Goal: Information Seeking & Learning: Learn about a topic

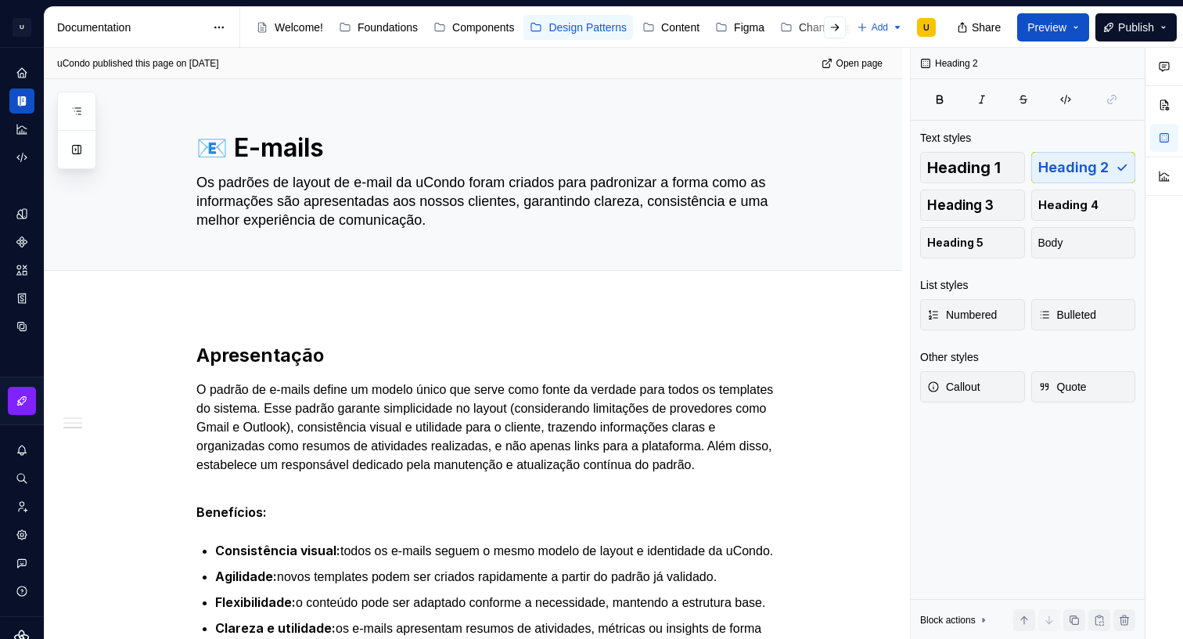
scroll to position [934, 0]
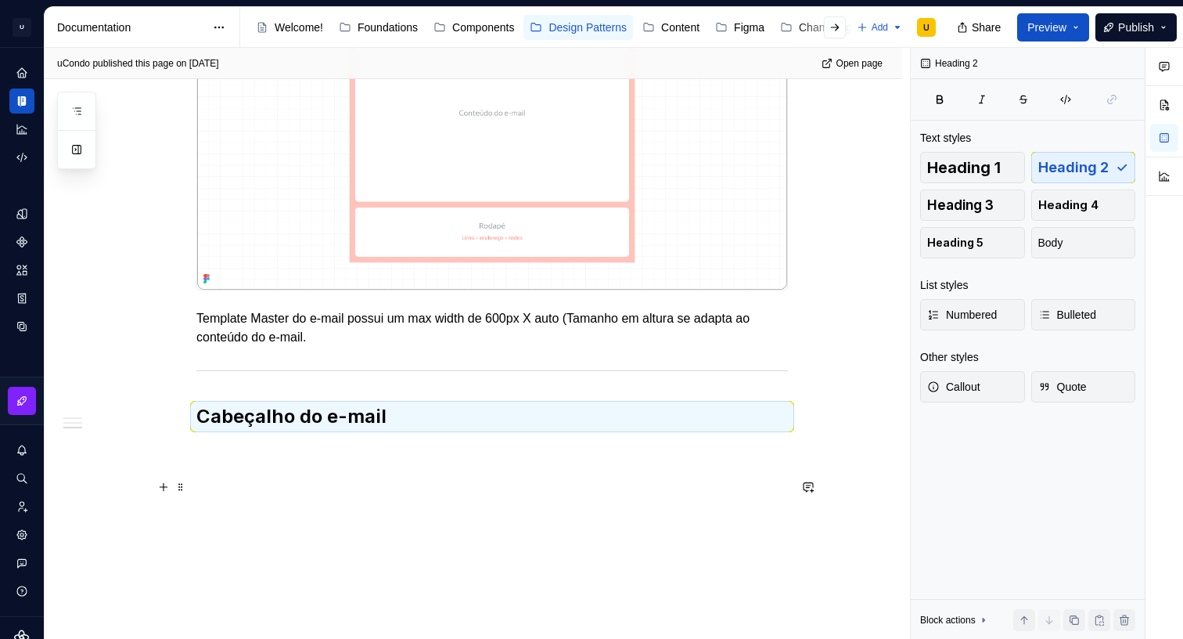
click at [449, 513] on div "Apresentação O padrão de e-mails define um modelo único que serve como fonte da…" at bounding box center [474, 32] width 858 height 1213
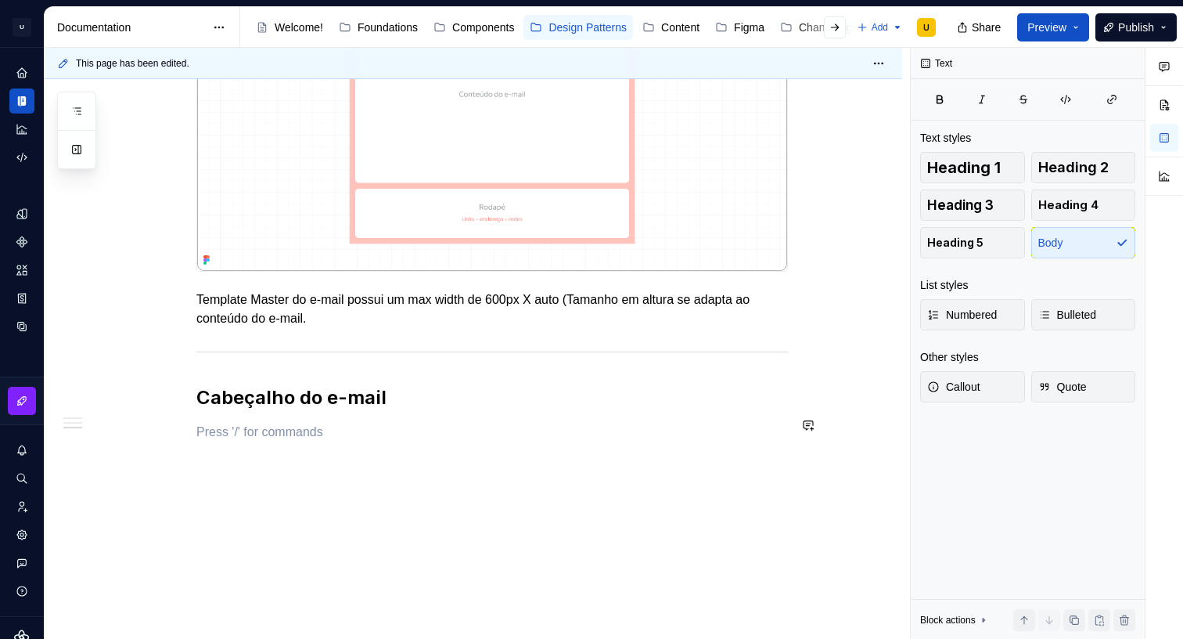
scroll to position [980, 0]
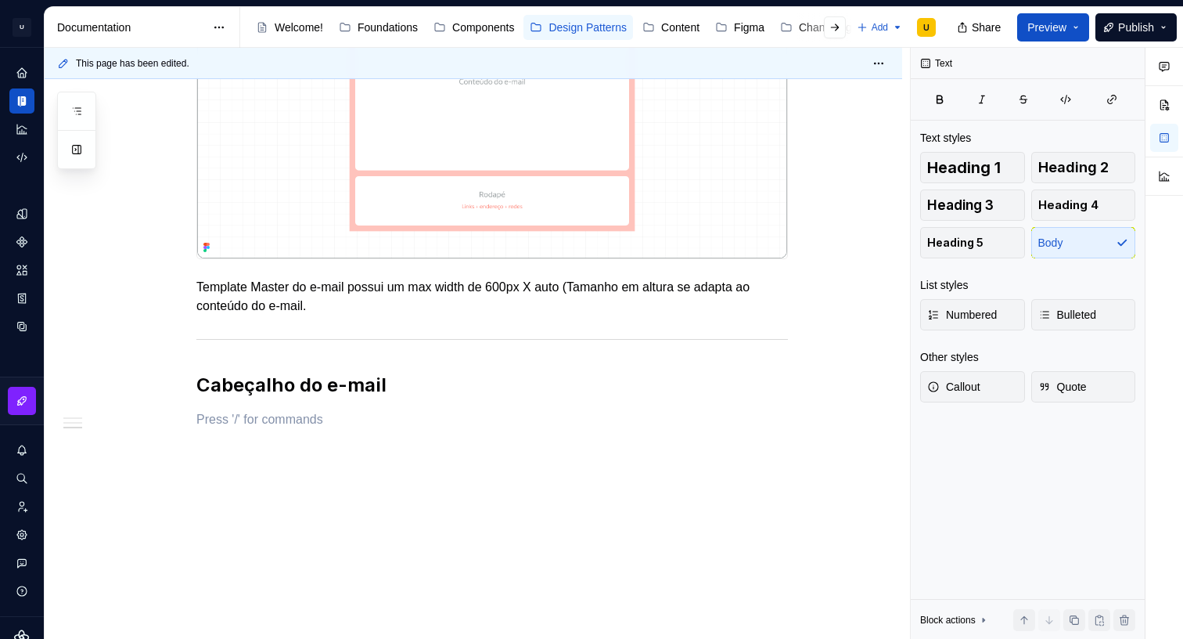
type textarea "*"
click at [257, 423] on p at bounding box center [492, 419] width 592 height 19
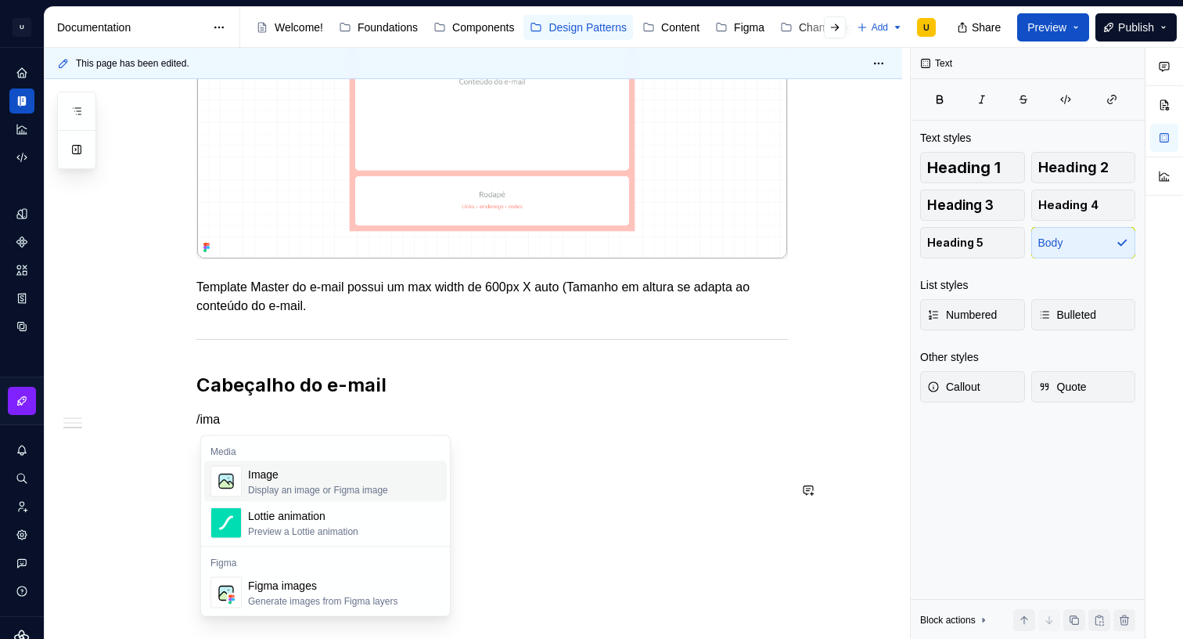
click at [318, 481] on div "Image Display an image or Figma image" at bounding box center [318, 481] width 140 height 30
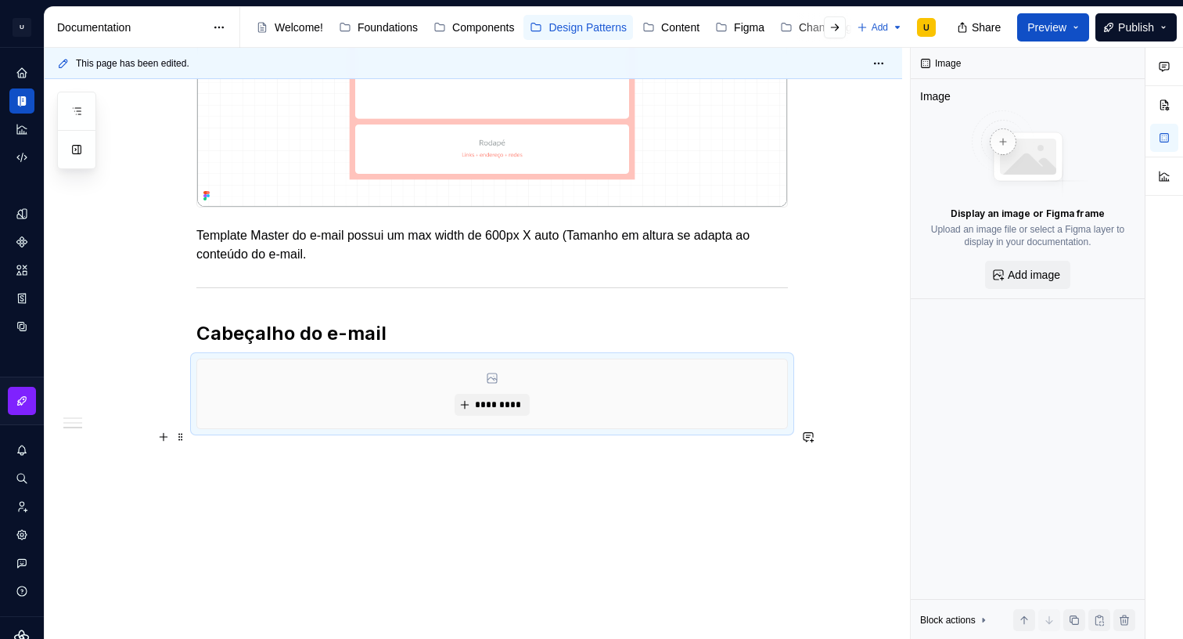
scroll to position [1032, 0]
click at [481, 405] on span "*********" at bounding box center [498, 404] width 48 height 13
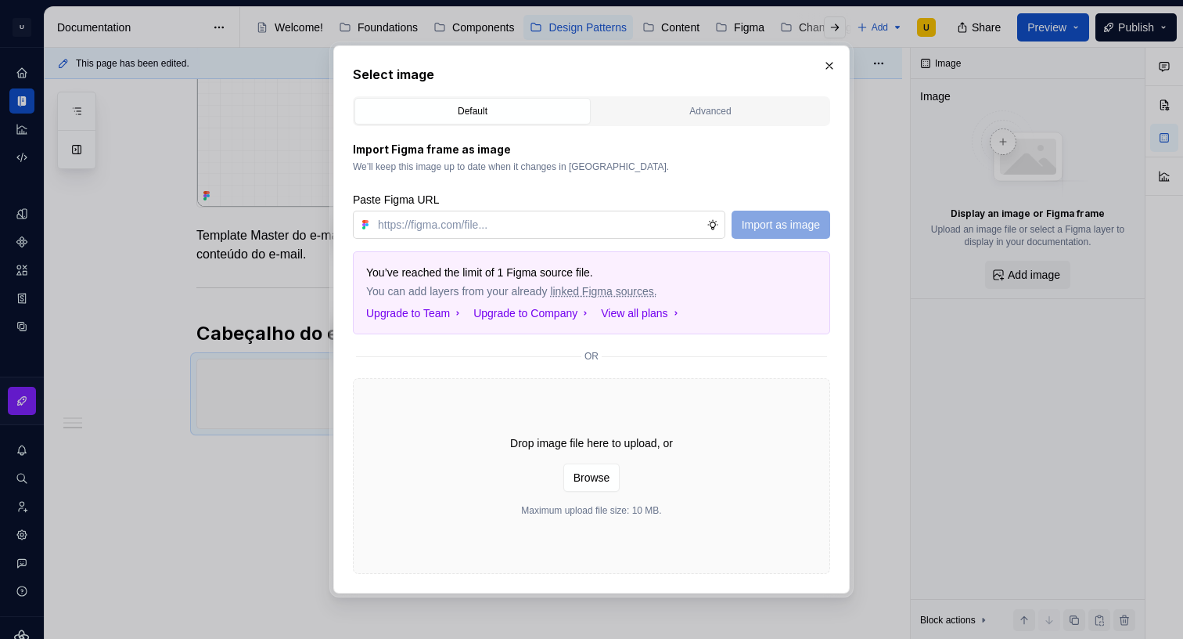
type textarea "*"
click at [599, 219] on input "text" at bounding box center [539, 224] width 335 height 28
type input "[URL][DOMAIN_NAME]"
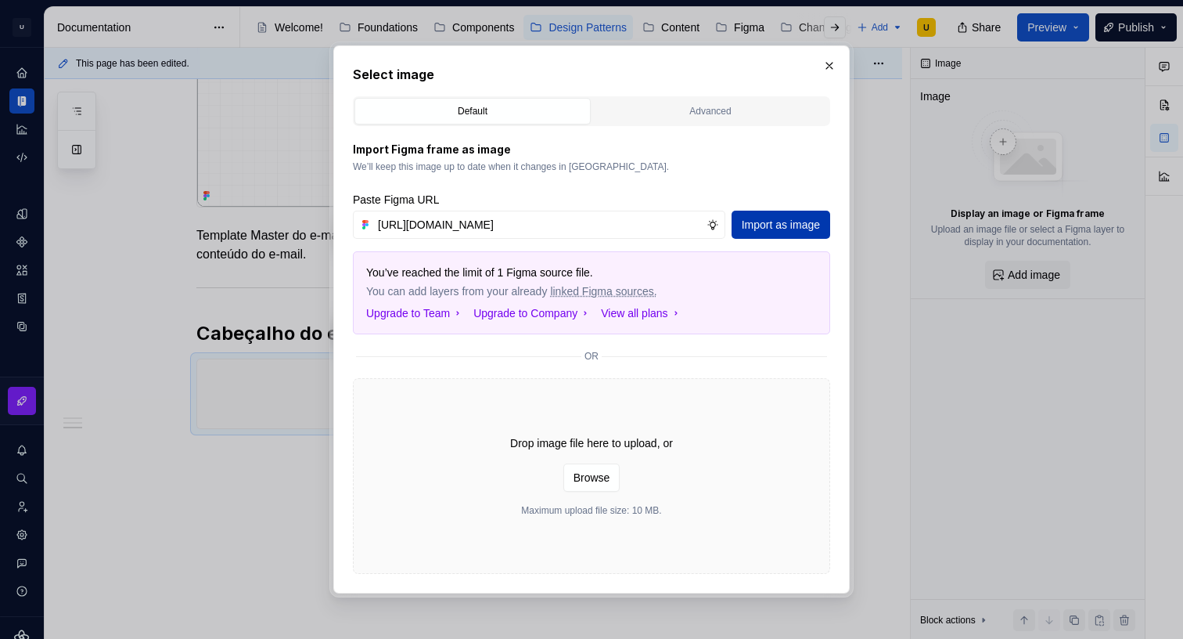
click at [796, 232] on span "Import as image" at bounding box center [781, 225] width 78 height 16
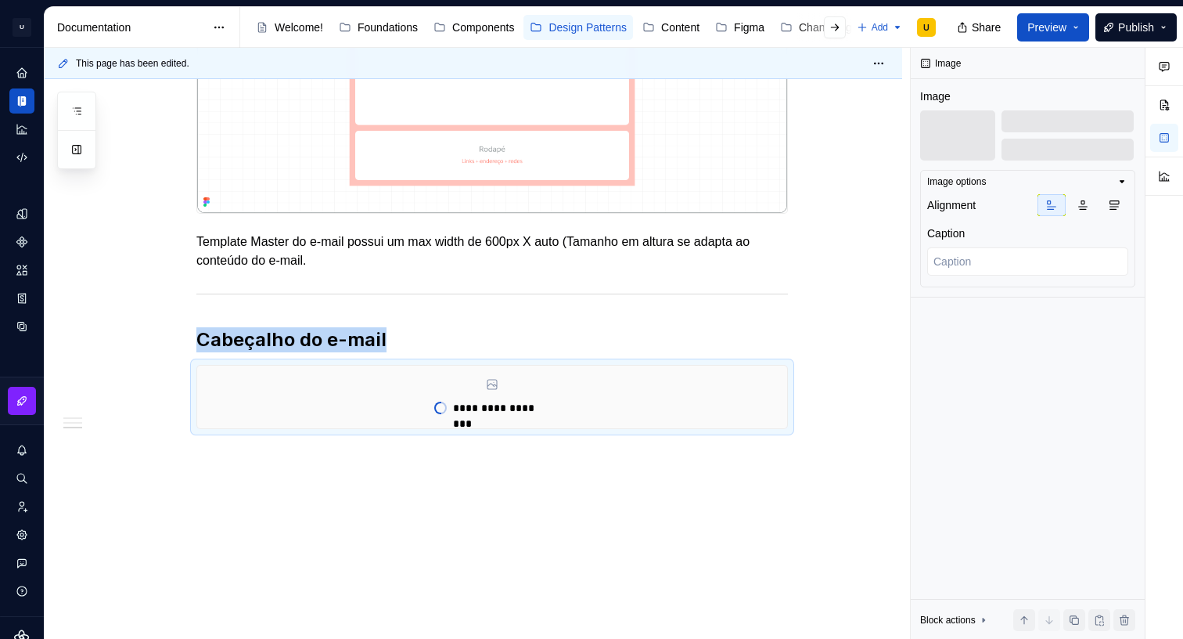
click at [236, 448] on div "This page has been edited. 📧 E-mails Os padrões de layout de e-mail da uCondo f…" at bounding box center [477, 344] width 865 height 592
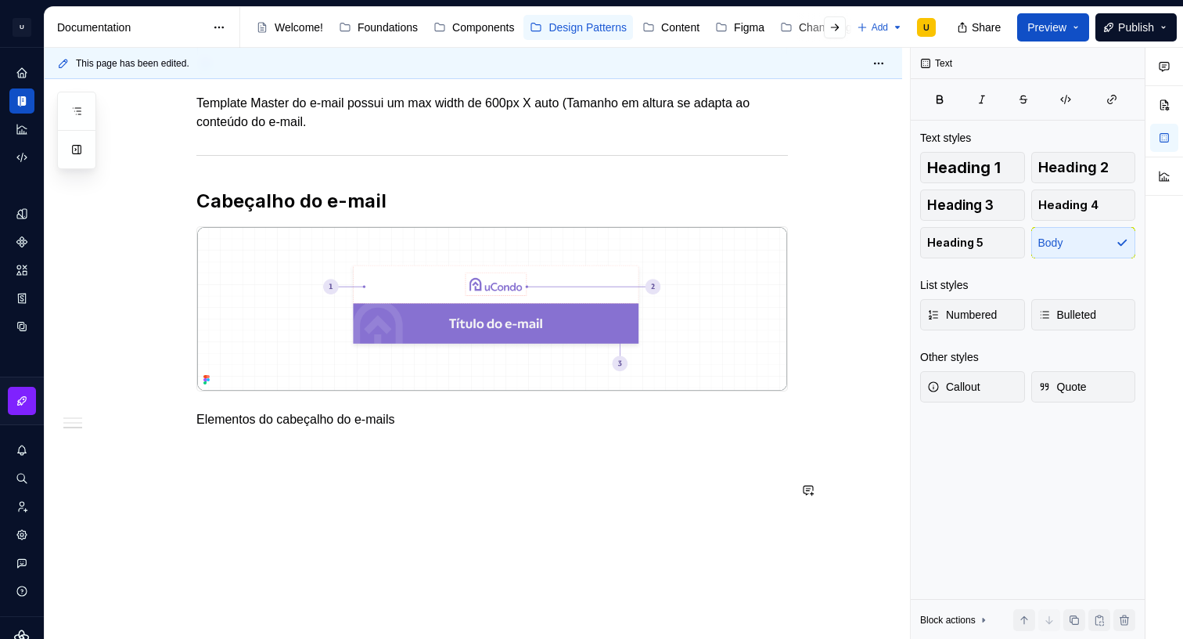
scroll to position [1164, 0]
click at [354, 418] on p "Elementos do cabeçalho do e-mails" at bounding box center [492, 419] width 592 height 19
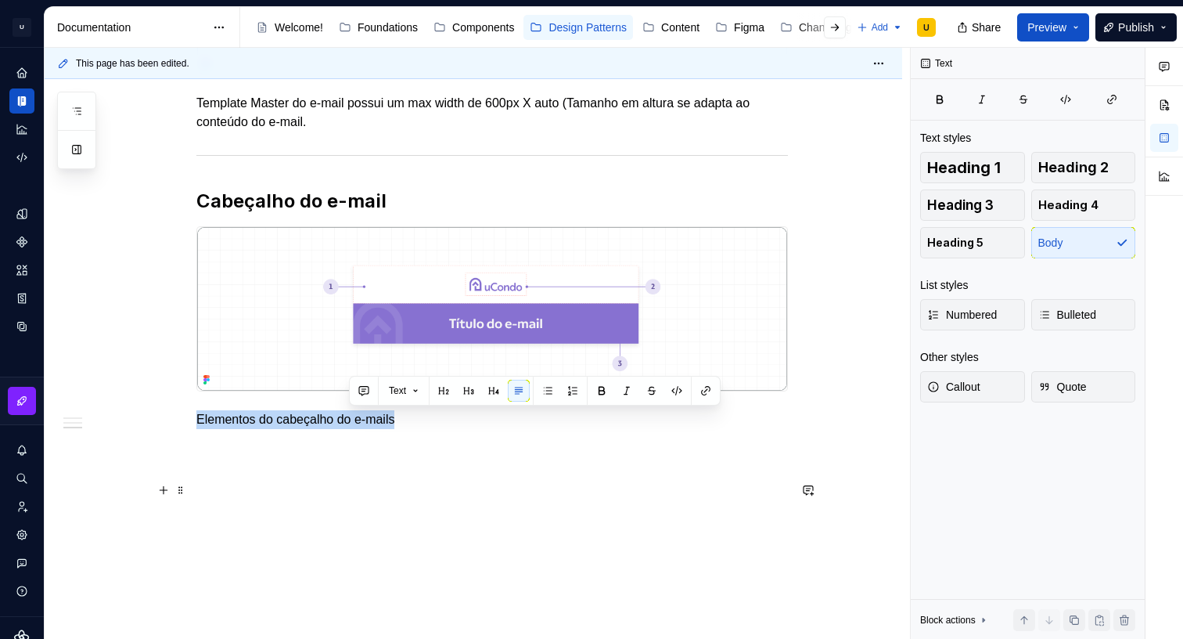
click at [354, 418] on p "Elementos do cabeçalho do e-mails" at bounding box center [492, 419] width 592 height 19
click at [444, 387] on button "button" at bounding box center [453, 391] width 22 height 22
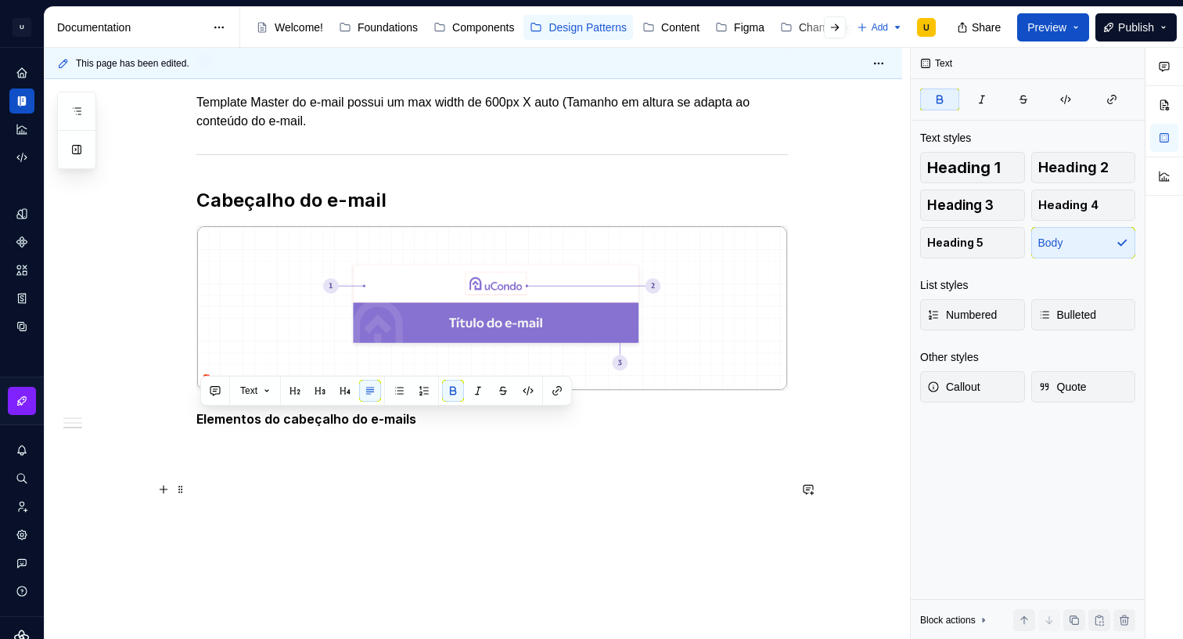
click at [430, 426] on p "Elementos do cabeçalho do e-mails" at bounding box center [492, 419] width 592 height 20
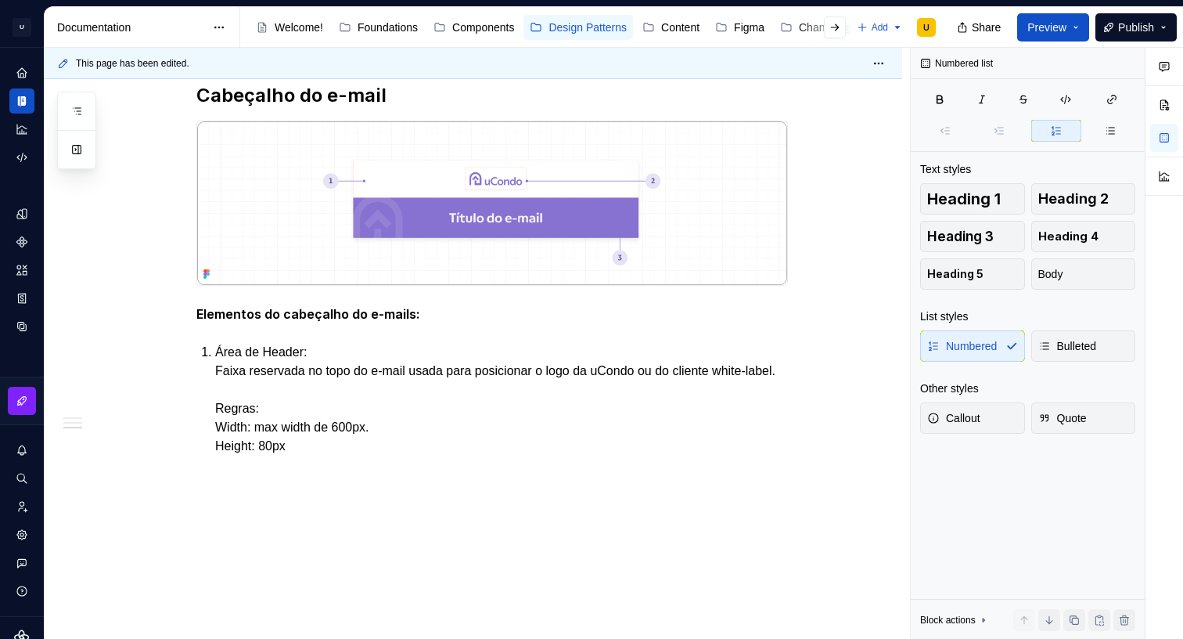
scroll to position [1214, 0]
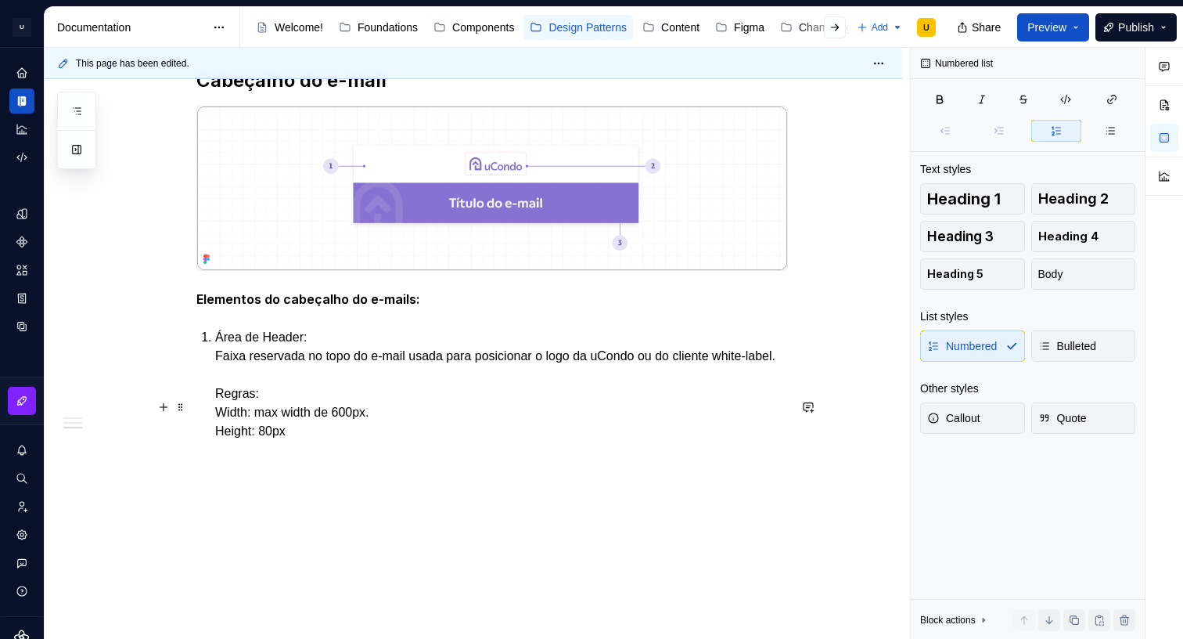
click at [257, 404] on p "Área de Header: Faixa reservada no topo do e-mail usada para posicionar o logo …" at bounding box center [501, 384] width 573 height 113
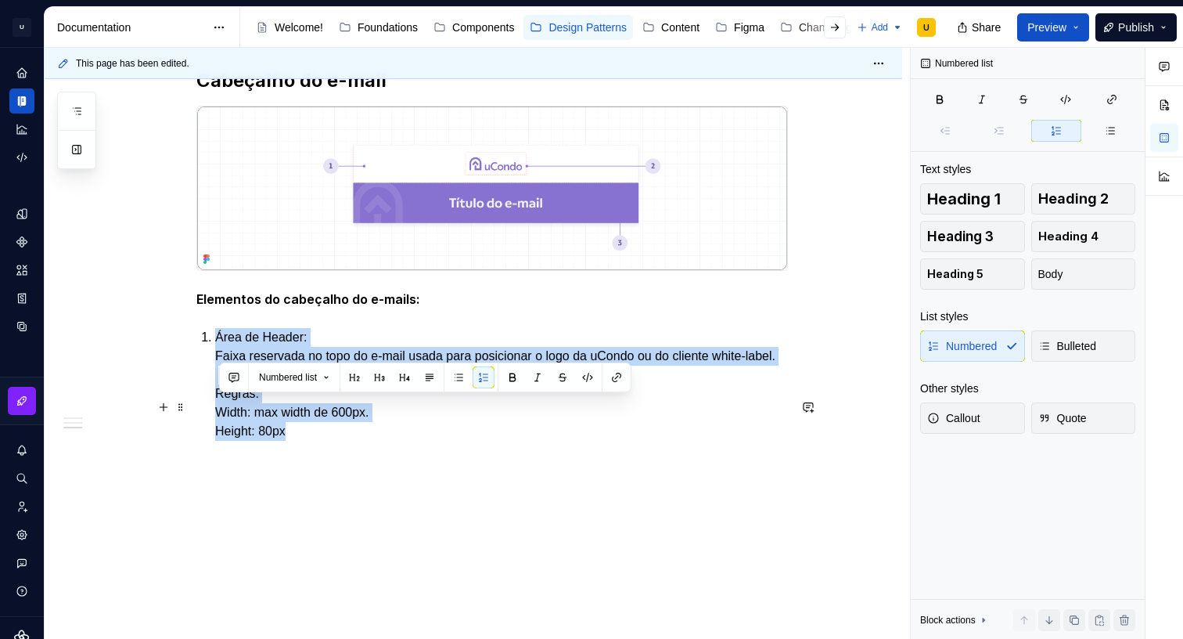
click at [257, 404] on p "Área de Header: Faixa reservada no topo do e-mail usada para posicionar o logo …" at bounding box center [501, 384] width 573 height 113
click at [318, 400] on p "Área de Header: Faixa reservada no topo do e-mail usada para posicionar o logo …" at bounding box center [501, 384] width 573 height 113
drag, startPoint x: 312, startPoint y: 401, endPoint x: 234, endPoint y: 398, distance: 78.3
click at [217, 401] on li "Área de Header: Faixa reservada no topo do e-mail usada para posicionar o logo …" at bounding box center [501, 384] width 573 height 113
drag, startPoint x: 509, startPoint y: 372, endPoint x: 468, endPoint y: 386, distance: 43.6
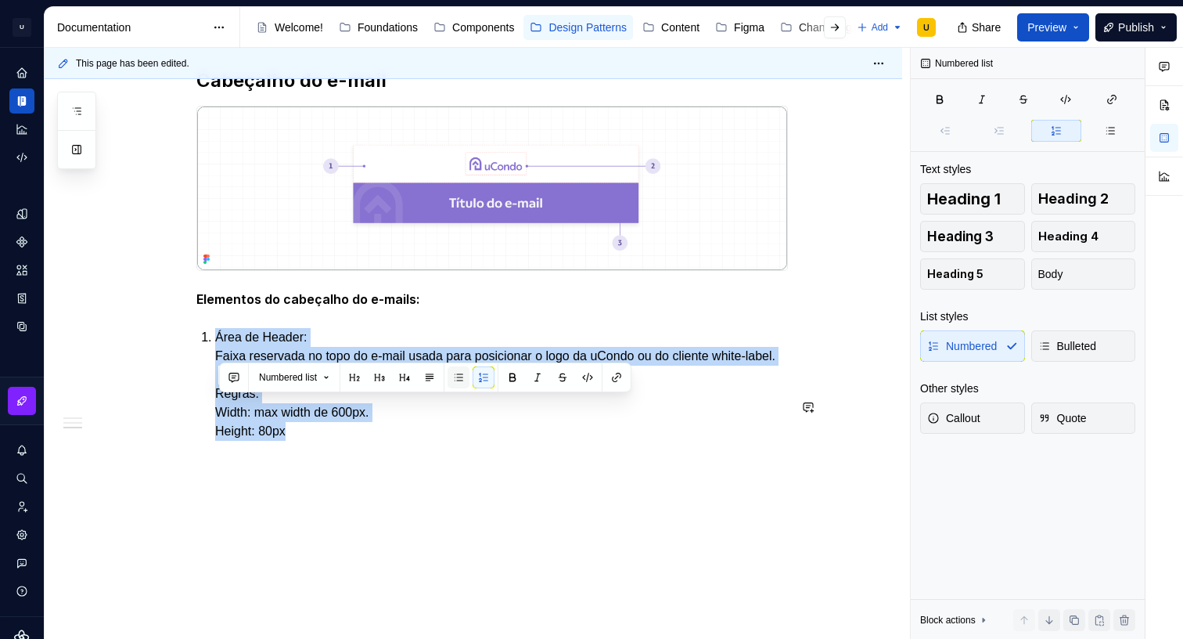
click at [509, 372] on button "button" at bounding box center [513, 377] width 22 height 22
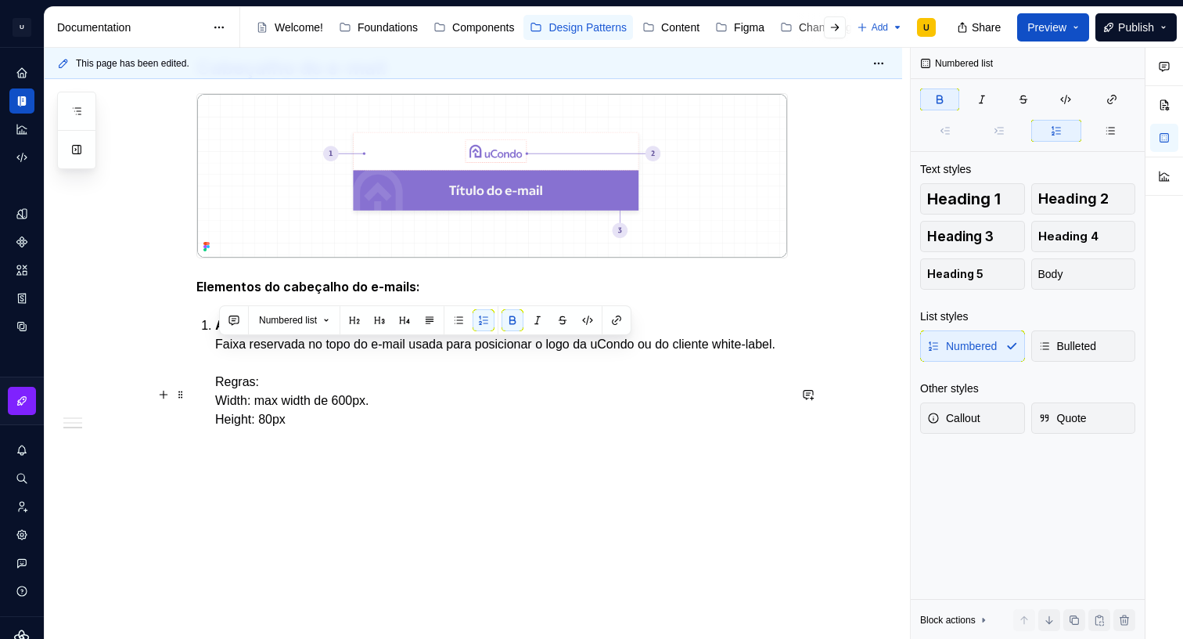
scroll to position [1272, 0]
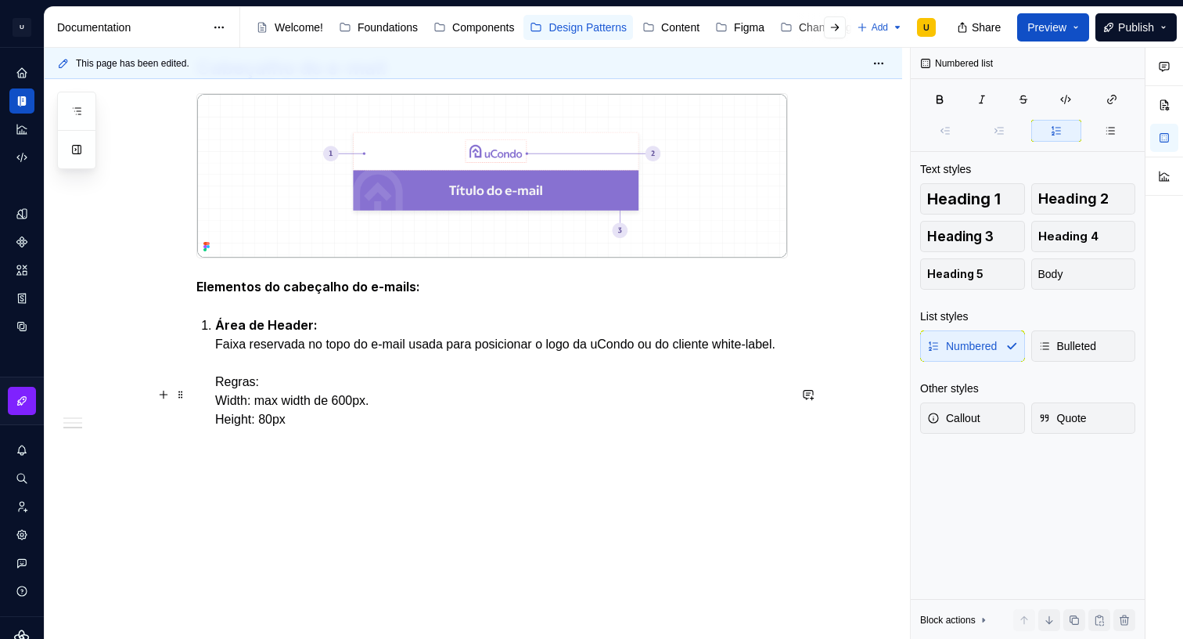
click at [350, 416] on p "Área de Header: Faixa reservada no topo do e-mail usada para posicionar o logo …" at bounding box center [501, 371] width 573 height 113
click at [256, 412] on p "Área de Header: Faixa reservada no topo do e-mail usada para posicionar o logo …" at bounding box center [501, 371] width 573 height 113
click at [304, 429] on p "Área de Header: Faixa reservada no topo do e-mail usada para posicionar o logo …" at bounding box center [501, 371] width 573 height 113
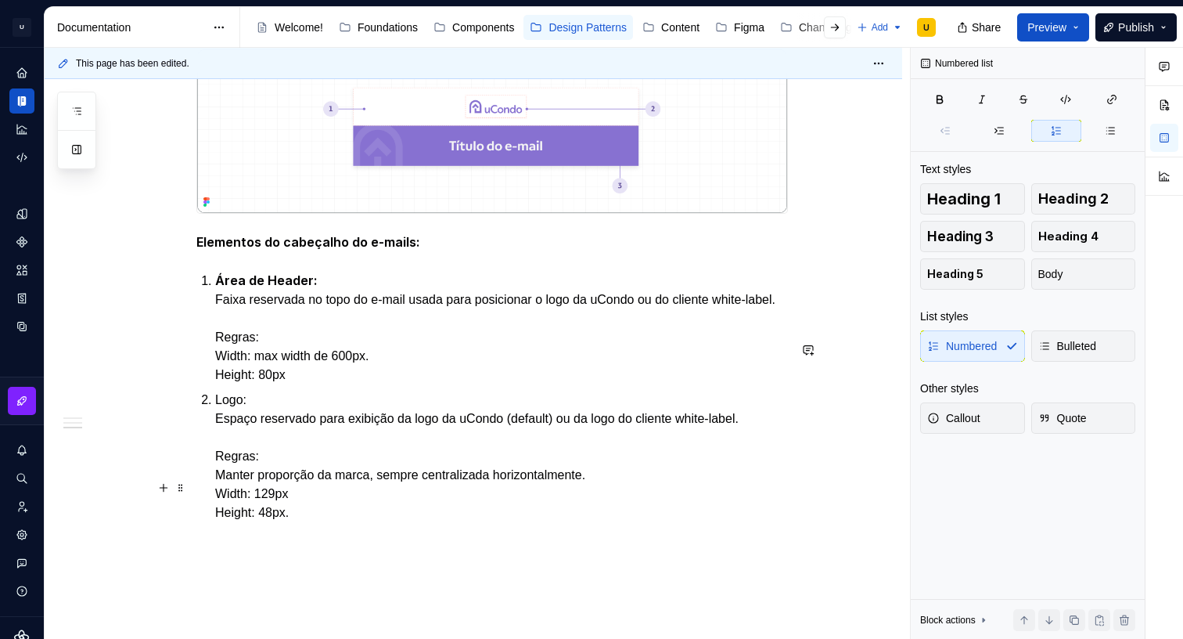
click at [227, 488] on p "Logo: Espaço reservado para exibição da logo da uCondo (default) ou da logo do …" at bounding box center [501, 455] width 573 height 131
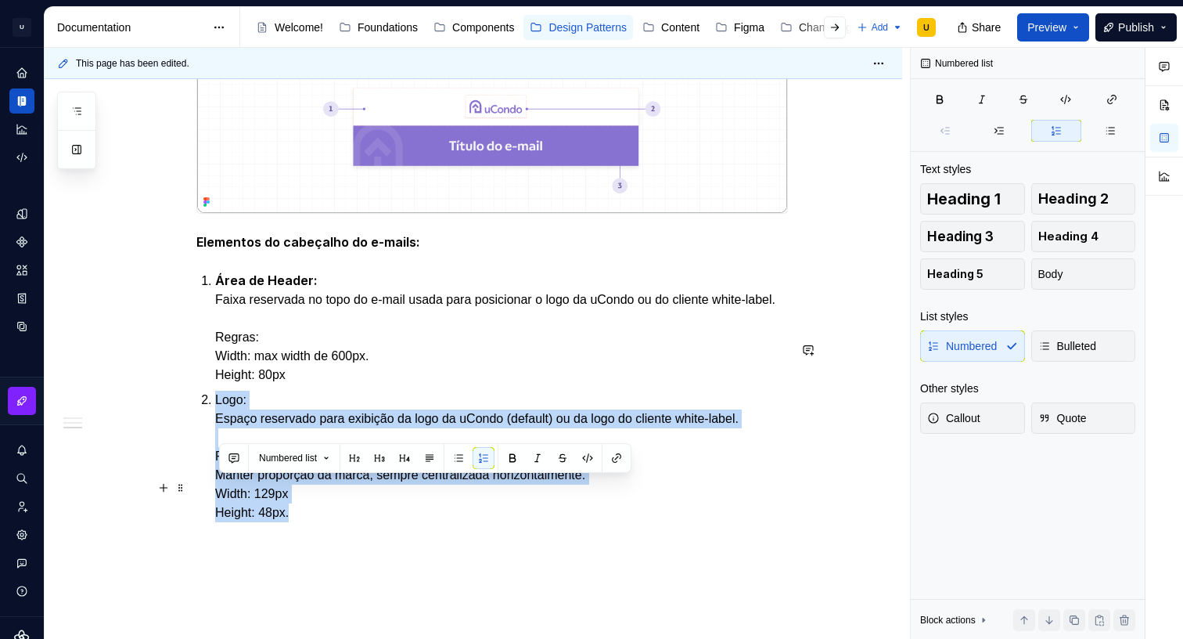
click at [227, 488] on p "Logo: Espaço reservado para exibição da logo da uCondo (default) ou da logo do …" at bounding box center [501, 455] width 573 height 131
click at [251, 491] on p "Logo: Espaço reservado para exibição da logo da uCondo (default) ou da logo do …" at bounding box center [501, 455] width 573 height 131
drag, startPoint x: 251, startPoint y: 487, endPoint x: 209, endPoint y: 487, distance: 42.3
click at [215, 487] on li "Logo: Espaço reservado para exibição da logo da uCondo (default) ou da logo do …" at bounding box center [501, 455] width 573 height 131
click at [516, 459] on button "button" at bounding box center [513, 458] width 22 height 22
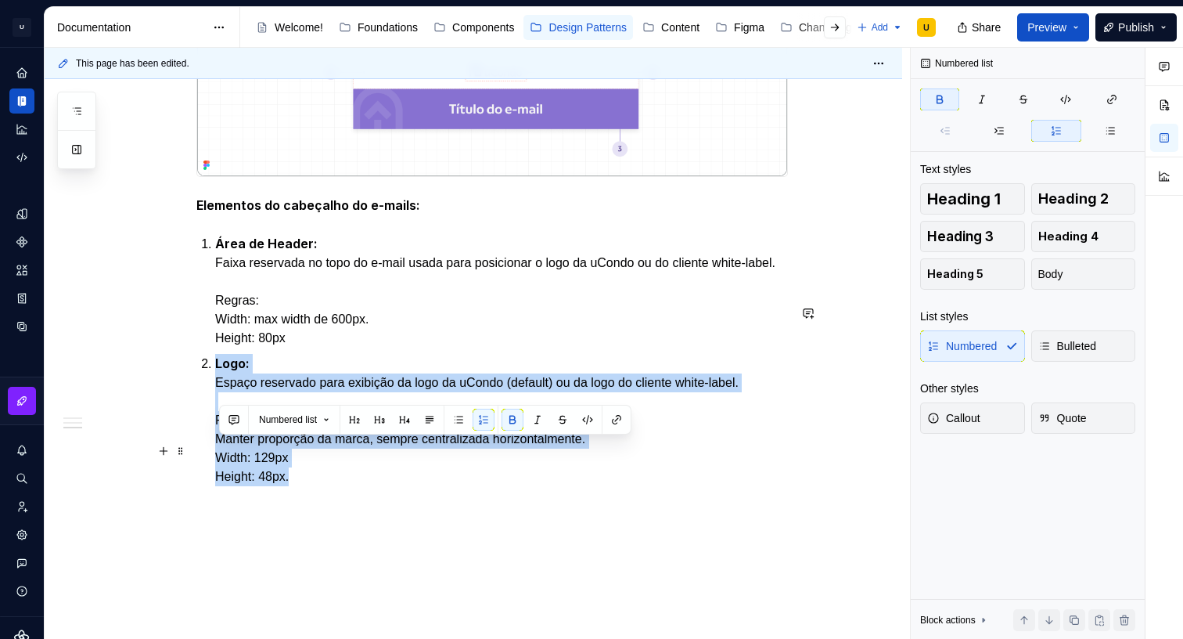
scroll to position [1310, 0]
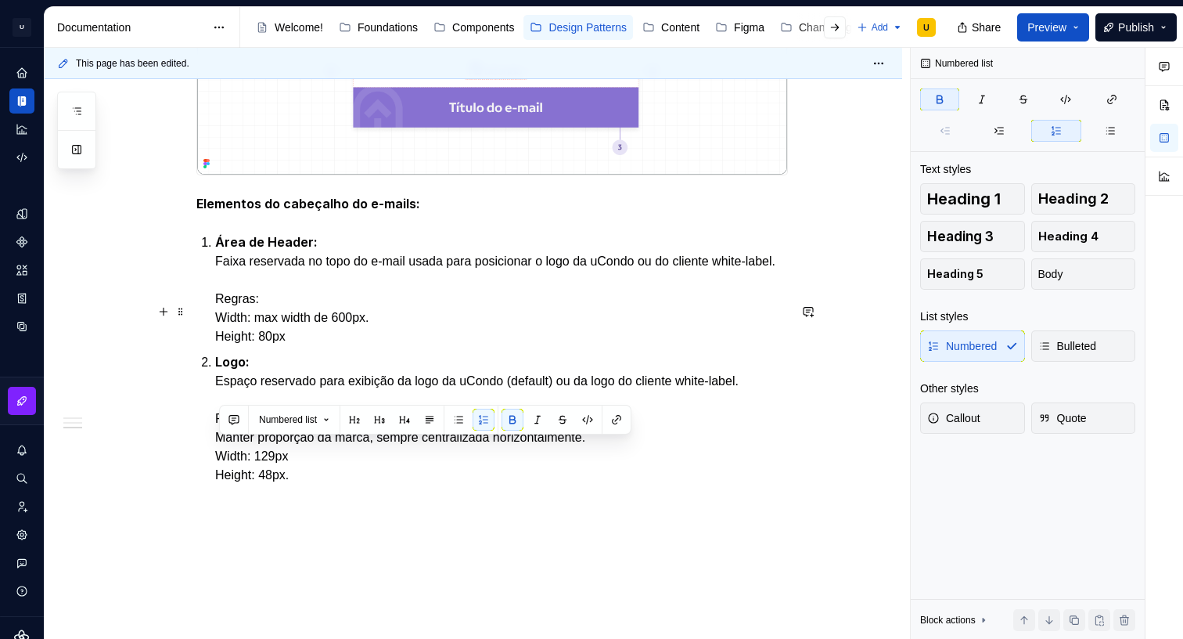
click at [318, 250] on strong "Área de Header:" at bounding box center [266, 242] width 103 height 16
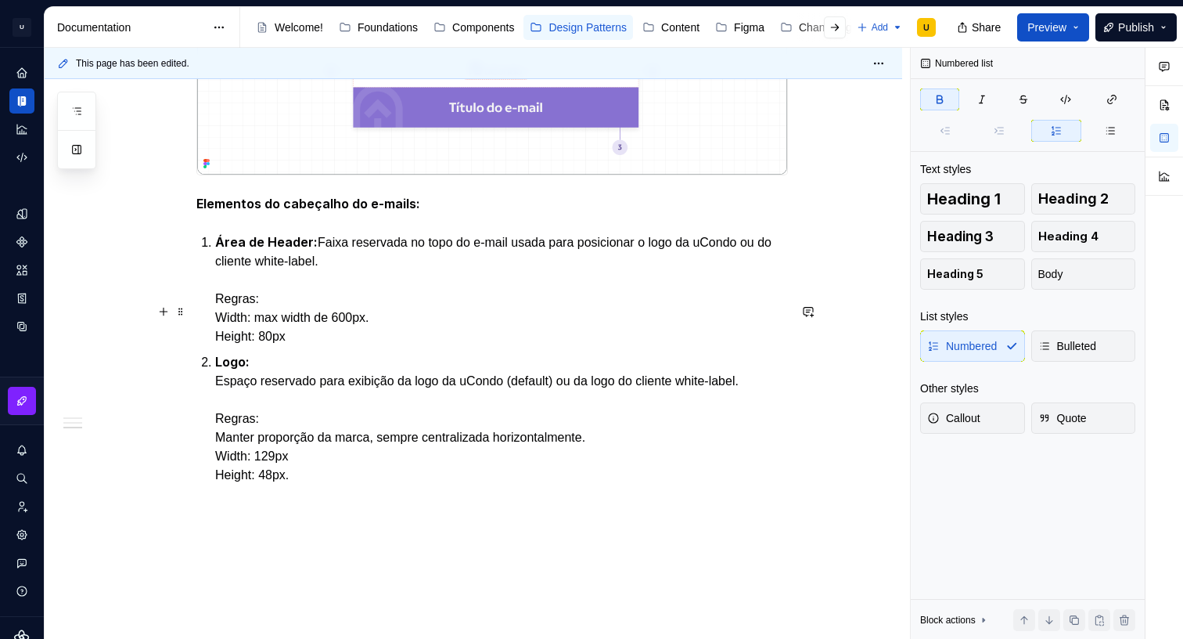
click at [243, 346] on p "Área de Header: Faixa reservada no topo do e-mail usada para posicionar o logo …" at bounding box center [501, 288] width 573 height 113
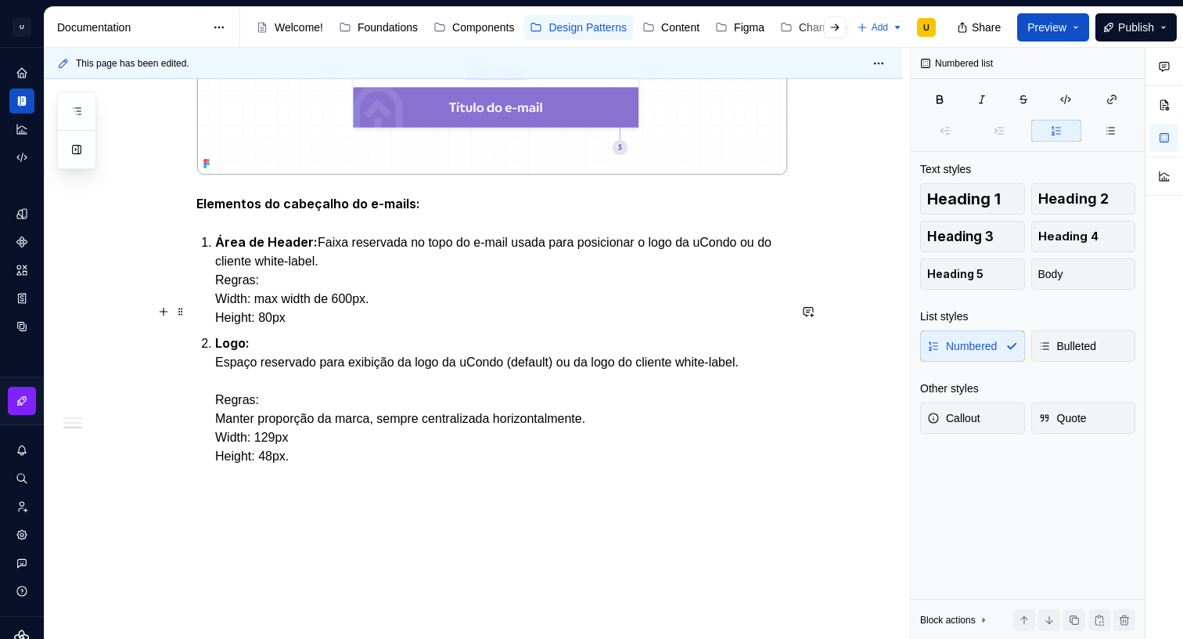
click at [227, 327] on p "Área de Header: Faixa reservada no topo do e-mail usada para posicionar o logo …" at bounding box center [501, 279] width 573 height 95
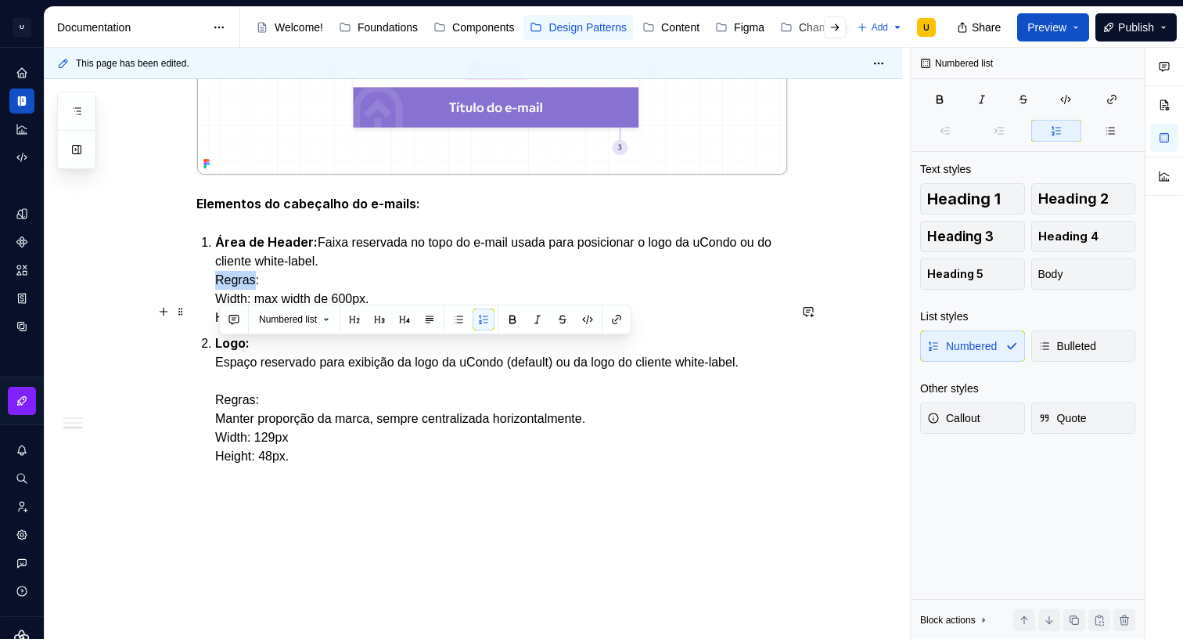
click at [227, 327] on p "Área de Header: Faixa reservada no topo do e-mail usada para posicionar o logo …" at bounding box center [501, 279] width 573 height 95
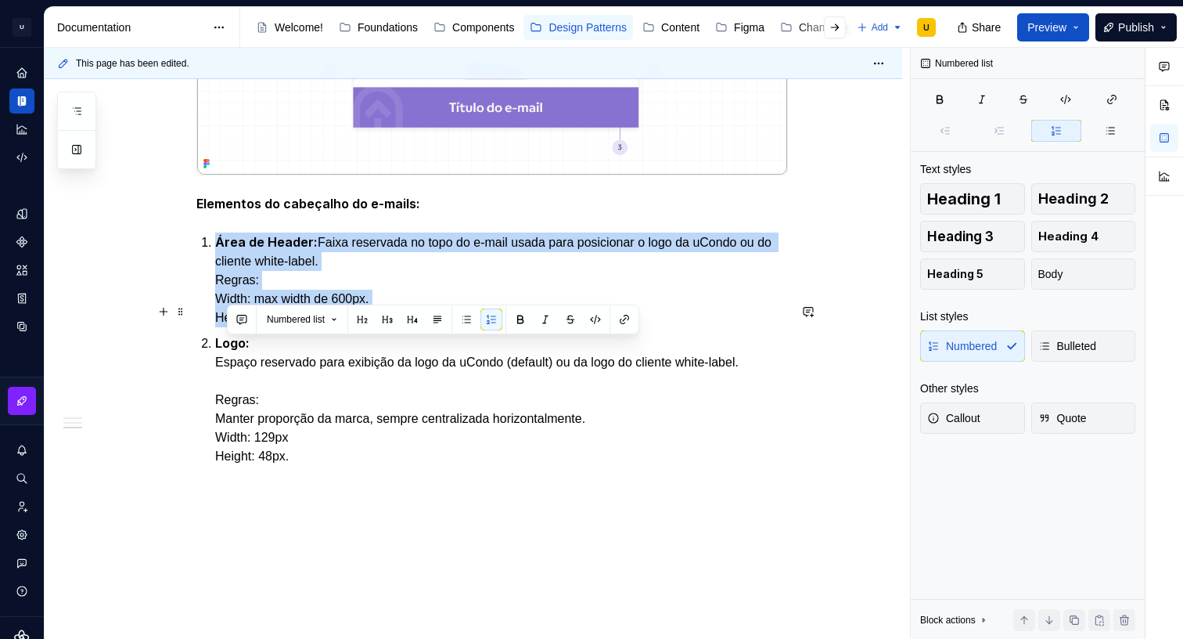
click at [227, 327] on p "Área de Header: Faixa reservada no topo do e-mail usada para posicionar o logo …" at bounding box center [501, 279] width 573 height 95
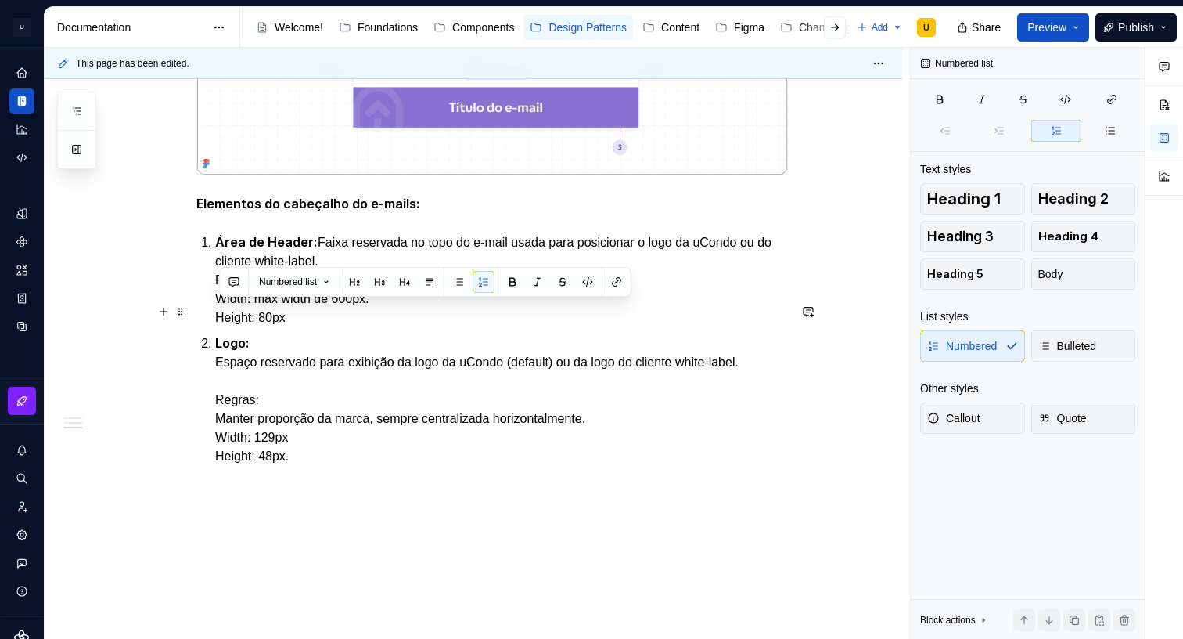
click at [240, 327] on p "Área de Header: Faixa reservada no topo do e-mail usada para posicionar o logo …" at bounding box center [501, 279] width 573 height 95
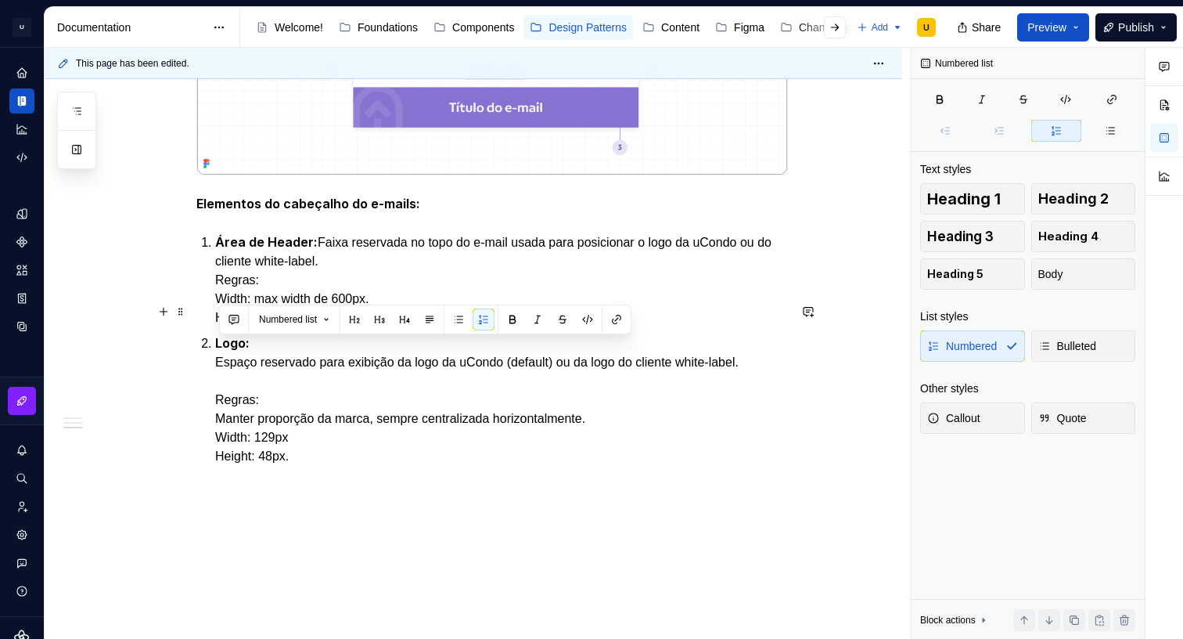
drag, startPoint x: 249, startPoint y: 347, endPoint x: 221, endPoint y: 346, distance: 27.4
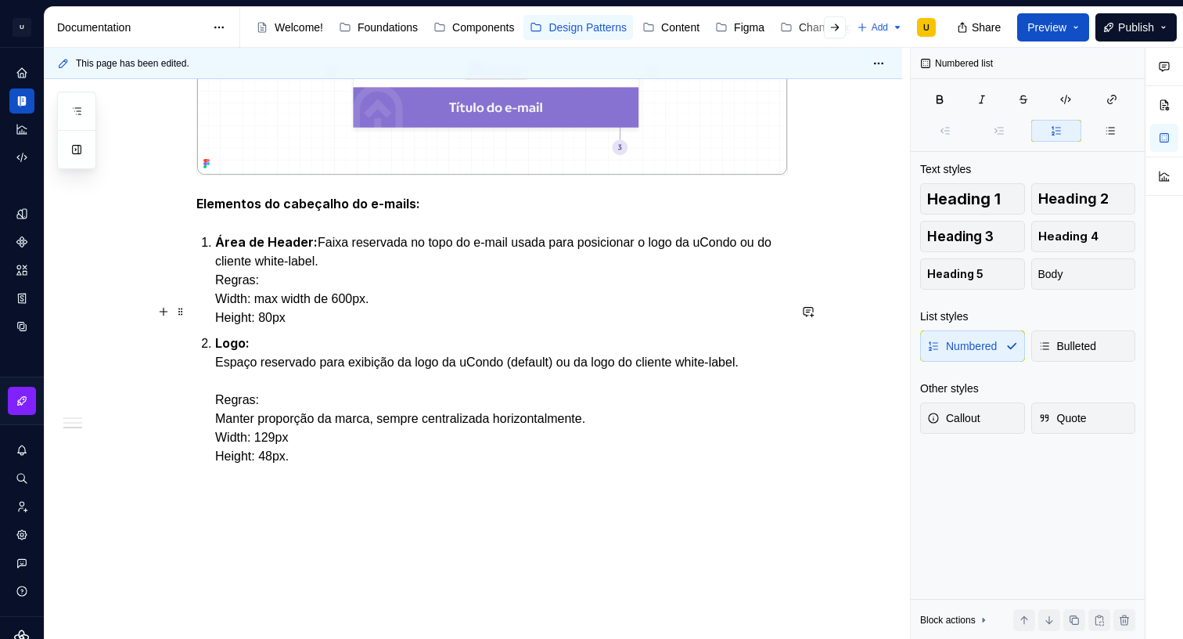
click at [246, 327] on p "Área de Header: Faixa reservada no topo do e-mail usada para posicionar o logo …" at bounding box center [501, 279] width 573 height 95
drag, startPoint x: 233, startPoint y: 359, endPoint x: 224, endPoint y: 364, distance: 10.5
click at [232, 327] on p "Área de Header: Faixa reservada no topo do e-mail usada para posicionar o logo …" at bounding box center [501, 279] width 573 height 95
click at [223, 327] on p "Área de Header: Faixa reservada no topo do e-mail usada para posicionar o logo …" at bounding box center [501, 279] width 573 height 95
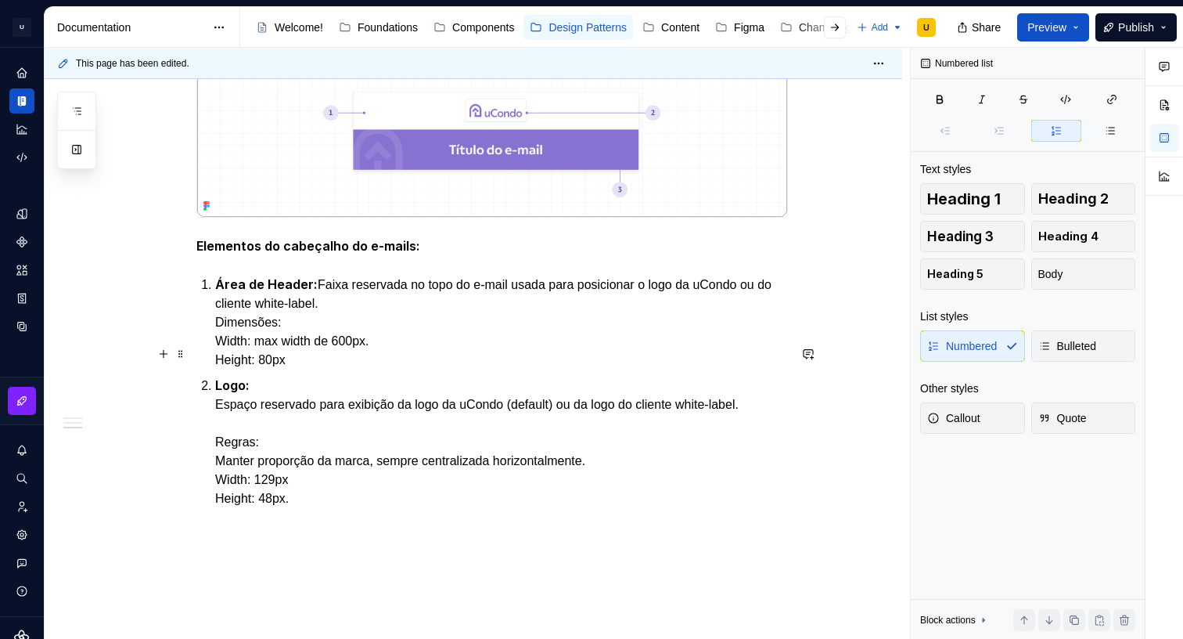
scroll to position [1267, 0]
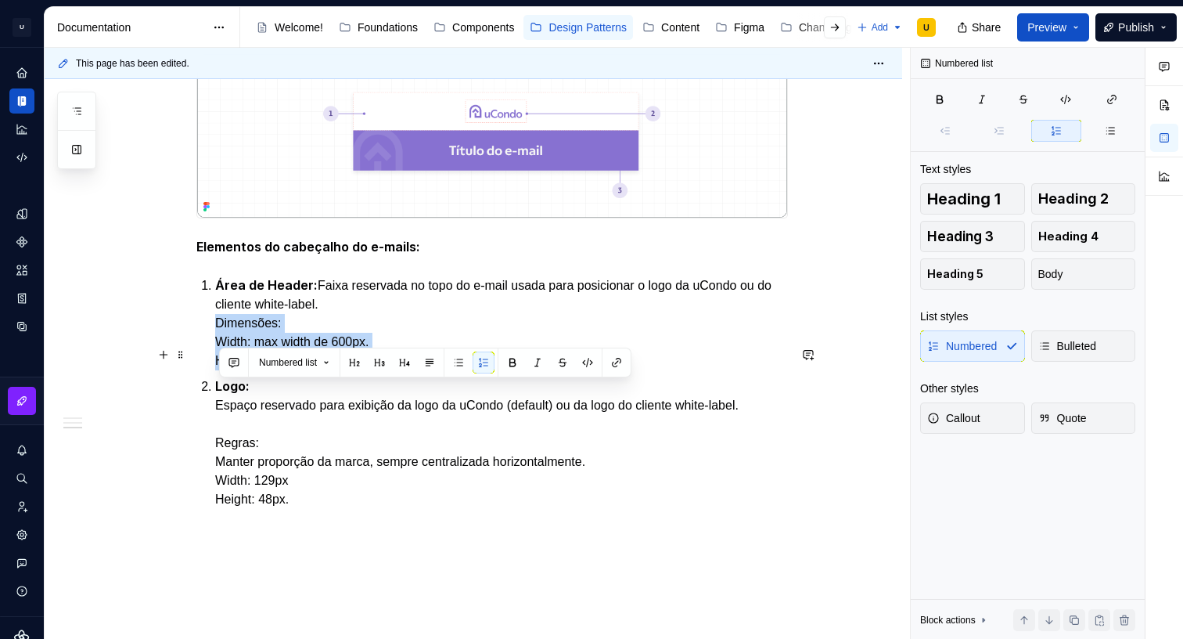
drag, startPoint x: 275, startPoint y: 426, endPoint x: 274, endPoint y: 398, distance: 29.0
click at [464, 365] on button "button" at bounding box center [459, 362] width 22 height 22
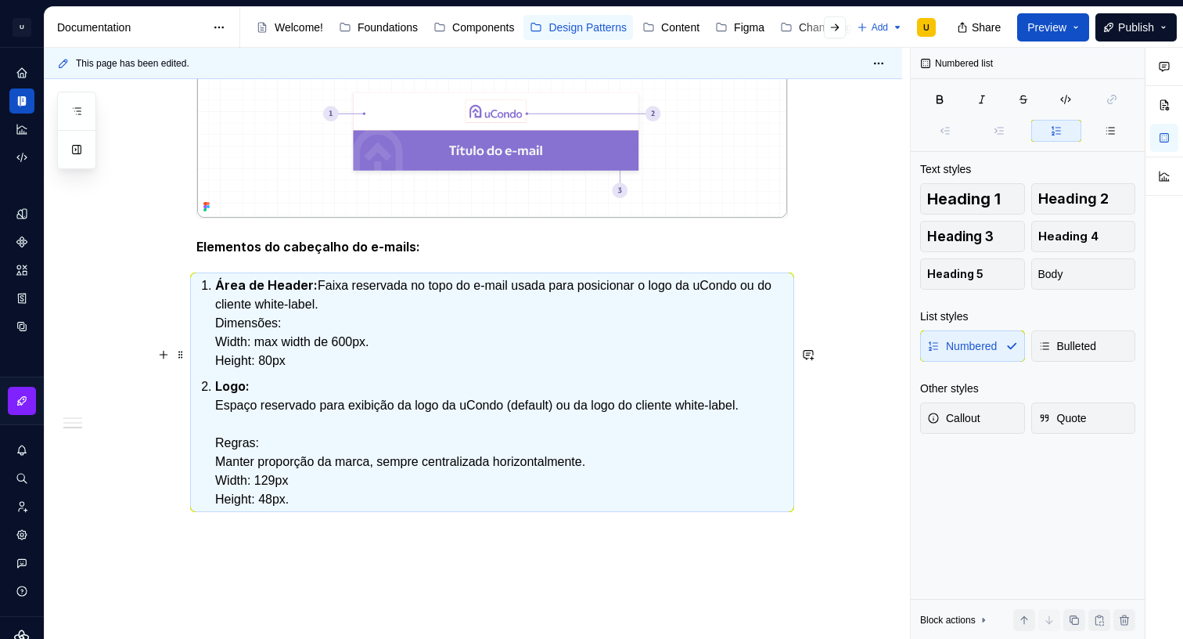
click at [308, 370] on p "Área de Header: Faixa reservada no topo do e-mail usada para posicionar o logo …" at bounding box center [501, 322] width 573 height 95
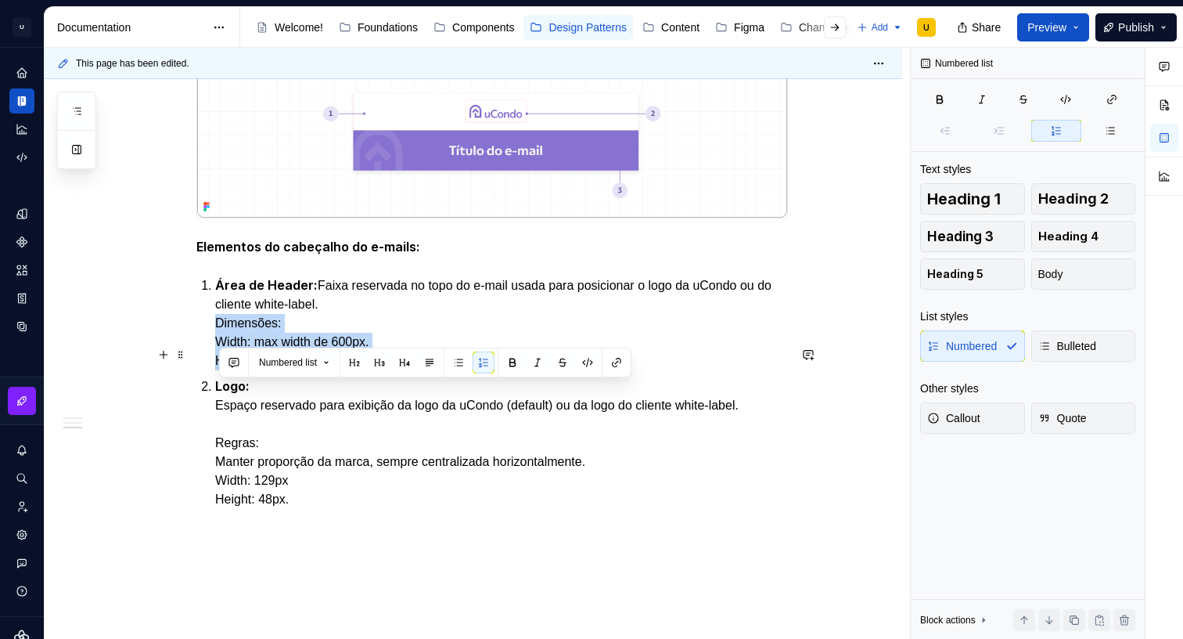
drag, startPoint x: 302, startPoint y: 430, endPoint x: 253, endPoint y: 387, distance: 66.0
click at [458, 361] on button "button" at bounding box center [459, 362] width 22 height 22
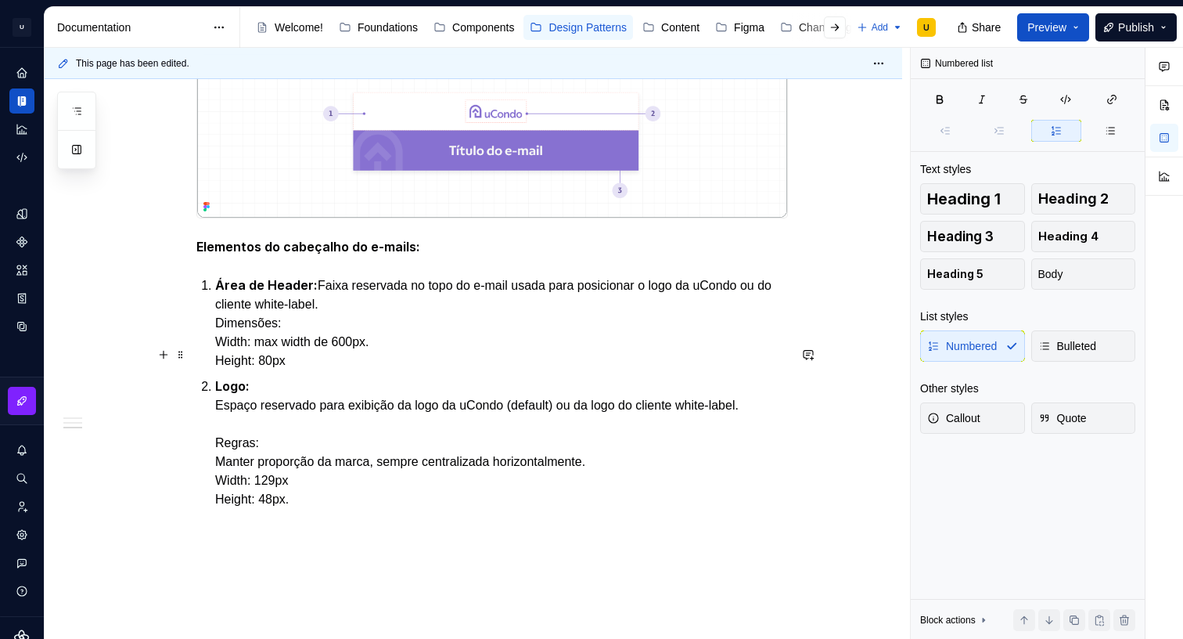
click at [237, 370] on p "Área de Header: Faixa reservada no topo do e-mail usada para posicionar o logo …" at bounding box center [501, 322] width 573 height 95
click at [225, 370] on p "Área de Header: Faixa reservada no topo do e-mail usada para posicionar o logo …" at bounding box center [501, 322] width 573 height 95
click at [221, 370] on p "Área de Header: Faixa reservada no topo do e-mail usada para posicionar o logo …" at bounding box center [501, 322] width 573 height 95
click at [249, 370] on p "Área de Header: Faixa reservada no topo do e-mail usada para posicionar o logo …" at bounding box center [501, 322] width 573 height 95
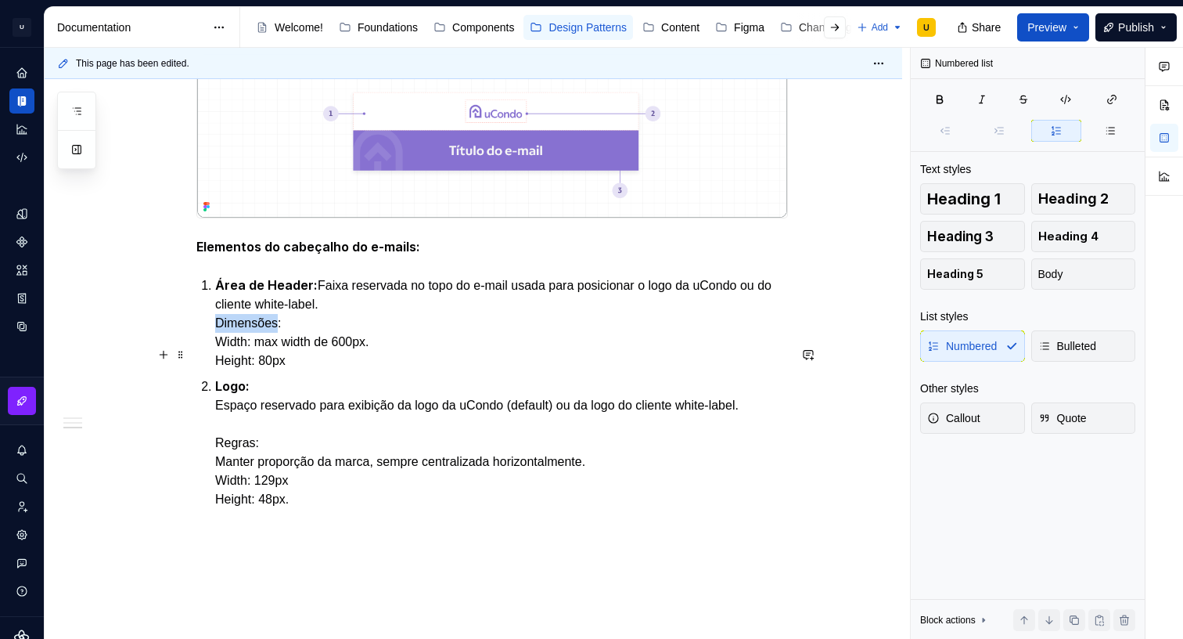
click at [249, 370] on p "Área de Header: Faixa reservada no topo do e-mail usada para posicionar o logo …" at bounding box center [501, 322] width 573 height 95
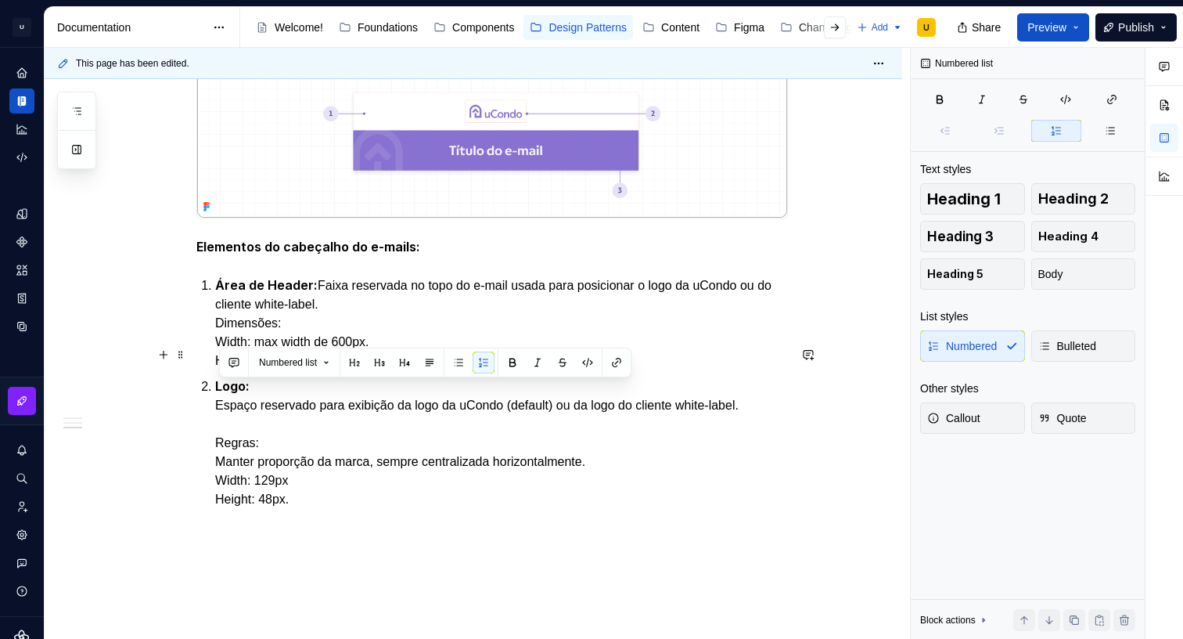
click at [268, 370] on p "Área de Header: Faixa reservada no topo do e-mail usada para posicionar o logo …" at bounding box center [501, 322] width 573 height 95
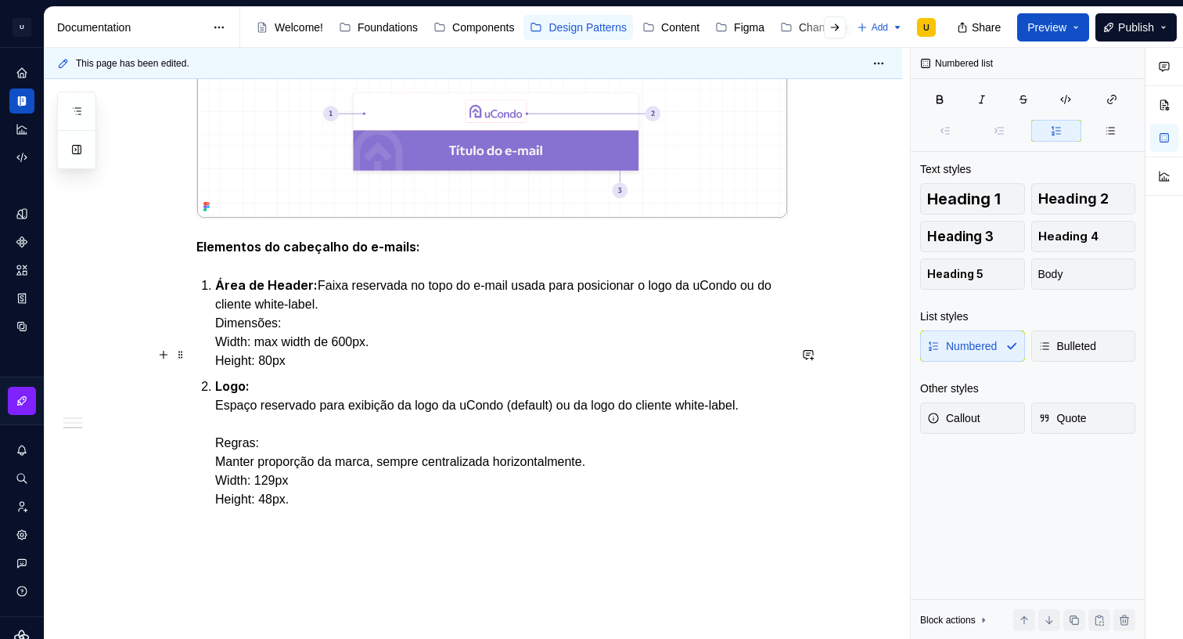
click at [220, 370] on p "Área de Header: Faixa reservada no topo do e-mail usada para posicionar o logo …" at bounding box center [501, 322] width 573 height 95
click at [342, 370] on p "Área de Header: Faixa reservada no topo do e-mail usada para posicionar o logo …" at bounding box center [501, 322] width 573 height 95
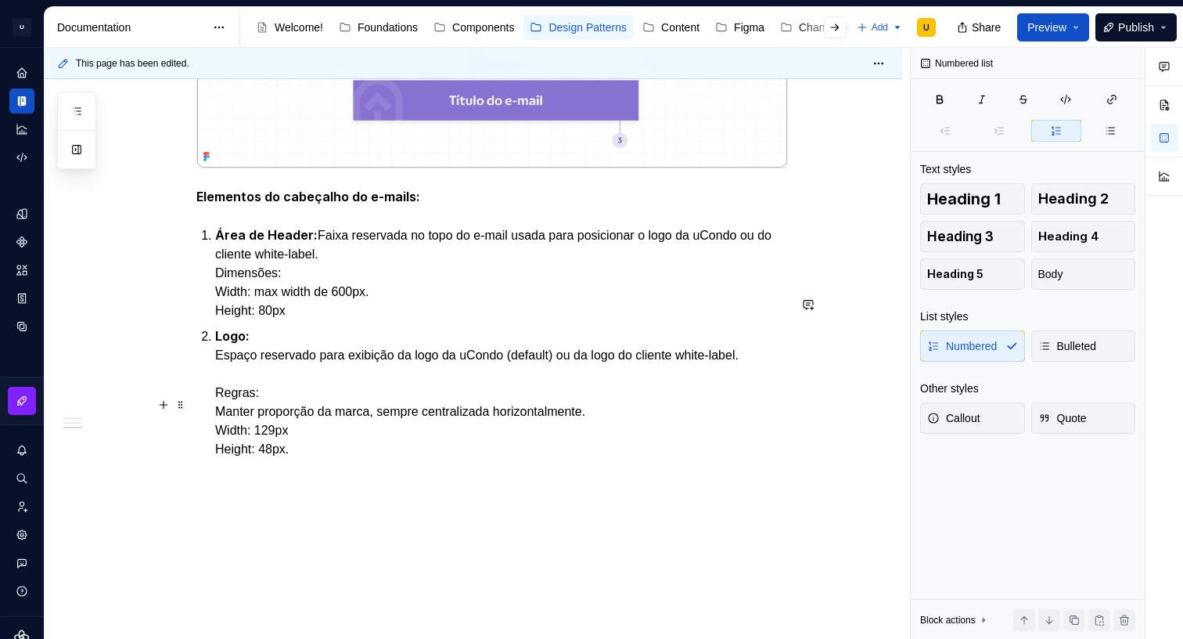
scroll to position [1320, 0]
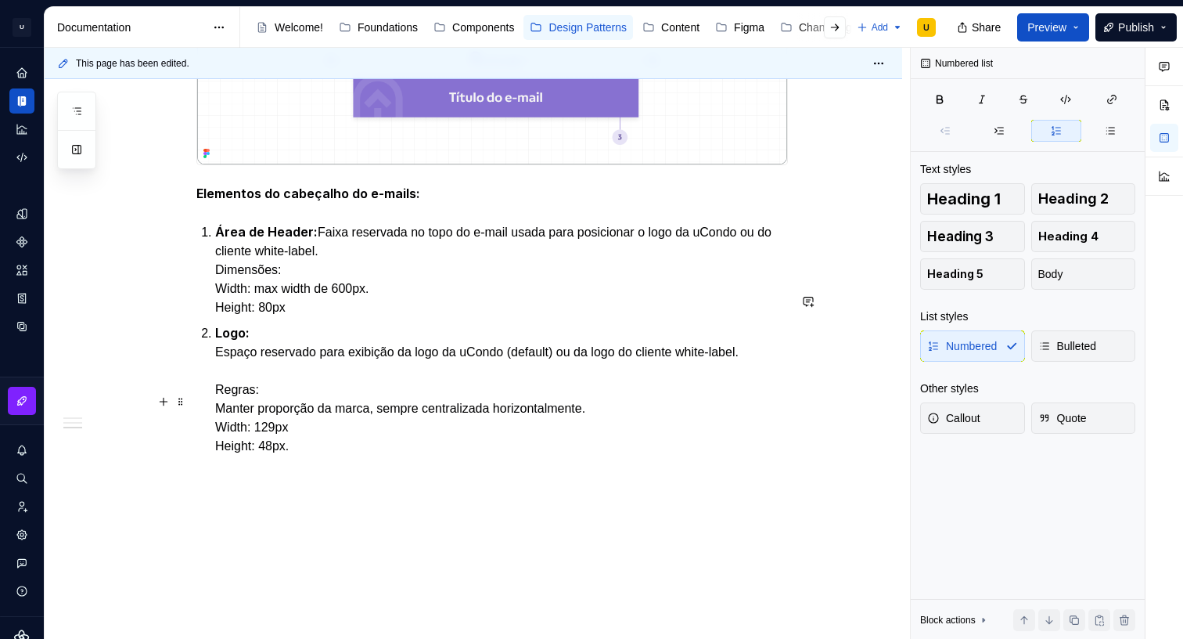
click at [222, 423] on p "Logo: Espaço reservado para exibição da logo da uCondo (default) ou da logo do …" at bounding box center [501, 389] width 573 height 132
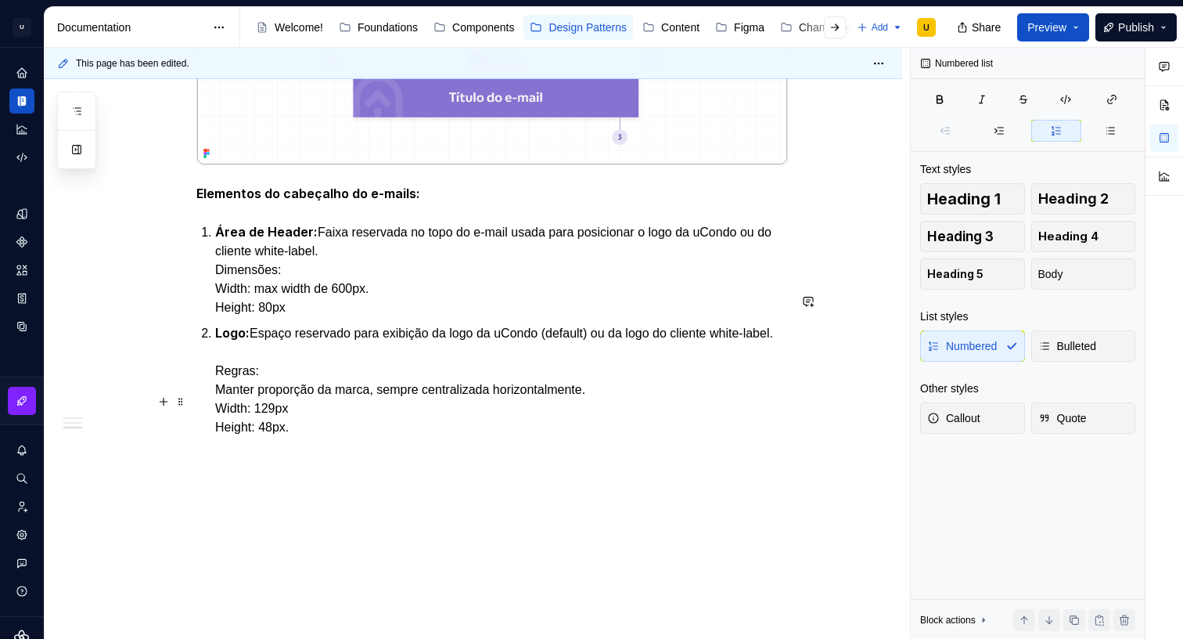
click at [224, 437] on p "Logo: Espaço reservado para exibição da logo da uCondo (default) ou da logo do …" at bounding box center [501, 379] width 573 height 113
click at [225, 437] on p "Logo: Espaço reservado para exibição da logo da uCondo (default) ou da logo do …" at bounding box center [501, 379] width 573 height 113
click at [246, 317] on p "Área de Header: Faixa reservada no topo do e-mail usada para posicionar o logo …" at bounding box center [501, 269] width 573 height 95
click at [243, 317] on p "Área de Header: Faixa reservada no topo do e-mail usada para posicionar o logo …" at bounding box center [501, 269] width 573 height 95
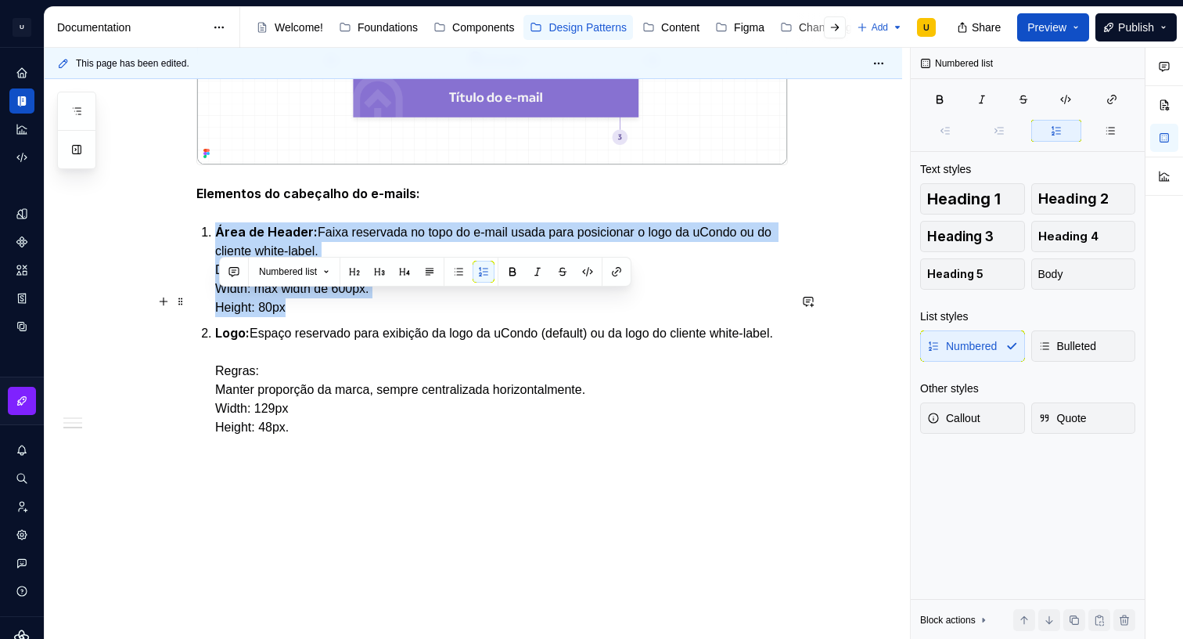
click at [243, 317] on p "Área de Header: Faixa reservada no topo do e-mail usada para posicionar o logo …" at bounding box center [501, 269] width 573 height 95
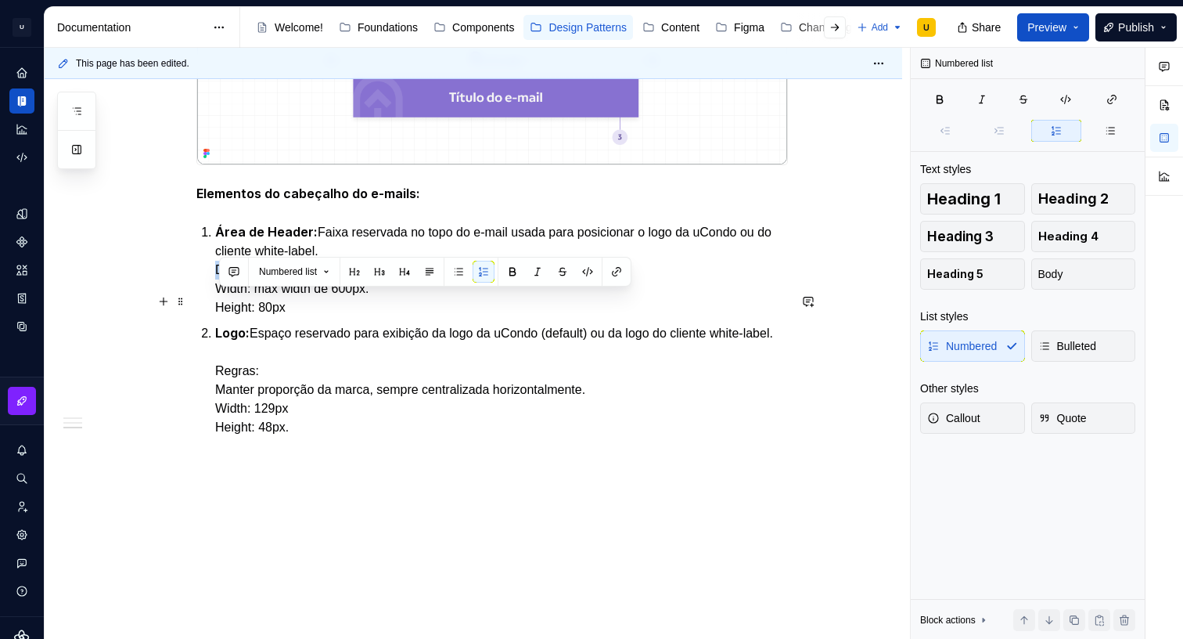
click at [243, 317] on p "Área de Header: Faixa reservada no topo do e-mail usada para posicionar o logo …" at bounding box center [501, 269] width 573 height 95
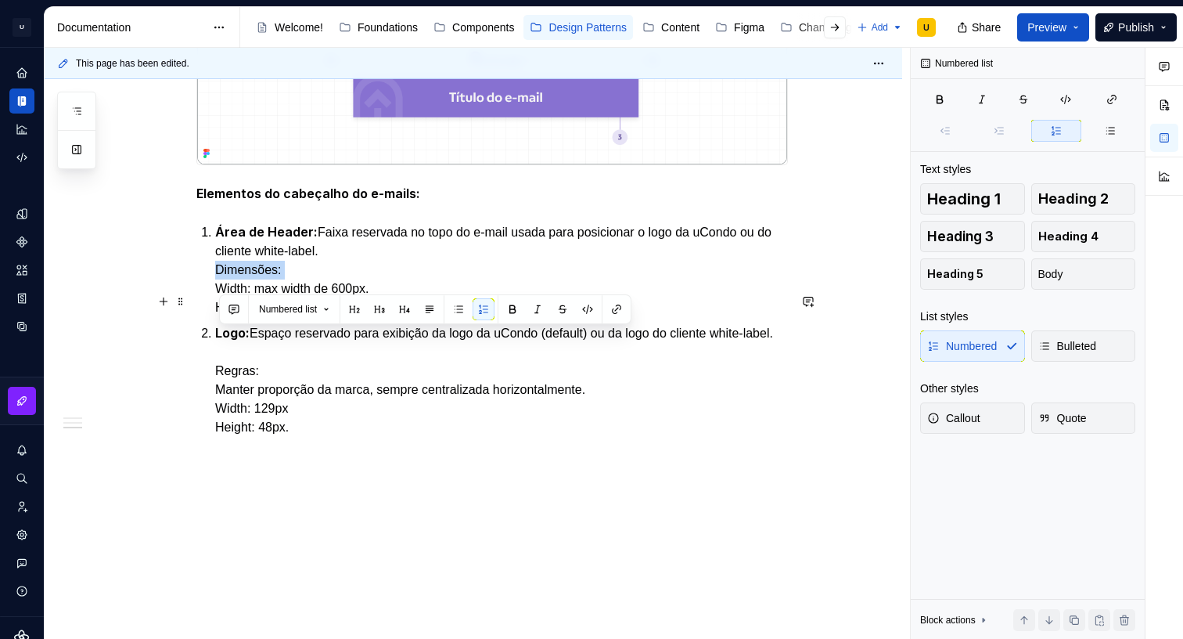
click at [243, 317] on p "Área de Header: Faixa reservada no topo do e-mail usada para posicionar o logo …" at bounding box center [501, 269] width 573 height 95
copy p "Dimensões:"
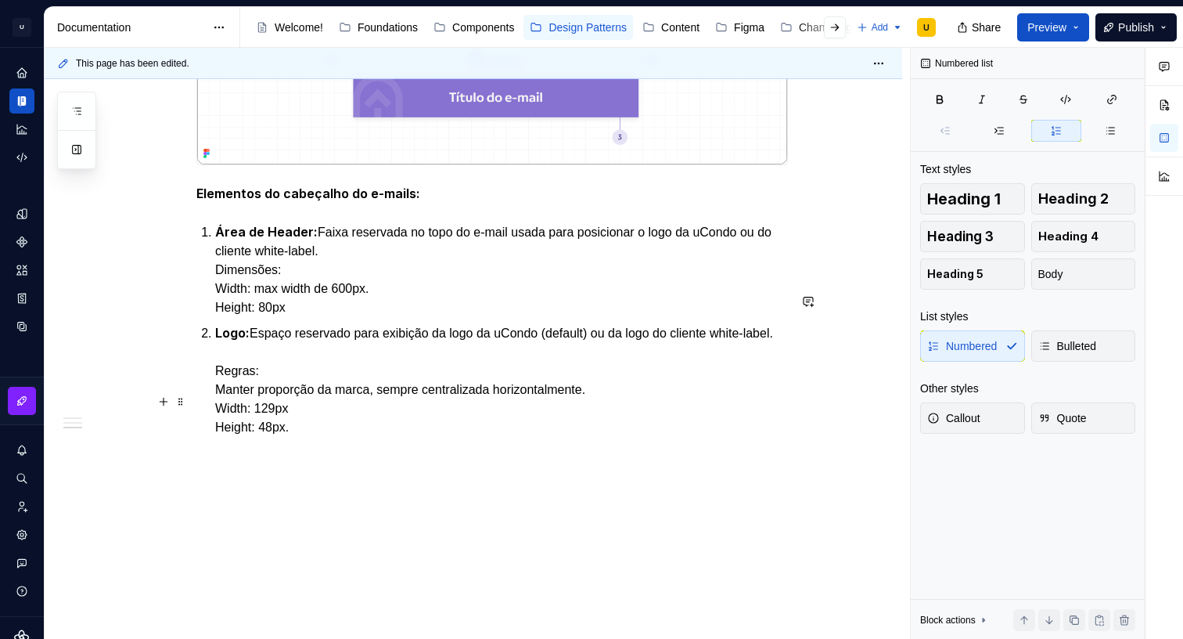
click at [254, 437] on p "Logo: Espaço reservado para exibição da logo da uCondo (default) ou da logo do …" at bounding box center [501, 379] width 573 height 113
click at [253, 437] on p "Logo: Espaço reservado para exibição da logo da uCondo (default) ou da logo do …" at bounding box center [501, 379] width 573 height 113
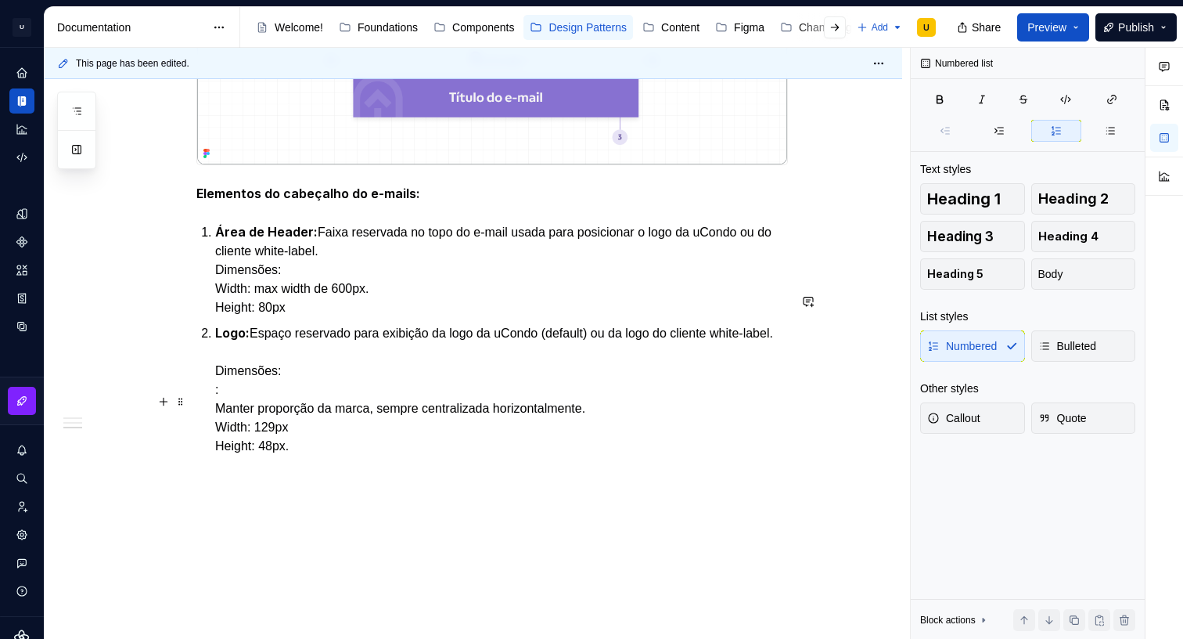
click at [232, 455] on p "Logo: Espaço reservado para exibição da logo da uCondo (default) ou da logo do …" at bounding box center [501, 389] width 573 height 132
click at [243, 426] on p "Logo: Espaço reservado para exibição da logo da uCondo (default) ou da logo do …" at bounding box center [501, 379] width 573 height 113
click at [236, 437] on p "Logo: Espaço reservado para exibição da logo da uCondo (default) ou da logo do …" at bounding box center [501, 379] width 573 height 113
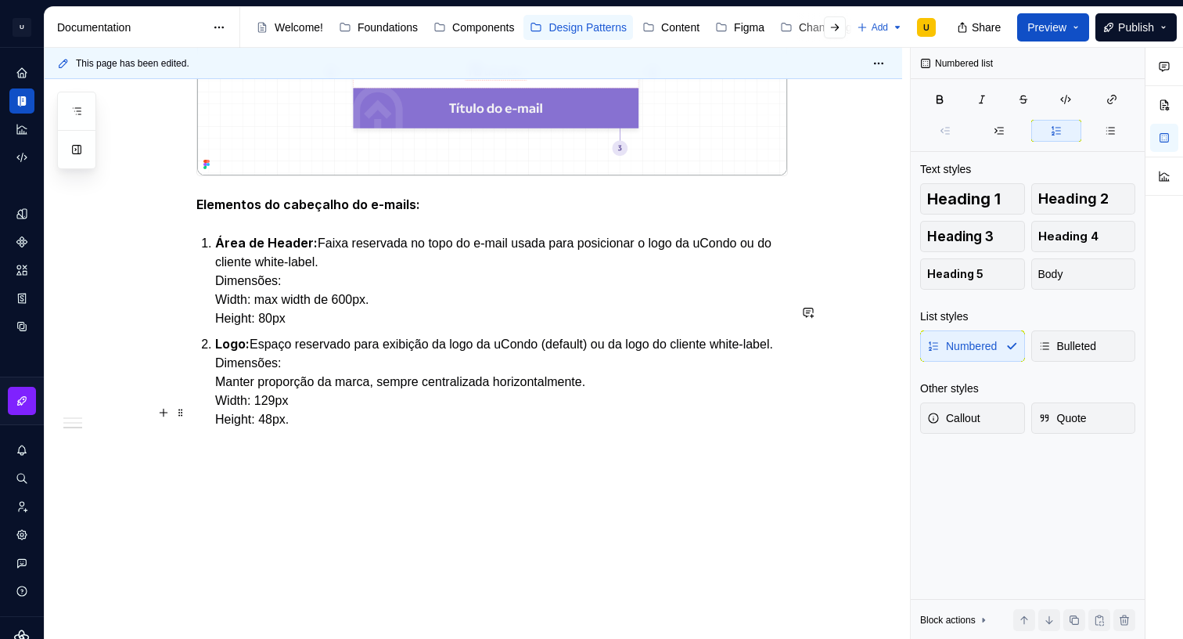
click at [328, 428] on p "Logo: Espaço reservado para exibição da logo da uCondo (default) ou da logo do …" at bounding box center [501, 381] width 573 height 95
click at [329, 429] on p "Logo: Espaço reservado para exibição da logo da uCondo (default) ou da logo do …" at bounding box center [501, 381] width 573 height 95
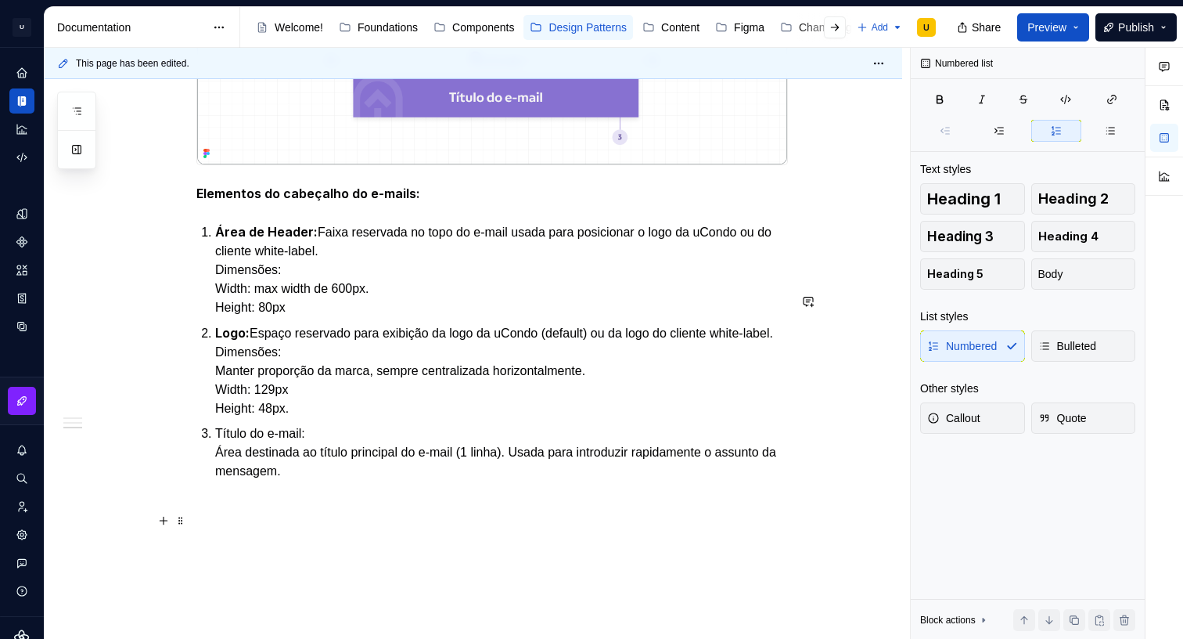
click at [218, 480] on p "Título do e-mail: Área destinada ao título principal do e-mail (1 linha). Usada…" at bounding box center [501, 452] width 573 height 56
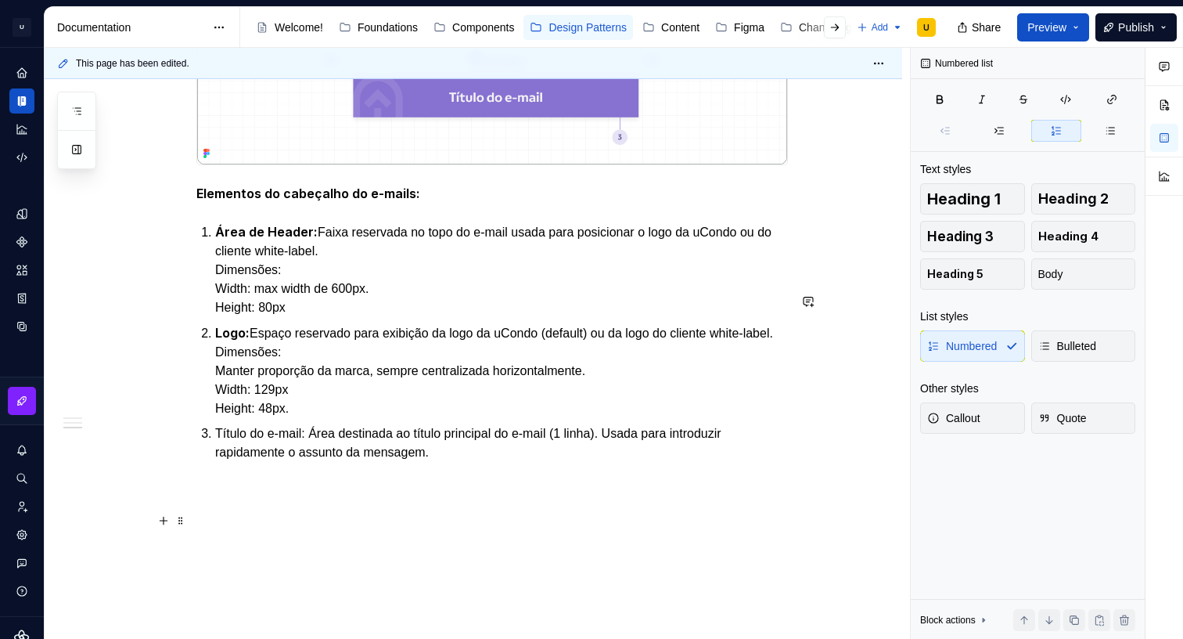
click at [262, 462] on p "Título do e-mail: Área destinada ao título principal do e-mail (1 linha). Usada…" at bounding box center [501, 443] width 573 height 38
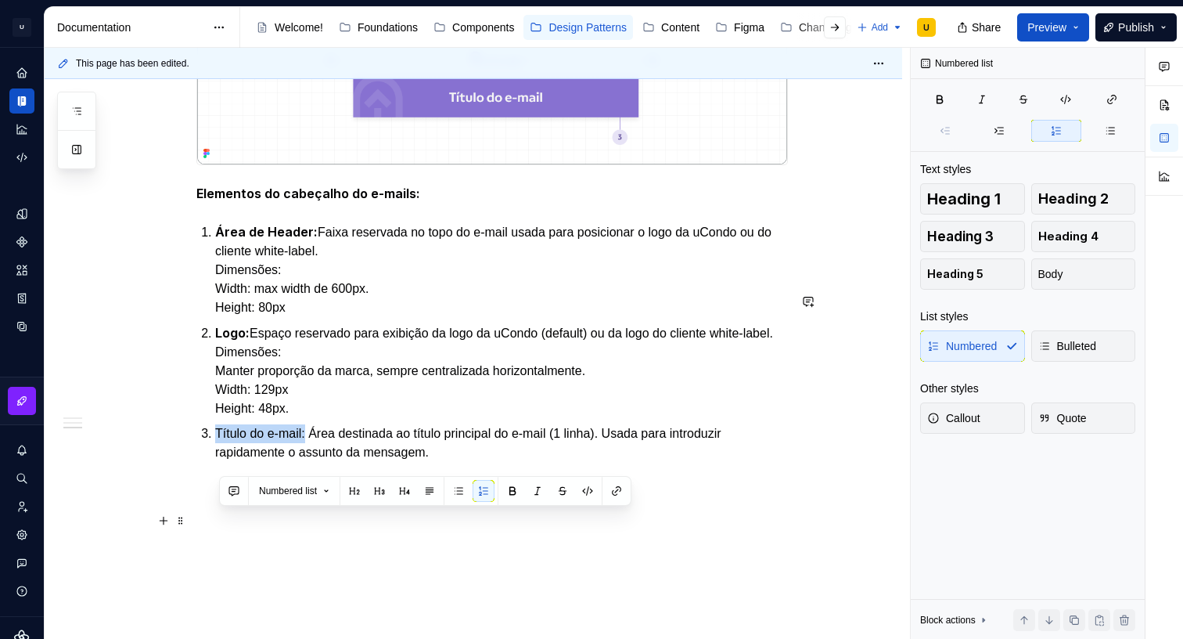
drag, startPoint x: 316, startPoint y: 517, endPoint x: 210, endPoint y: 520, distance: 106.5
click at [215, 462] on li "Título do e-mail: Área destinada ao título principal do e-mail (1 linha). Usada…" at bounding box center [501, 443] width 573 height 38
drag, startPoint x: 513, startPoint y: 490, endPoint x: 503, endPoint y: 450, distance: 41.2
click at [513, 490] on button "button" at bounding box center [513, 491] width 22 height 22
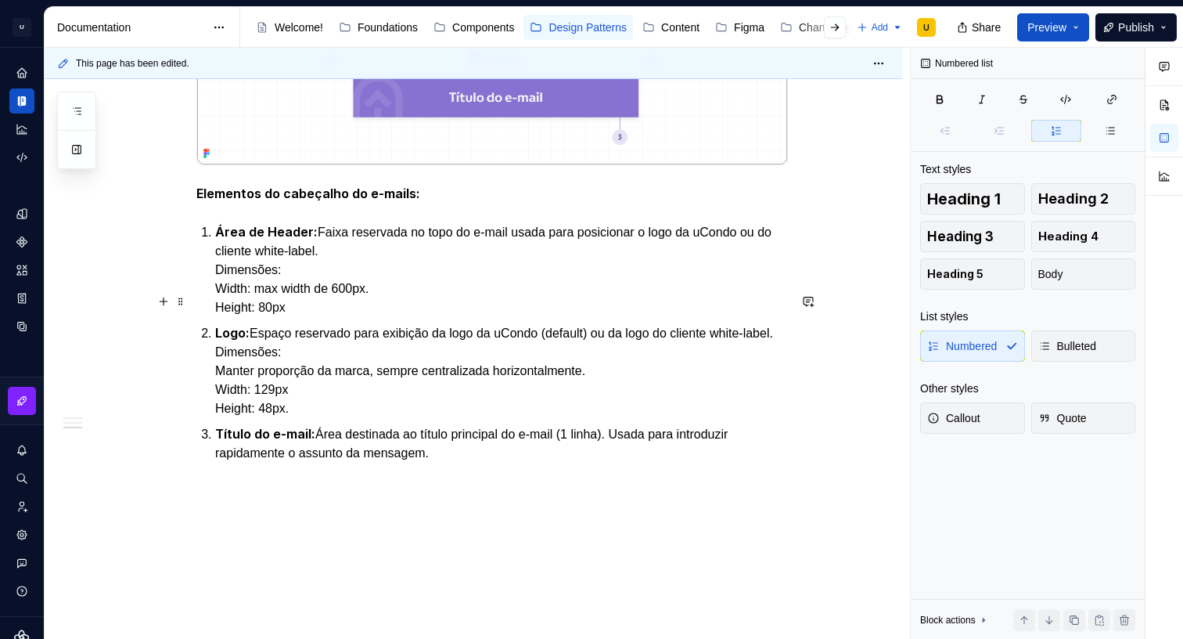
click at [501, 317] on p "Área de Header: Faixa reservada no topo do e-mail usada para posicionar o logo …" at bounding box center [501, 269] width 573 height 95
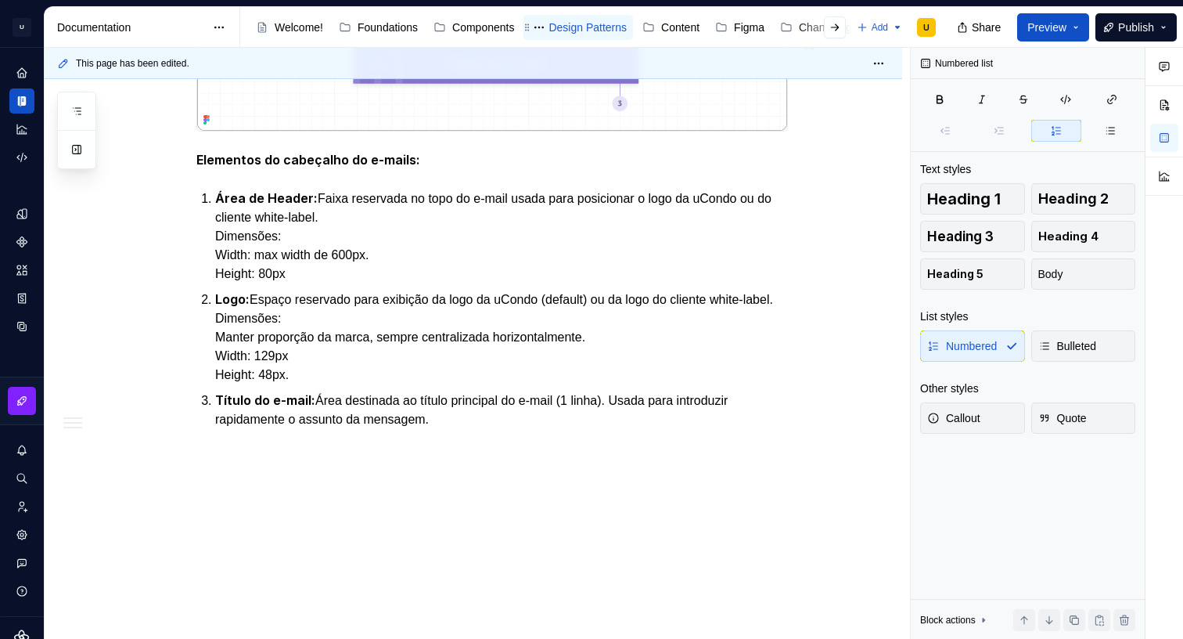
scroll to position [1426, 0]
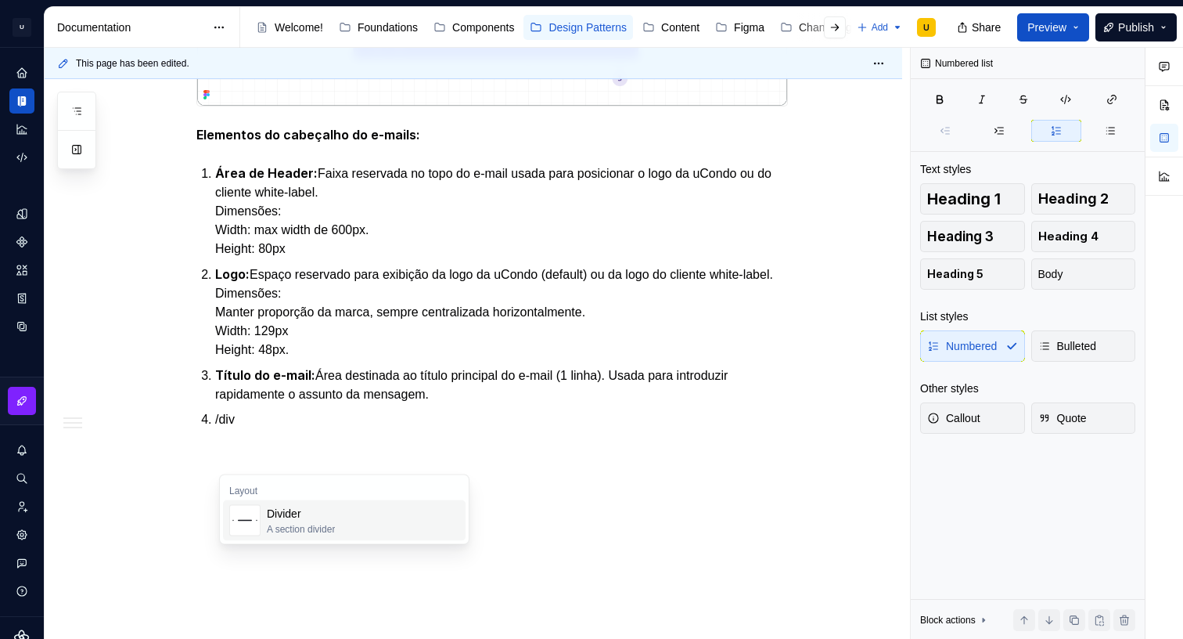
click at [357, 509] on div "Divider A section divider" at bounding box center [363, 520] width 192 height 31
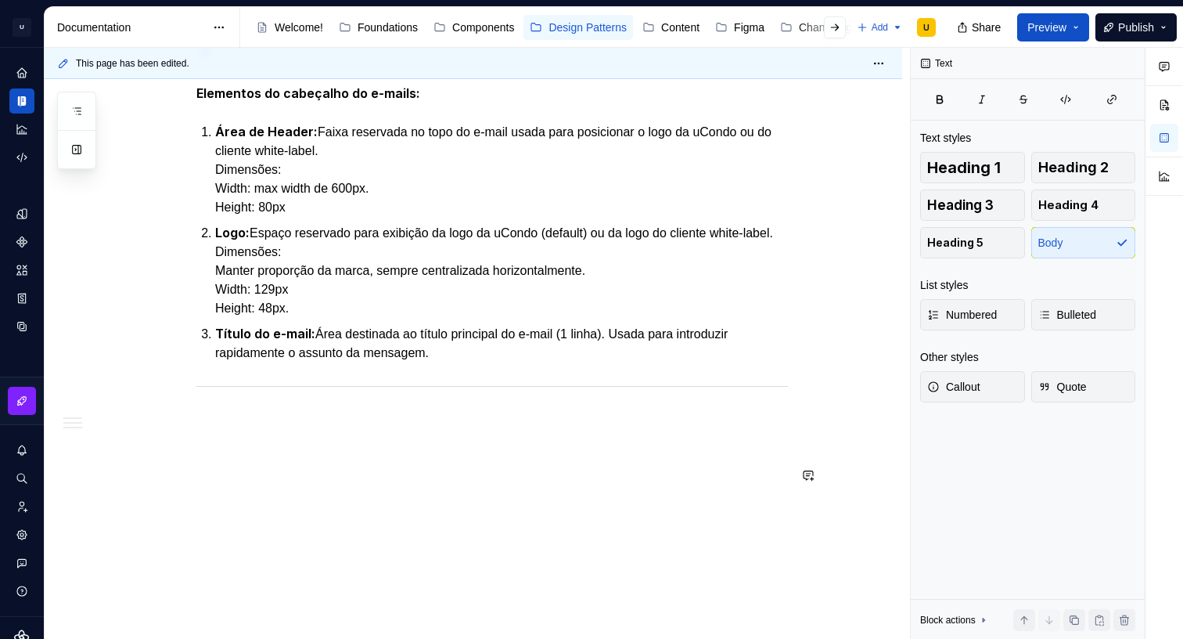
scroll to position [1506, 0]
click at [243, 421] on p "Conteúdo do e-mail" at bounding box center [492, 419] width 592 height 19
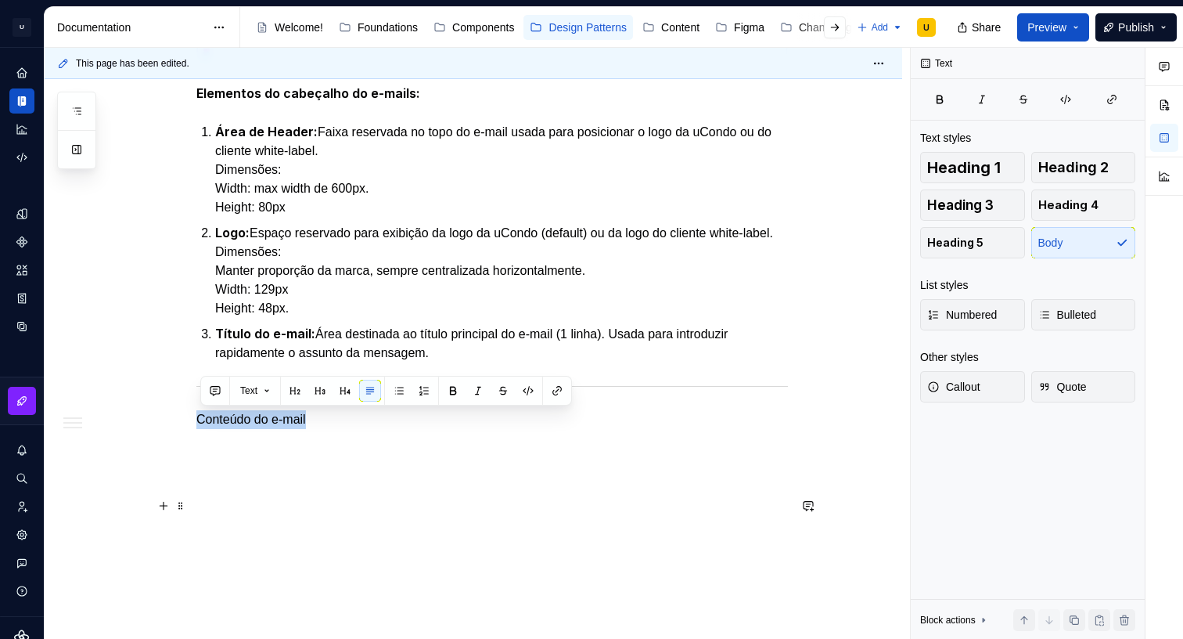
drag, startPoint x: 243, startPoint y: 421, endPoint x: 249, endPoint y: 413, distance: 10.0
click at [243, 421] on p "Conteúdo do e-mail" at bounding box center [492, 419] width 592 height 19
click at [296, 391] on button "button" at bounding box center [295, 391] width 22 height 22
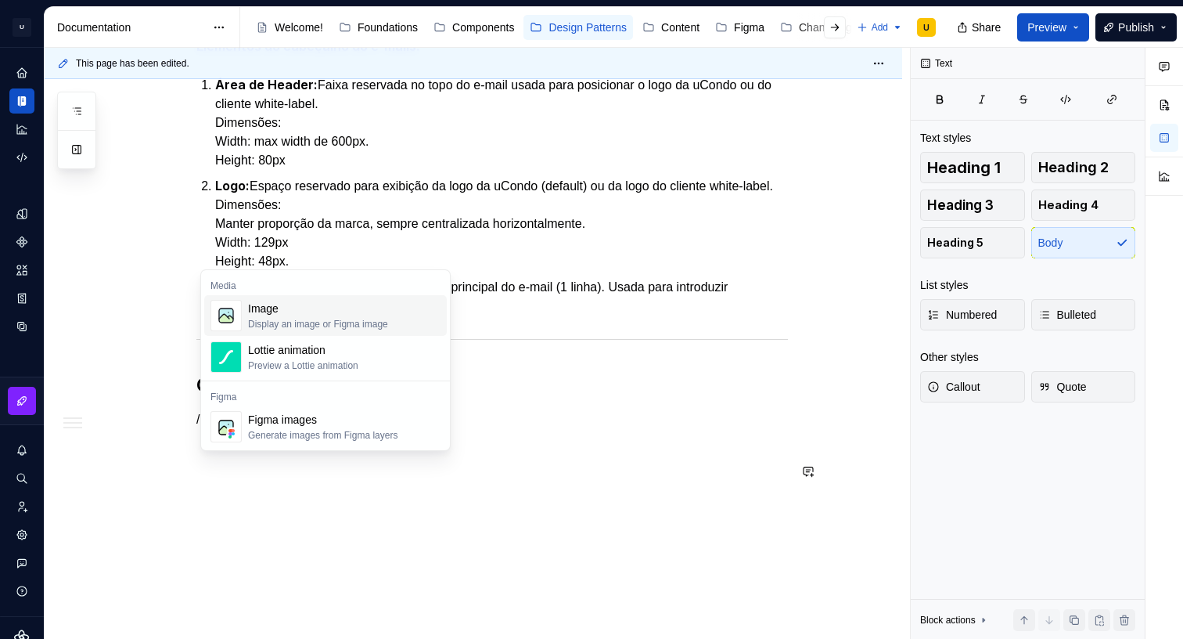
click at [338, 322] on div "Display an image or Figma image" at bounding box center [318, 324] width 140 height 13
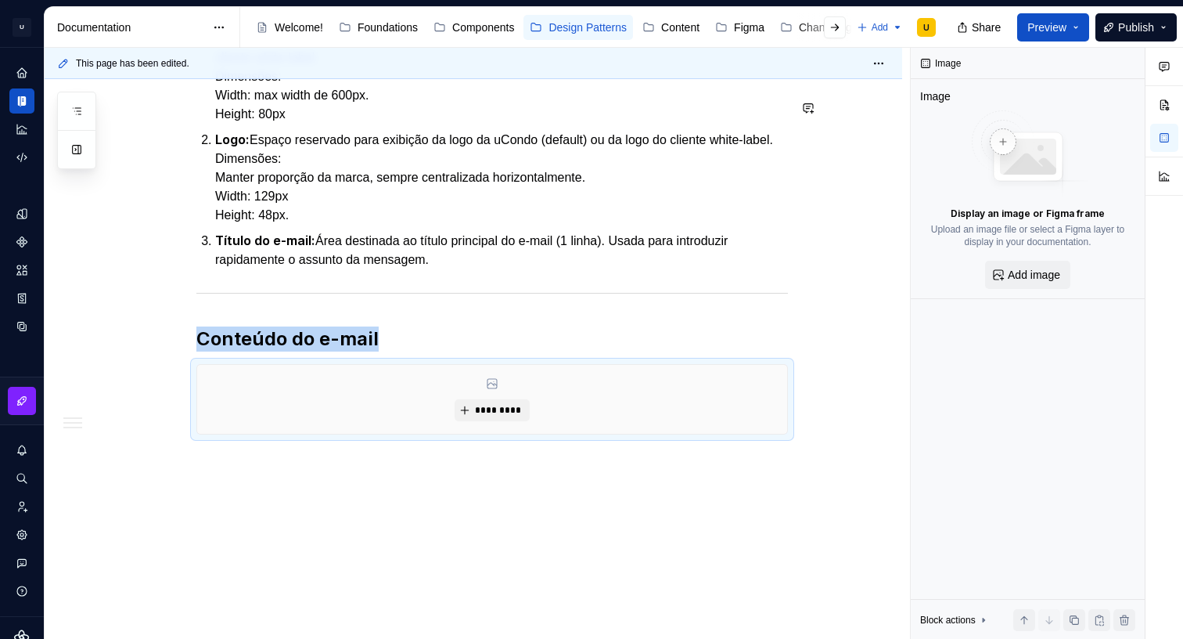
scroll to position [1512, 0]
click at [508, 418] on span "*********" at bounding box center [498, 411] width 48 height 13
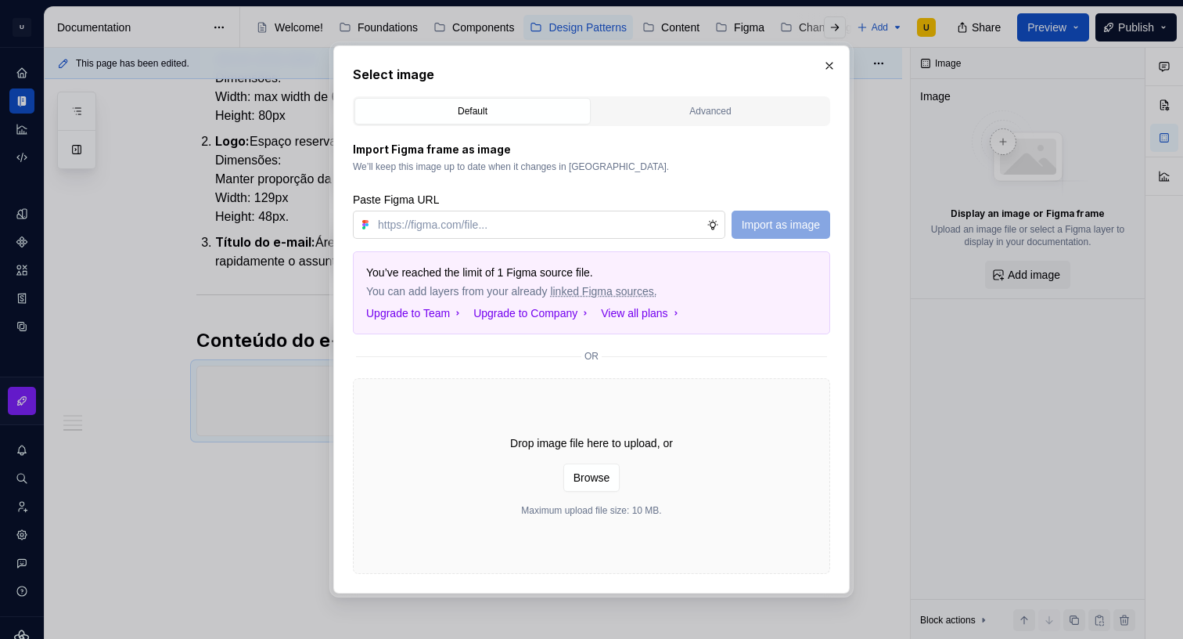
click at [506, 217] on input "text" at bounding box center [539, 224] width 335 height 28
type textarea "*"
paste input "[URL][DOMAIN_NAME]"
type input "[URL][DOMAIN_NAME]"
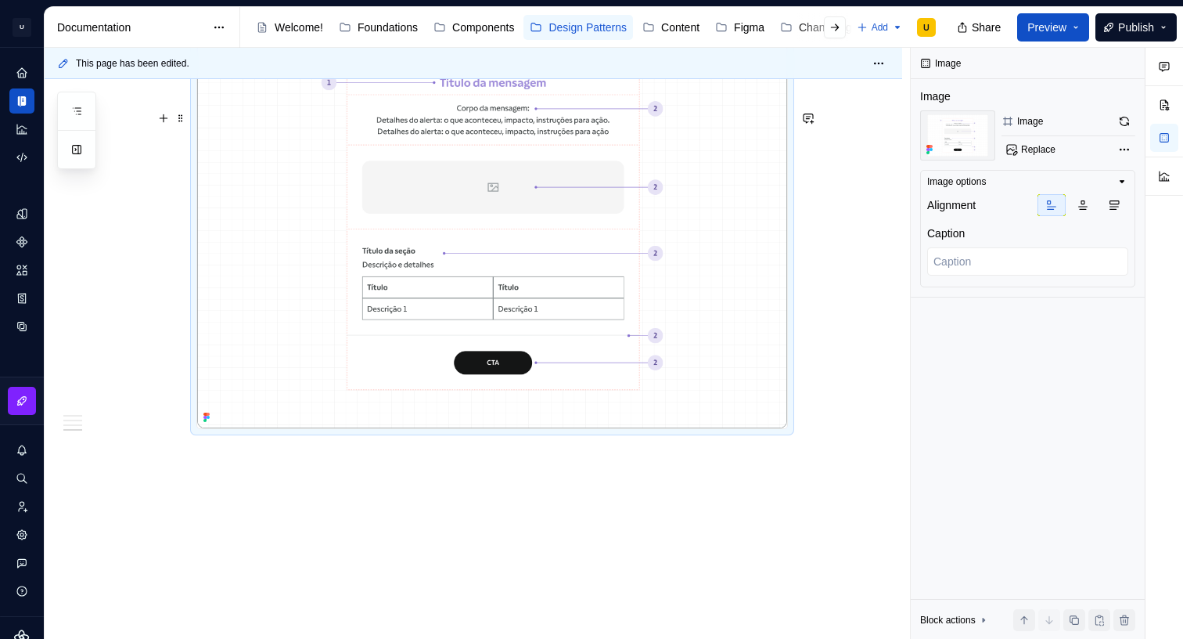
scroll to position [1939, 0]
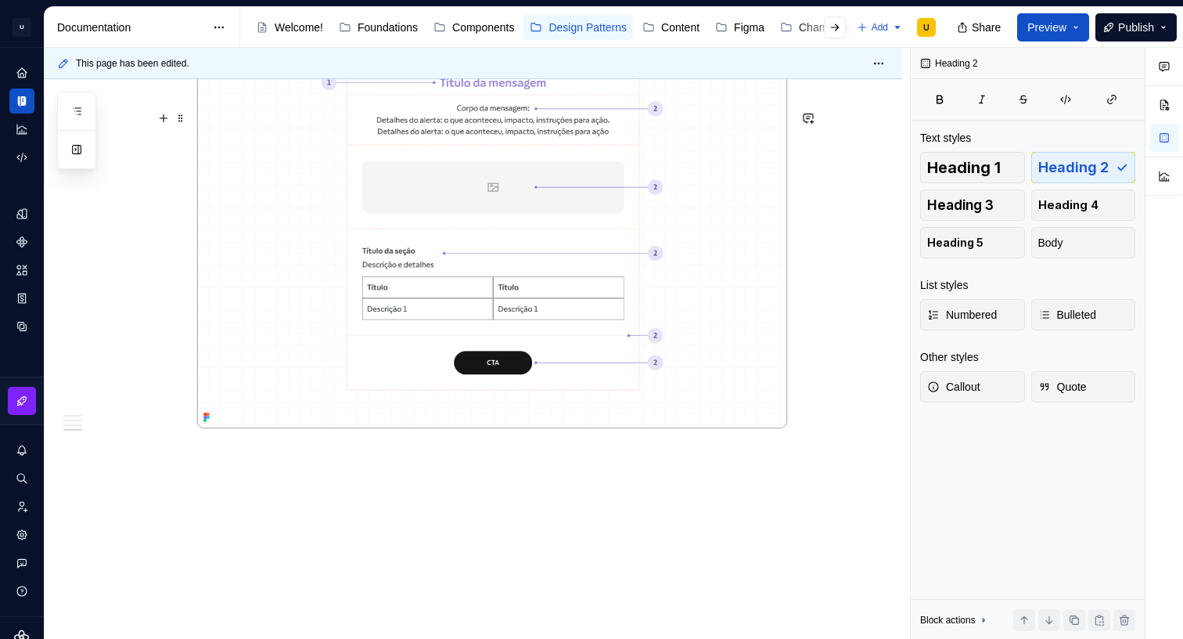
scroll to position [1939, 0]
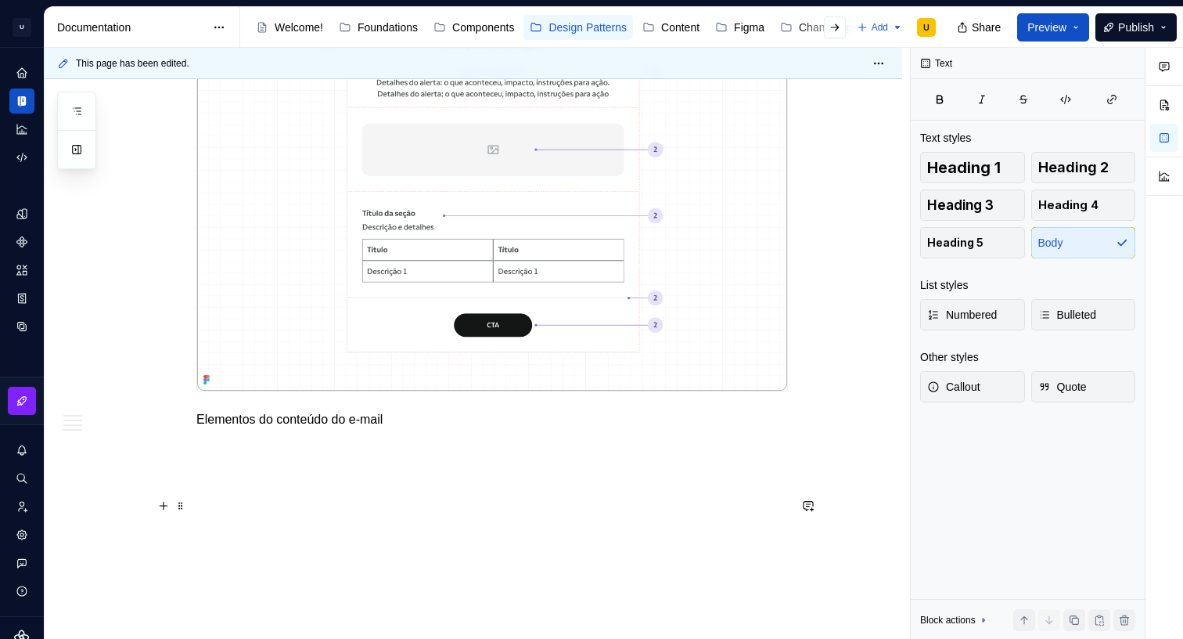
click at [365, 429] on p "Elementos do conteúdo do e-mail" at bounding box center [492, 419] width 592 height 19
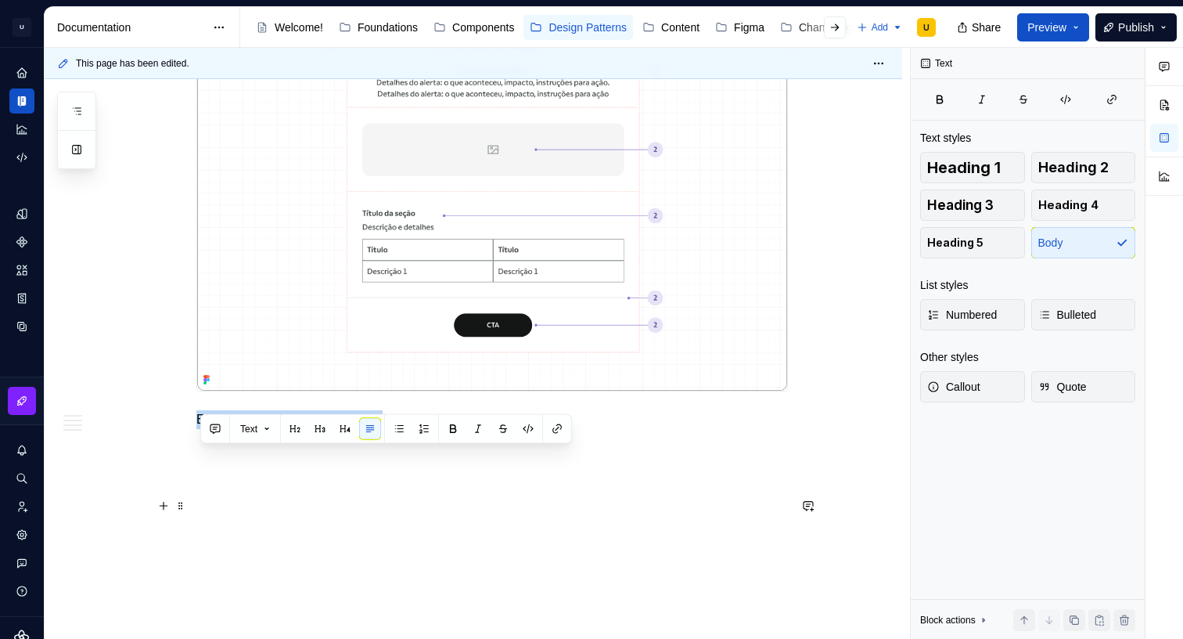
click at [365, 429] on p "Elementos do conteúdo do e-mail" at bounding box center [492, 419] width 592 height 19
click at [448, 432] on button "button" at bounding box center [453, 429] width 22 height 22
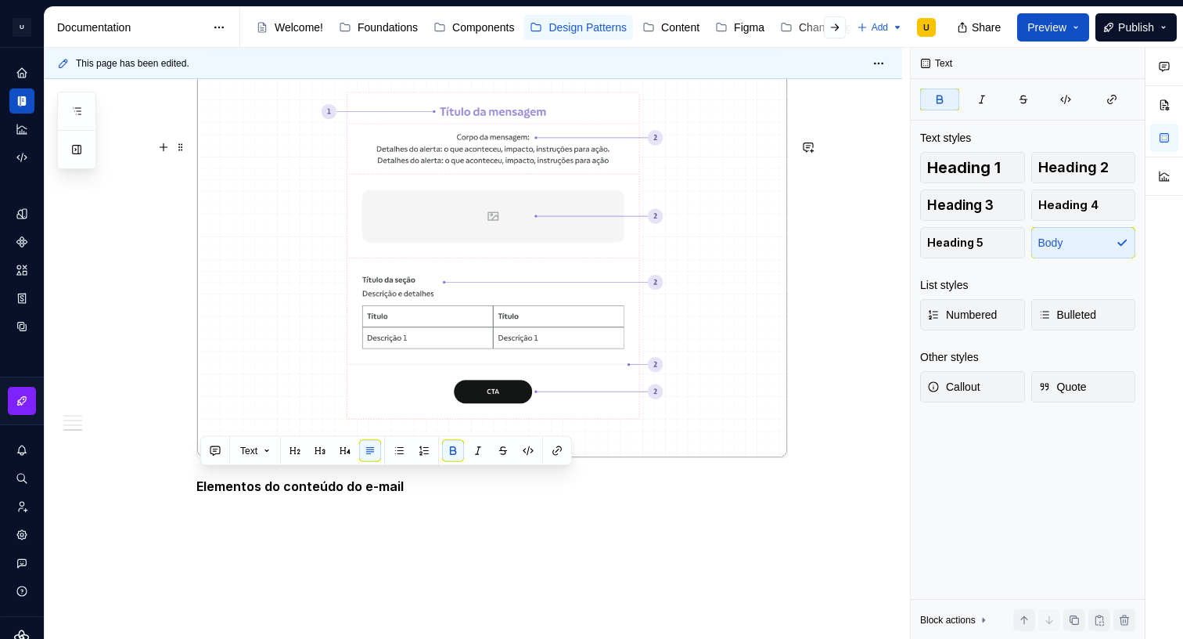
scroll to position [1977, 0]
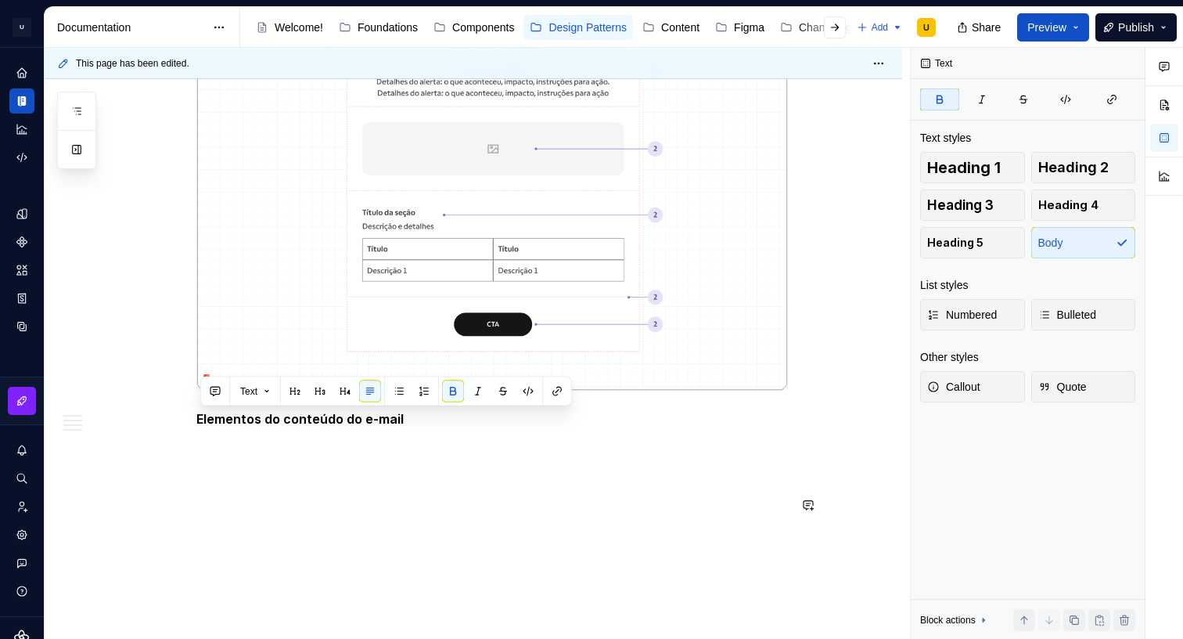
click at [428, 427] on p "Elementos do conteúdo do e-mail" at bounding box center [492, 419] width 592 height 20
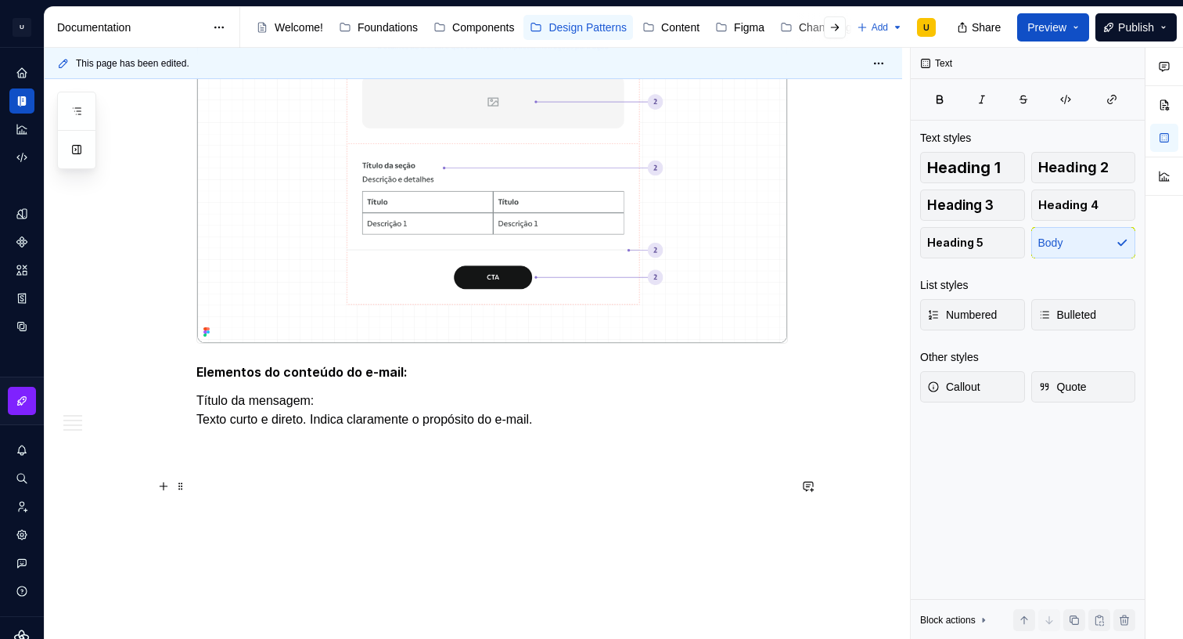
click at [208, 429] on p "Título da mensagem: Texto curto e direto. Indica claramente o propósito do e-ma…" at bounding box center [492, 410] width 592 height 38
click at [204, 429] on p "Título da mensagem: Texto curto e direto. Indica claramente o propósito do e-ma…" at bounding box center [492, 410] width 592 height 38
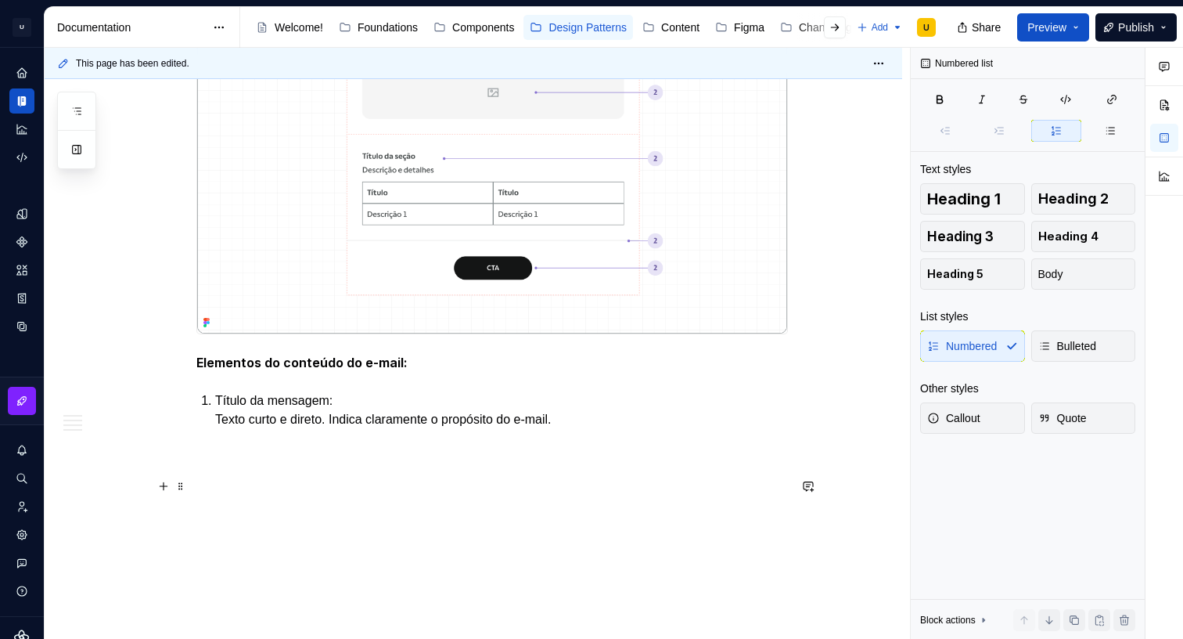
click at [223, 429] on p "Título da mensagem: Texto curto e direto. Indica claramente o propósito do e-ma…" at bounding box center [501, 410] width 573 height 38
click at [221, 429] on p "Título da mensagem: Texto curto e direto. Indica claramente o propósito do e-ma…" at bounding box center [501, 410] width 573 height 38
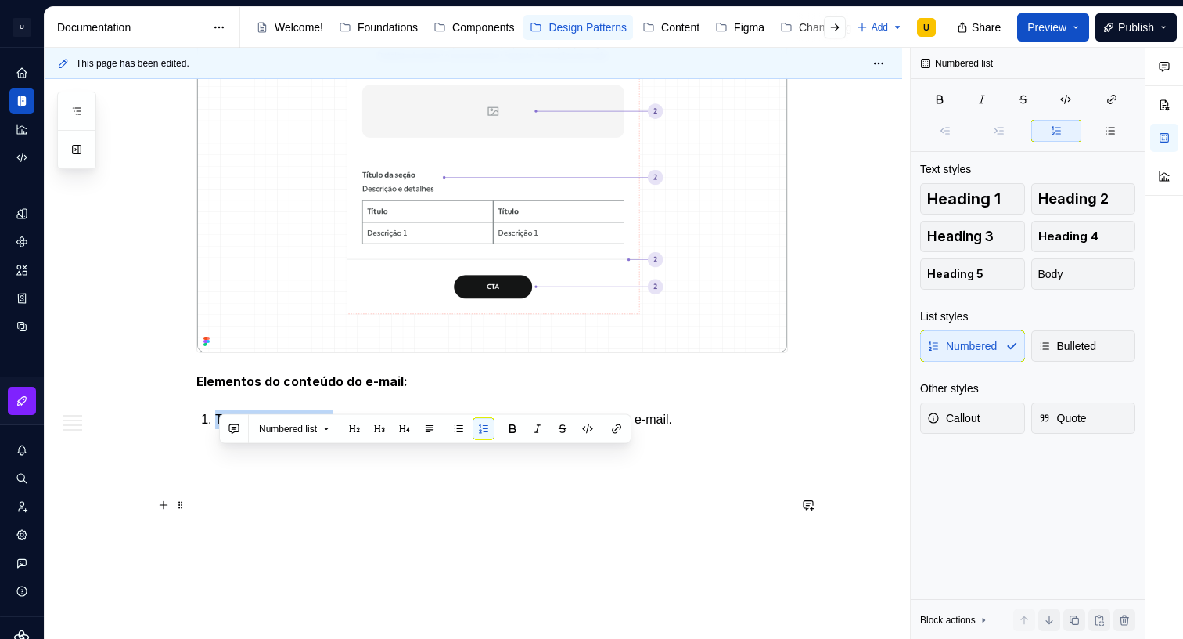
drag, startPoint x: 319, startPoint y: 455, endPoint x: 216, endPoint y: 452, distance: 103.3
click at [216, 429] on li "Título da mensagem: Texto curto e direto. Indica claramente o propósito do e-ma…" at bounding box center [501, 419] width 573 height 19
click at [515, 426] on button "button" at bounding box center [513, 429] width 22 height 22
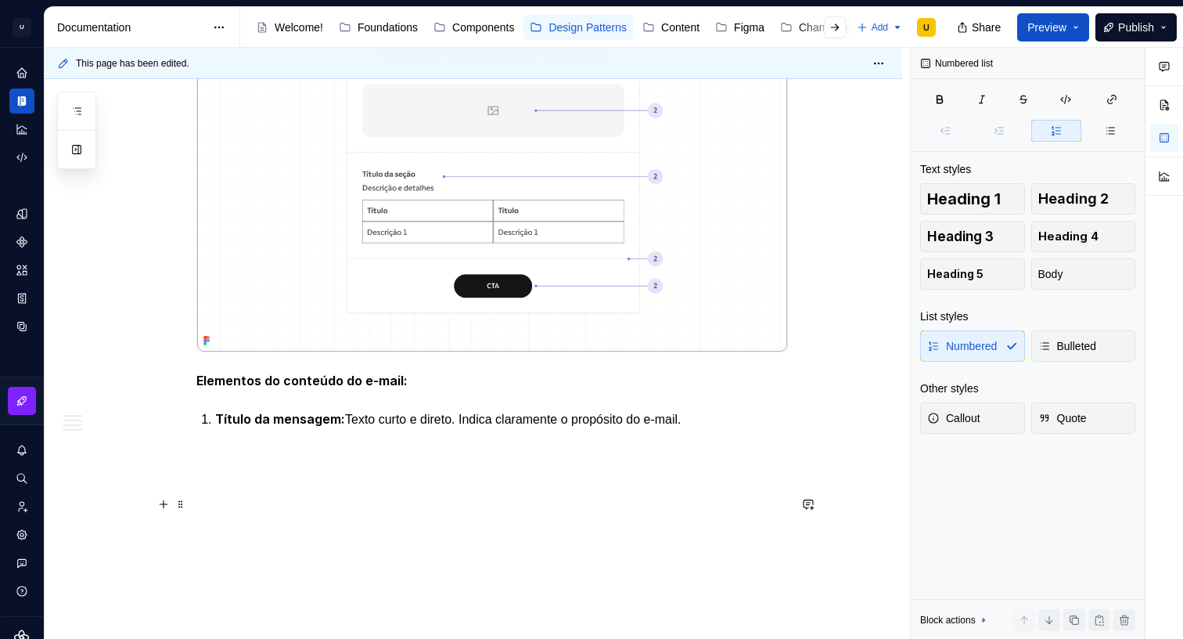
click at [724, 429] on p "Título da mensagem: Texto curto e direto. Indica claramente o propósito do e-ma…" at bounding box center [501, 419] width 573 height 20
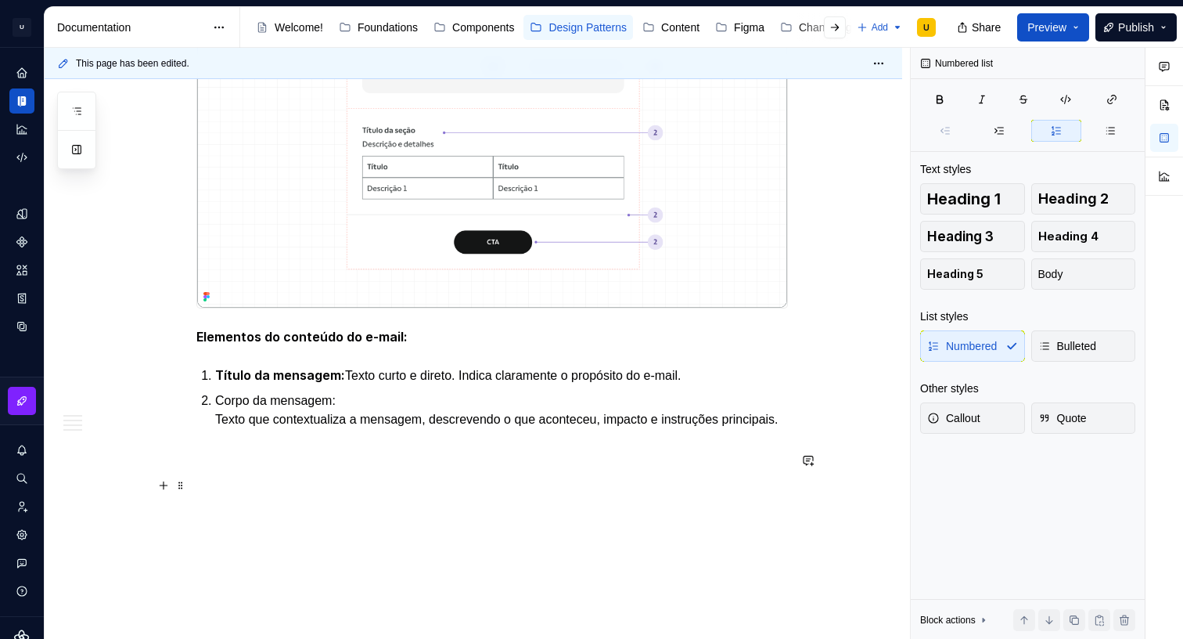
click at [306, 429] on p "Corpo da mensagem: Texto que contextualiza a mensagem, descrevendo o que aconte…" at bounding box center [501, 410] width 573 height 38
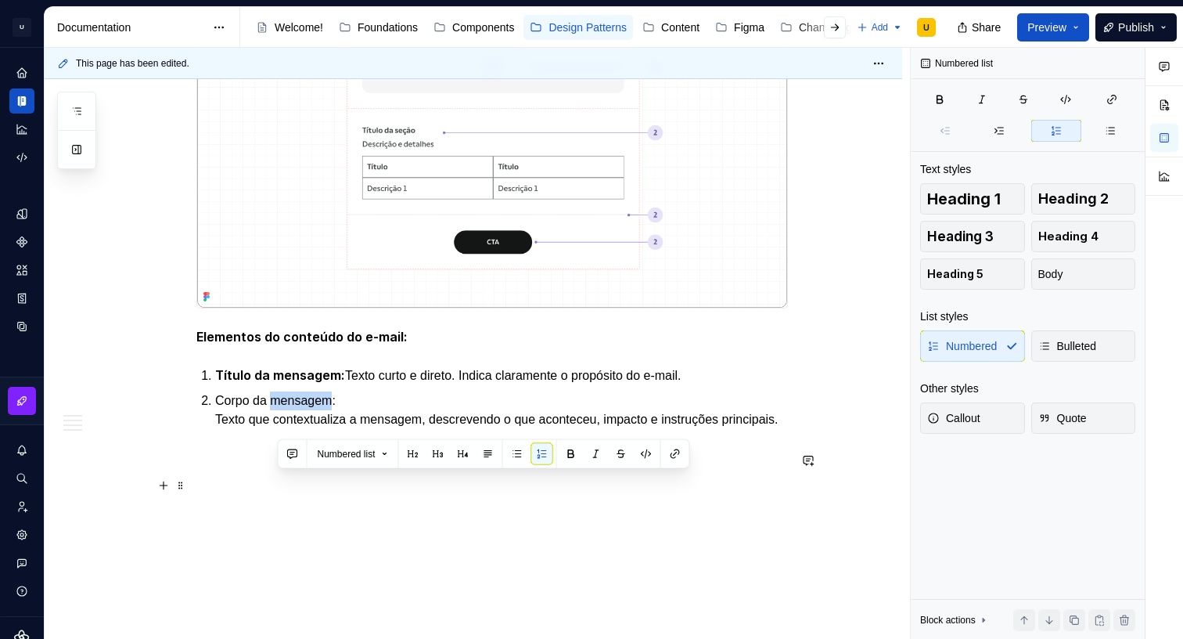
click at [306, 429] on p "Corpo da mensagem: Texto que contextualiza a mensagem, descrevendo o que aconte…" at bounding box center [501, 410] width 573 height 38
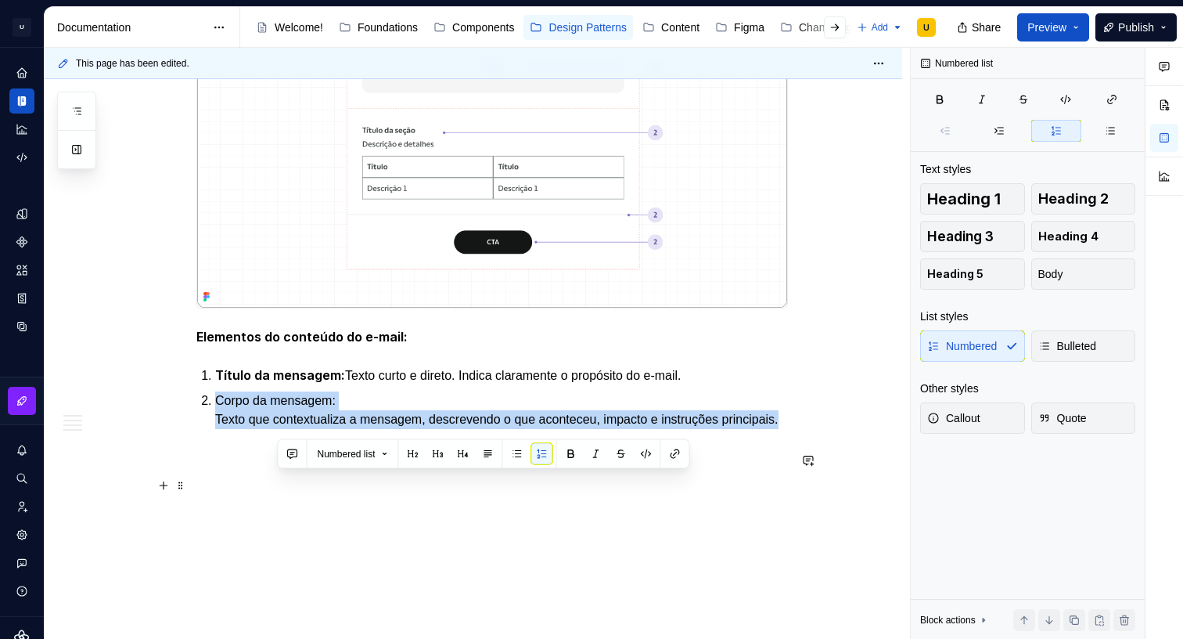
click at [306, 429] on p "Corpo da mensagem: Texto que contextualiza a mensagem, descrevendo o que aconte…" at bounding box center [501, 410] width 573 height 38
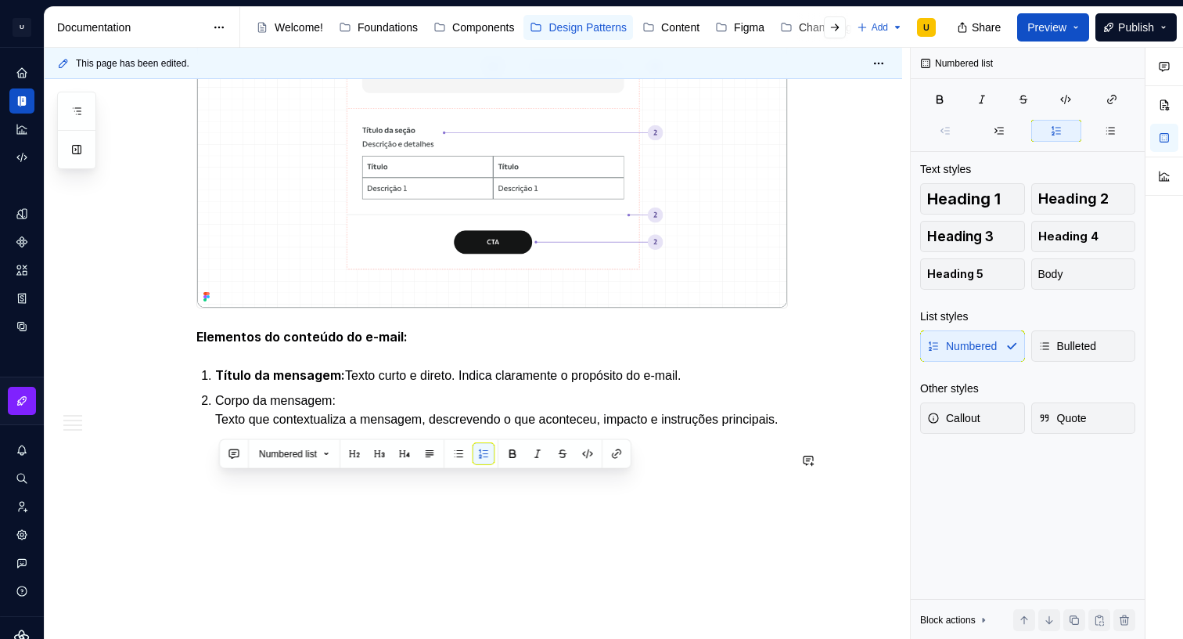
click at [358, 429] on ol "Título da mensagem: Texto curto e direto. Indica claramente o propósito do e-ma…" at bounding box center [501, 396] width 573 height 63
drag, startPoint x: 329, startPoint y: 480, endPoint x: 398, endPoint y: 464, distance: 71.6
click at [215, 429] on li "Corpo da mensagem: Texto que contextualiza a mensagem, descrevendo o que aconte…" at bounding box center [501, 410] width 573 height 38
click at [514, 453] on button "button" at bounding box center [513, 454] width 22 height 22
click at [223, 429] on p "Corpo da mensagem: Texto que contextualiza a mensagem, descrevendo o que aconte…" at bounding box center [501, 409] width 573 height 38
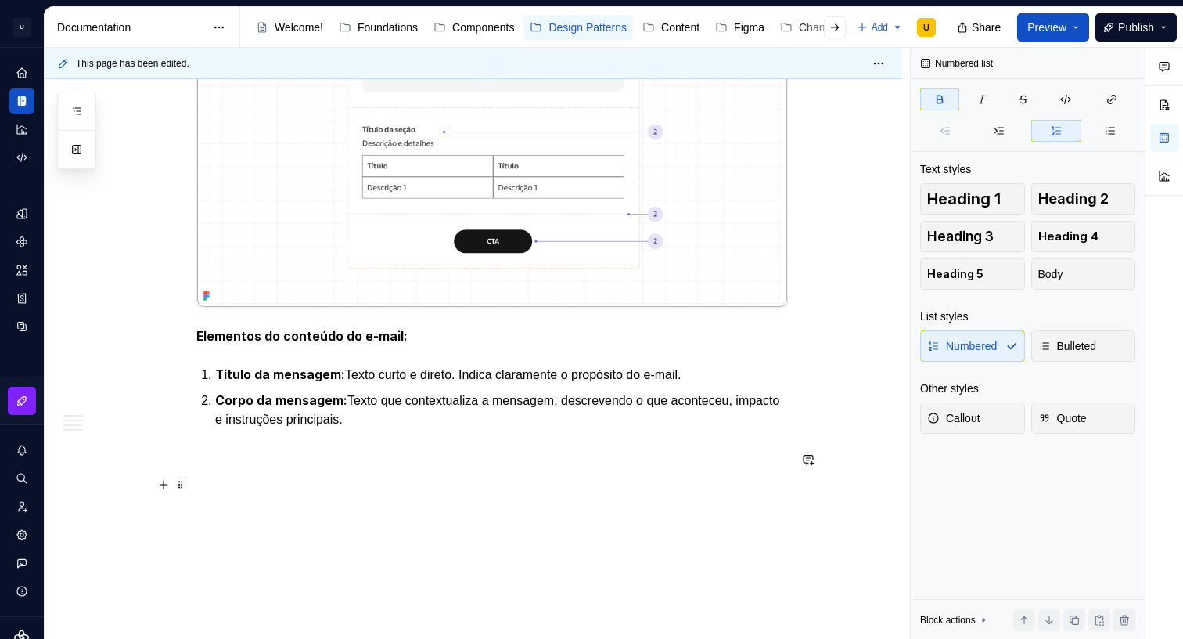
click at [376, 429] on p "Corpo da mensagem: Texto que contextualiza a mensagem, descrevendo o que aconte…" at bounding box center [501, 409] width 573 height 38
click at [362, 429] on p "Corpo da mensagem: Texto que contextualiza a mensagem, descrevendo o que aconte…" at bounding box center [501, 409] width 573 height 38
click at [354, 429] on p "Corpo da mensagem: Texto que contextualiza a mensagem, descrevendo o que aconte…" at bounding box center [501, 409] width 573 height 38
click at [382, 429] on p "Corpo da mensagem: Texto que contextualiza a mensagem, descrevendo o que aconte…" at bounding box center [501, 409] width 573 height 38
click at [444, 429] on p "Corpo da mensagem: Texto que contextualiza a mensagem, descrevendo o que aconte…" at bounding box center [501, 409] width 573 height 38
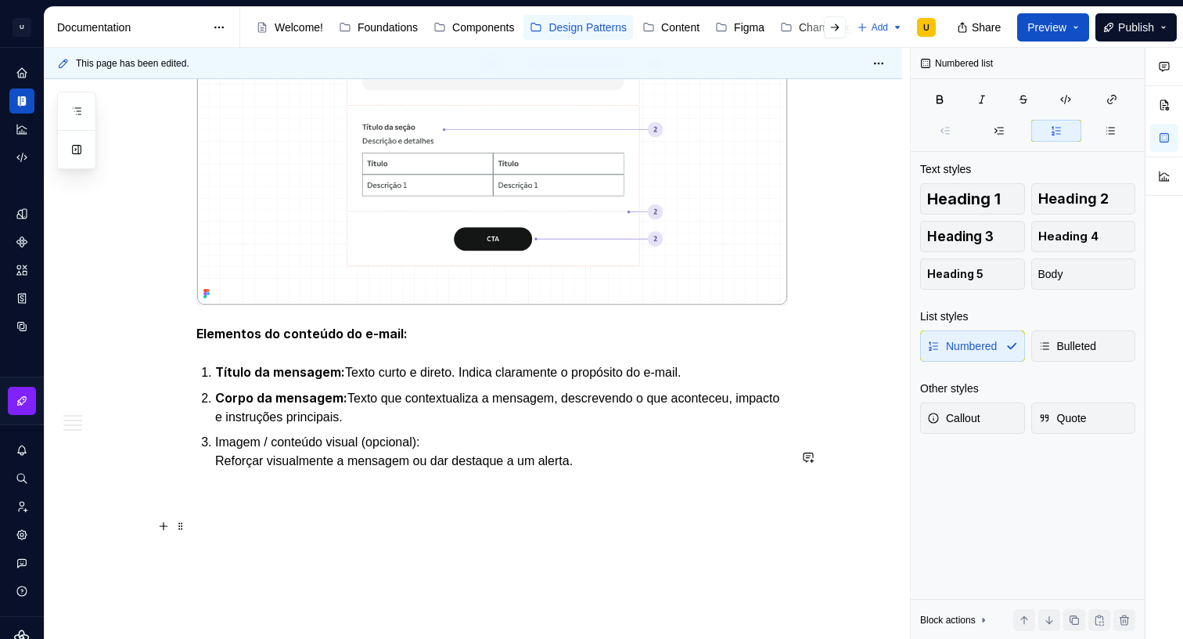
click at [276, 470] on p "Imagem / conteúdo visual (opcional): Reforçar visualmente a mensagem ou dar des…" at bounding box center [501, 452] width 573 height 38
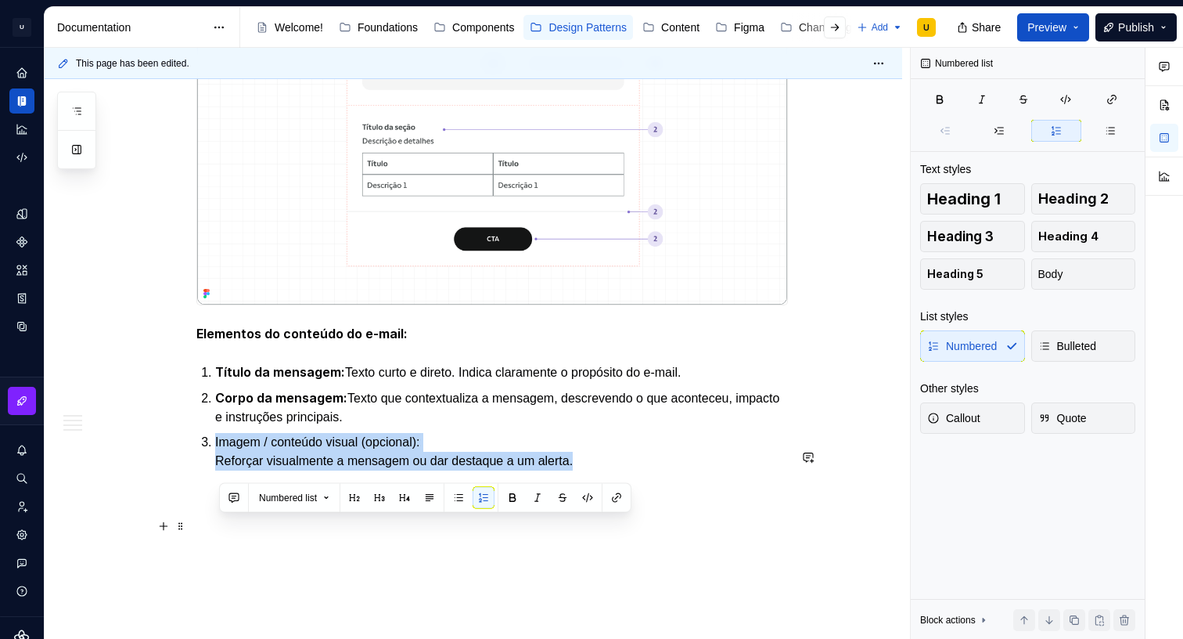
click at [276, 470] on p "Imagem / conteúdo visual (opcional): Reforçar visualmente a mensagem ou dar des…" at bounding box center [501, 452] width 573 height 38
click at [417, 470] on p "Imagem / conteúdo visual (opcional): Reforçar visualmente a mensagem ou dar des…" at bounding box center [501, 452] width 573 height 38
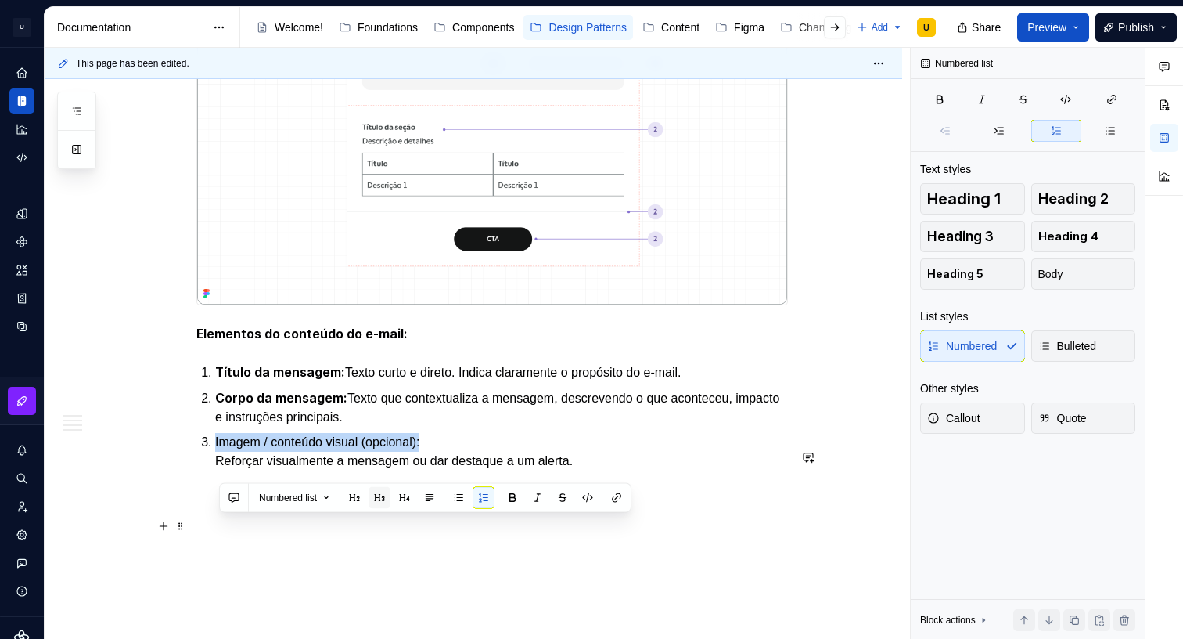
drag, startPoint x: 451, startPoint y: 523, endPoint x: 390, endPoint y: 504, distance: 64.1
click at [215, 470] on li "Imagem / conteúdo visual (opcional): Reforçar visualmente a mensagem ou dar des…" at bounding box center [501, 452] width 573 height 38
click at [517, 497] on button "button" at bounding box center [513, 498] width 22 height 22
click at [233, 471] on p "Imagem / conteúdo visual (opcional): Reforçar visualmente a mensagem ou dar des…" at bounding box center [501, 452] width 573 height 38
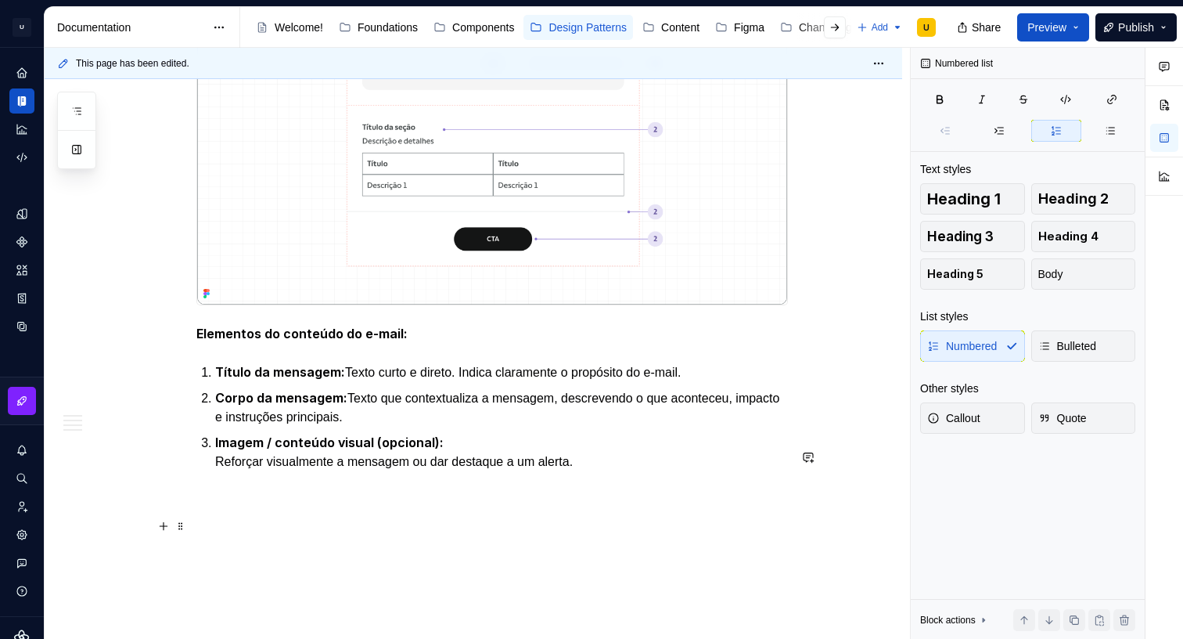
click at [221, 471] on p "Imagem / conteúdo visual (opcional): Reforçar visualmente a mensagem ou dar des…" at bounding box center [501, 452] width 573 height 38
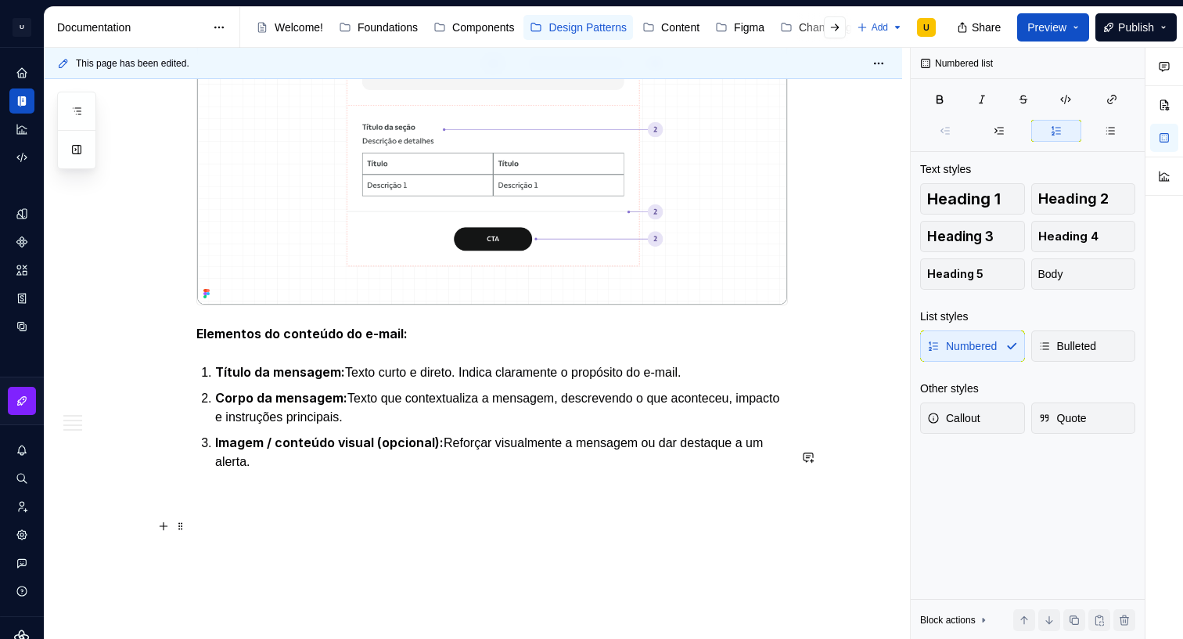
click at [296, 471] on p "Imagem / conteúdo visual (opcional): Reforçar visualmente a mensagem ou dar des…" at bounding box center [501, 452] width 573 height 38
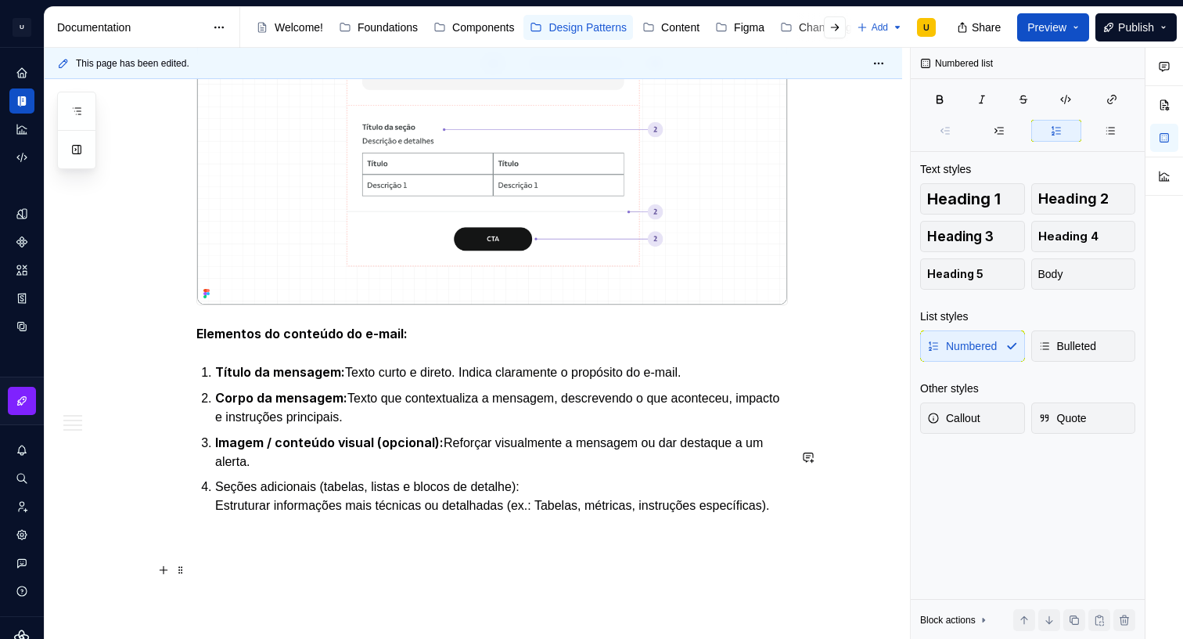
click at [291, 515] on p "Seções adicionais (tabelas, listas e blocos de detalhe): Estruturar informações…" at bounding box center [501, 496] width 573 height 38
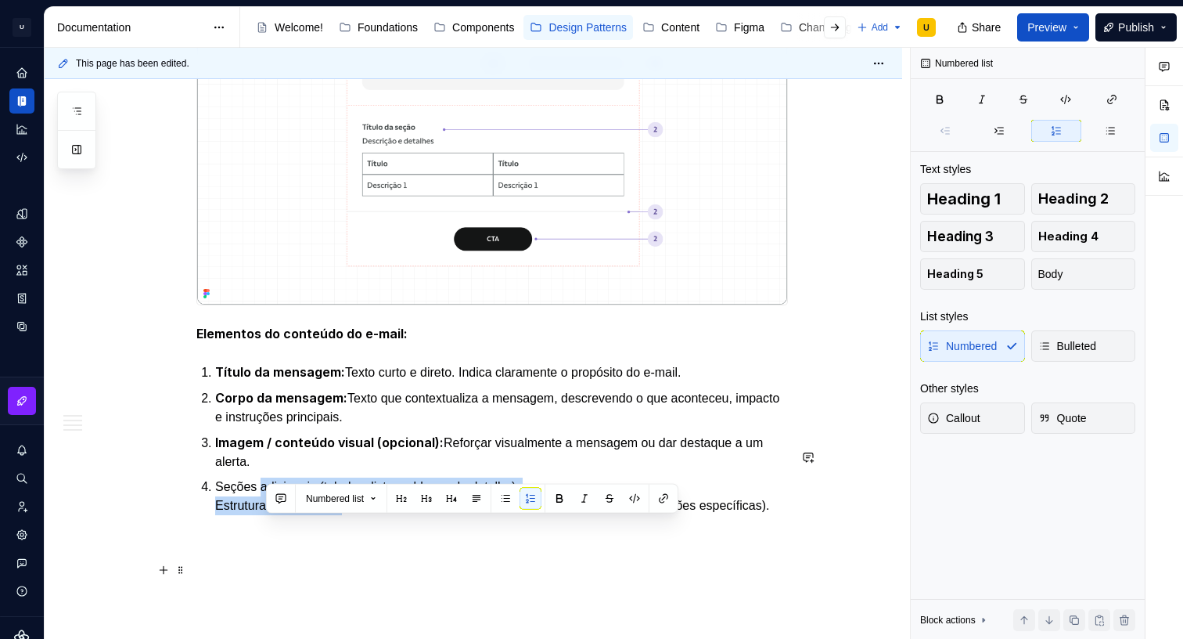
click at [291, 515] on p "Seções adicionais (tabelas, listas e blocos de detalhe): Estruturar informações…" at bounding box center [501, 496] width 573 height 38
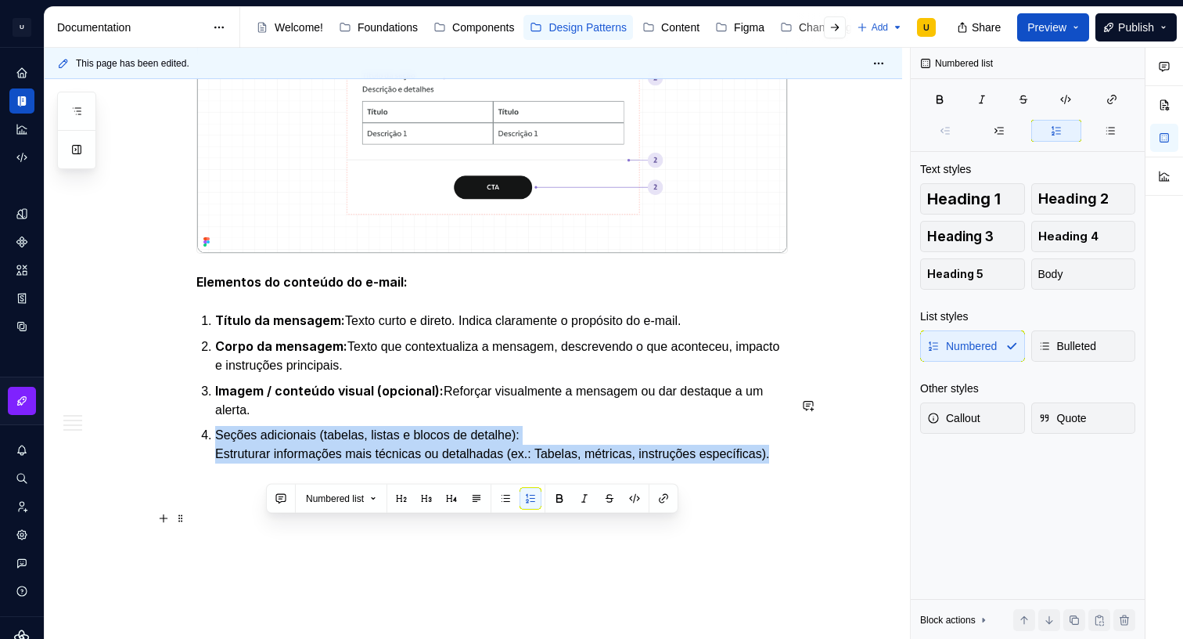
click at [291, 463] on p "Seções adicionais (tabelas, listas e blocos de detalhe): Estruturar informações…" at bounding box center [501, 445] width 573 height 38
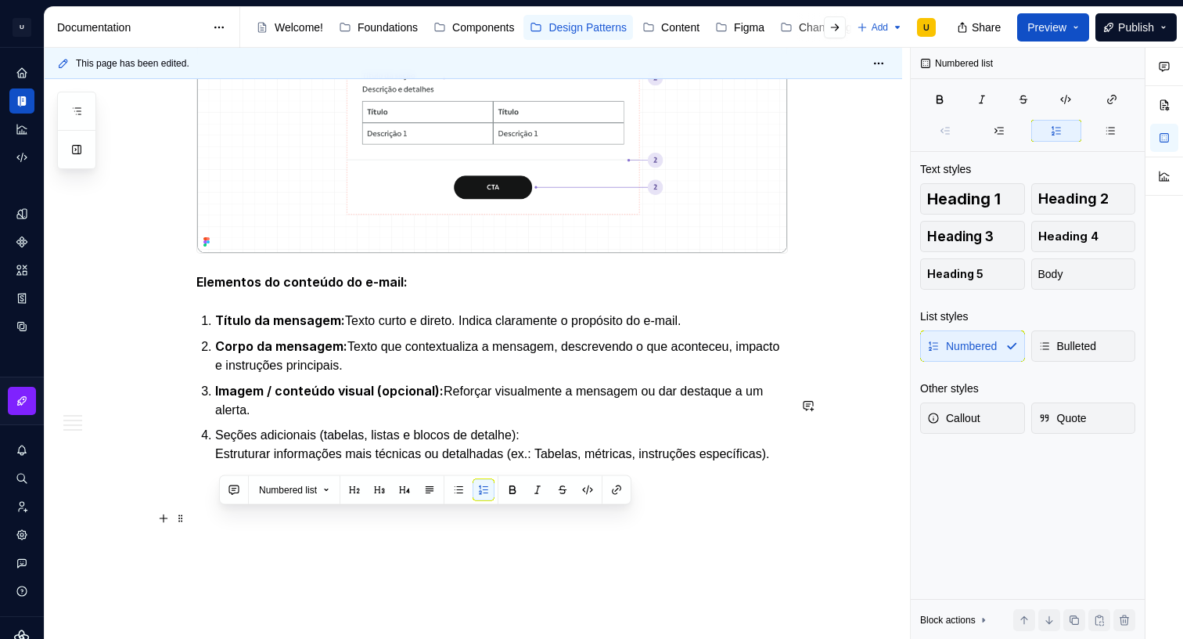
click at [306, 463] on p "Seções adicionais (tabelas, listas e blocos de detalhe): Estruturar informações…" at bounding box center [501, 445] width 573 height 38
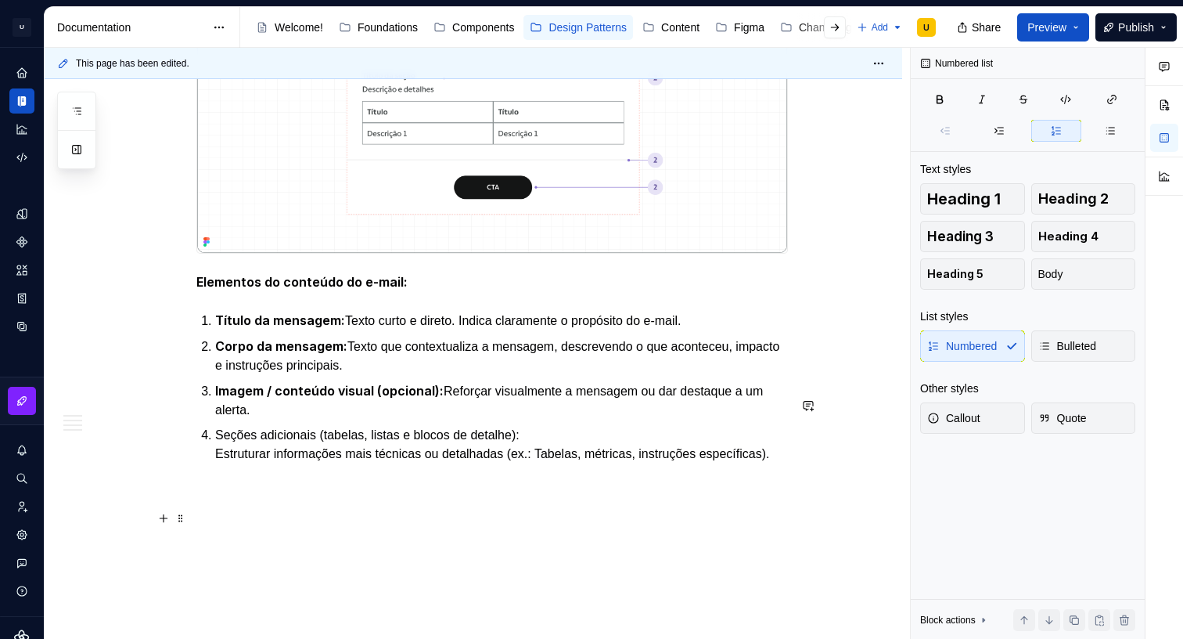
click at [314, 463] on p "Seções adicionais (tabelas, listas e blocos de detalhe): Estruturar informações…" at bounding box center [501, 445] width 573 height 38
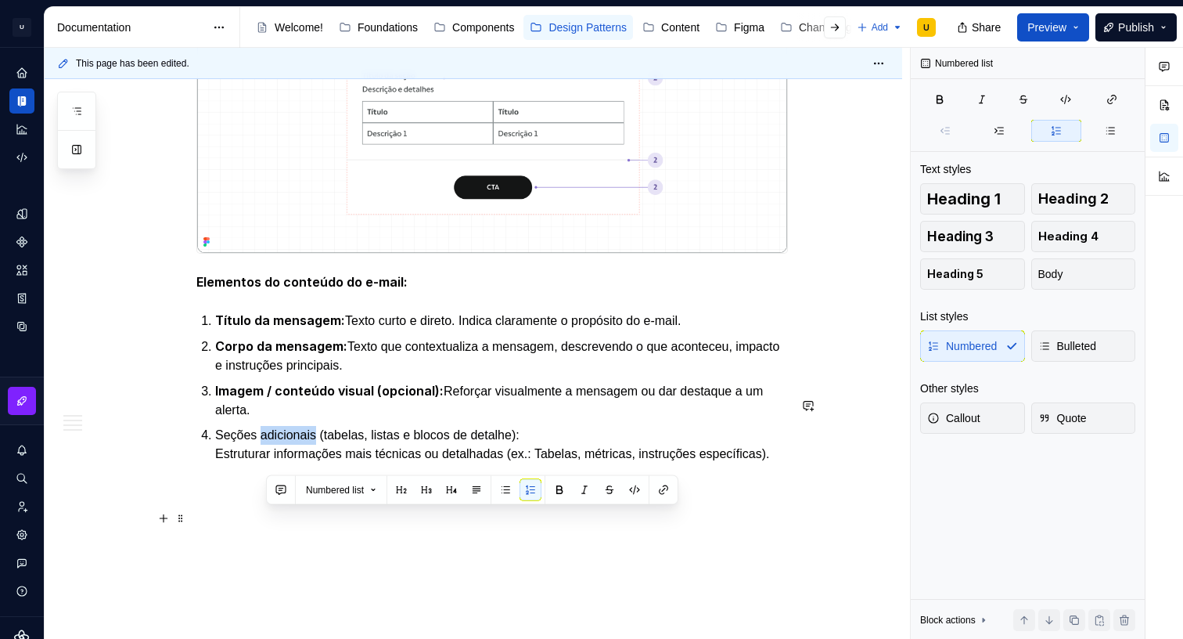
click at [314, 463] on p "Seções adicionais (tabelas, listas e blocos de detalhe): Estruturar informações…" at bounding box center [501, 445] width 573 height 38
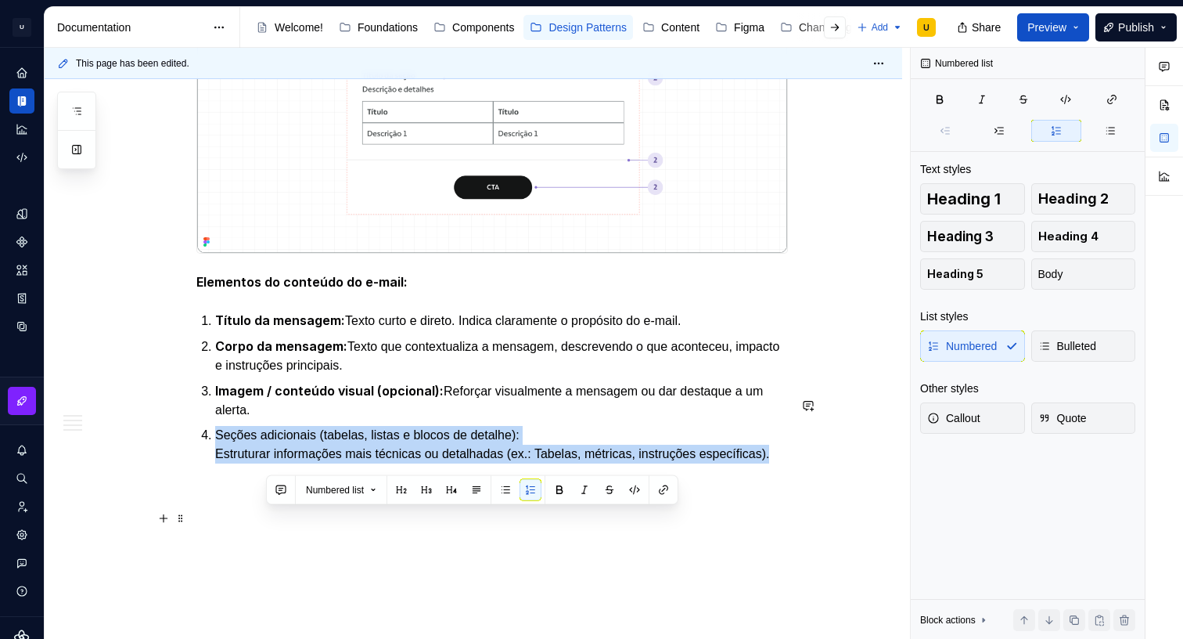
click at [314, 463] on p "Seções adicionais (tabelas, listas e blocos de detalhe): Estruturar informações…" at bounding box center [501, 445] width 573 height 38
click at [531, 463] on p "Seções adicionais (tabelas, listas e blocos de detalhe): Estruturar informações…" at bounding box center [501, 445] width 573 height 38
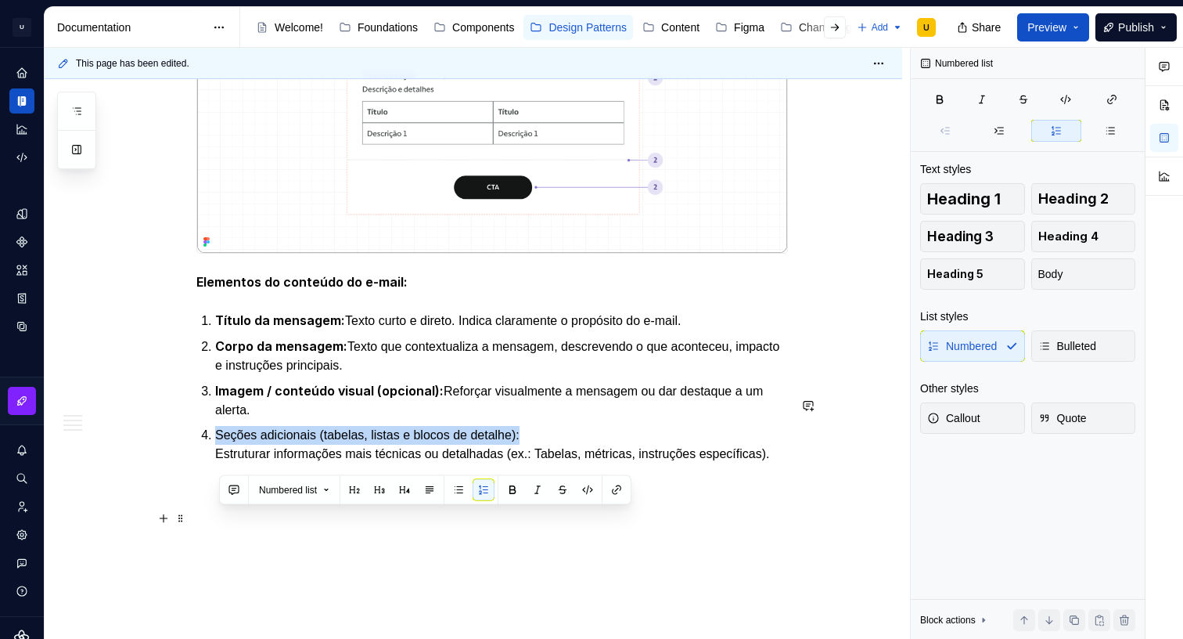
drag, startPoint x: 473, startPoint y: 517, endPoint x: 339, endPoint y: 508, distance: 134.9
click at [215, 463] on li "Seções adicionais (tabelas, listas e blocos de detalhe): Estruturar informações…" at bounding box center [501, 445] width 573 height 38
drag, startPoint x: 517, startPoint y: 488, endPoint x: 452, endPoint y: 504, distance: 67.6
click at [517, 488] on button "button" at bounding box center [513, 490] width 22 height 22
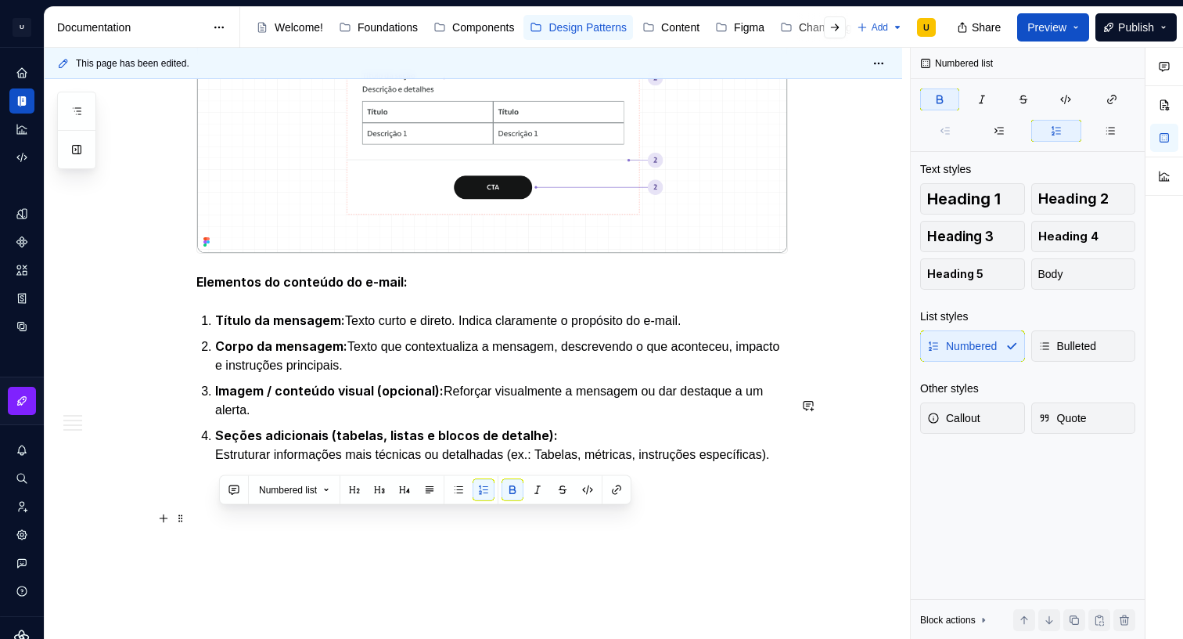
click at [236, 464] on p "Seções adicionais (tabelas, listas e blocos de detalhe): Estruturar informações…" at bounding box center [501, 445] width 573 height 38
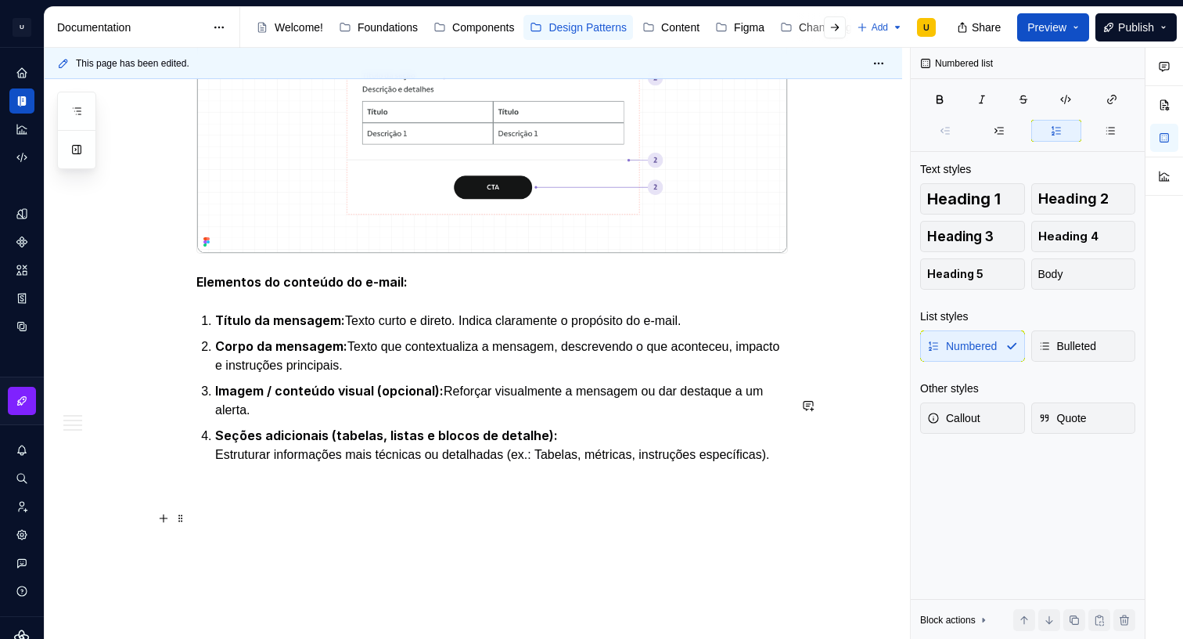
click at [220, 464] on p "Seções adicionais (tabelas, listas e blocos de detalhe): Estruturar informações…" at bounding box center [501, 445] width 573 height 38
click at [512, 464] on p "Seções adicionais (tabelas, listas e blocos de detalhe): Estruturar informações…" at bounding box center [501, 445] width 573 height 38
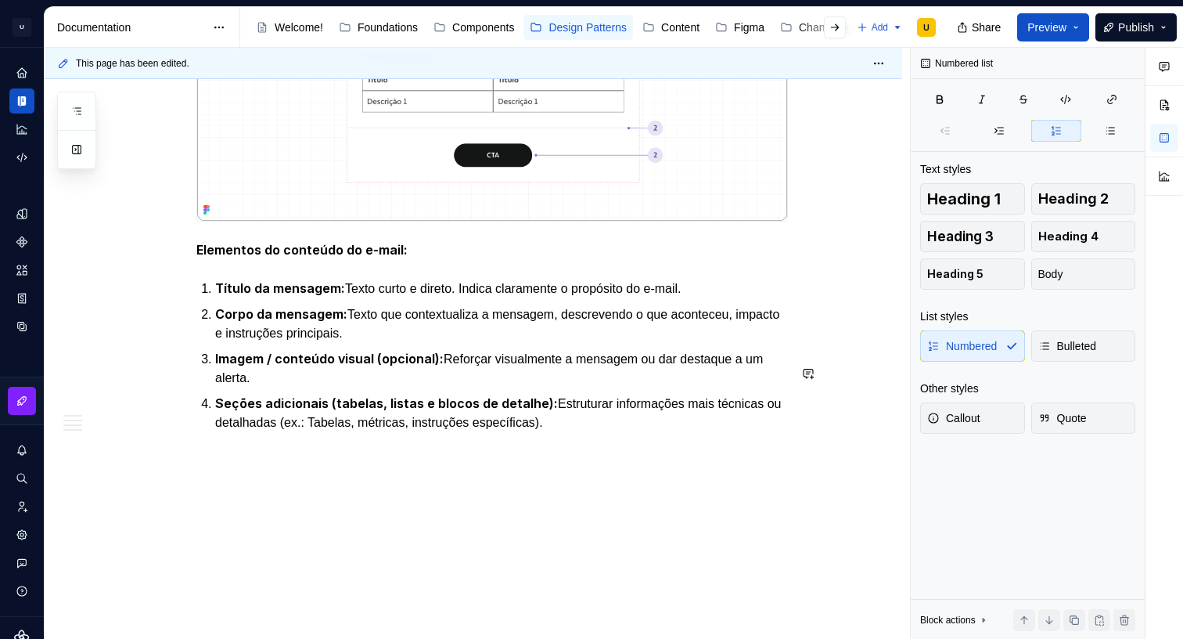
scroll to position [2062, 0]
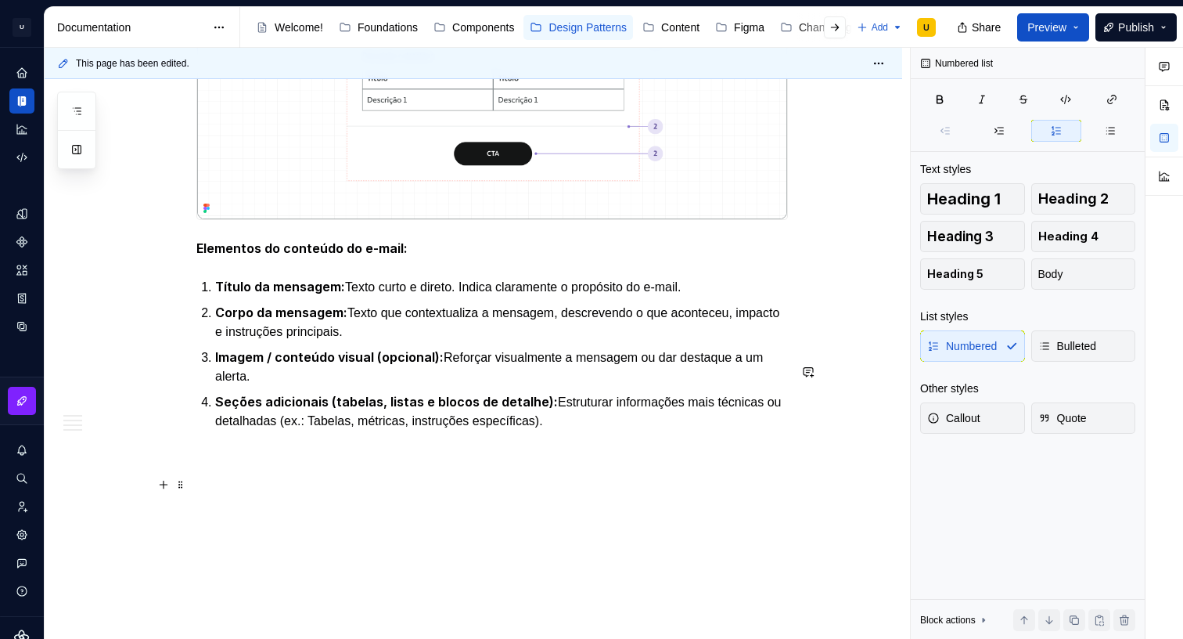
click at [601, 430] on p "Seções adicionais (tabelas, listas e blocos de detalhe): Estruturar informações…" at bounding box center [501, 411] width 573 height 38
click at [224, 474] on p "Divider: Linha divisoria que separa elementos" at bounding box center [501, 456] width 573 height 38
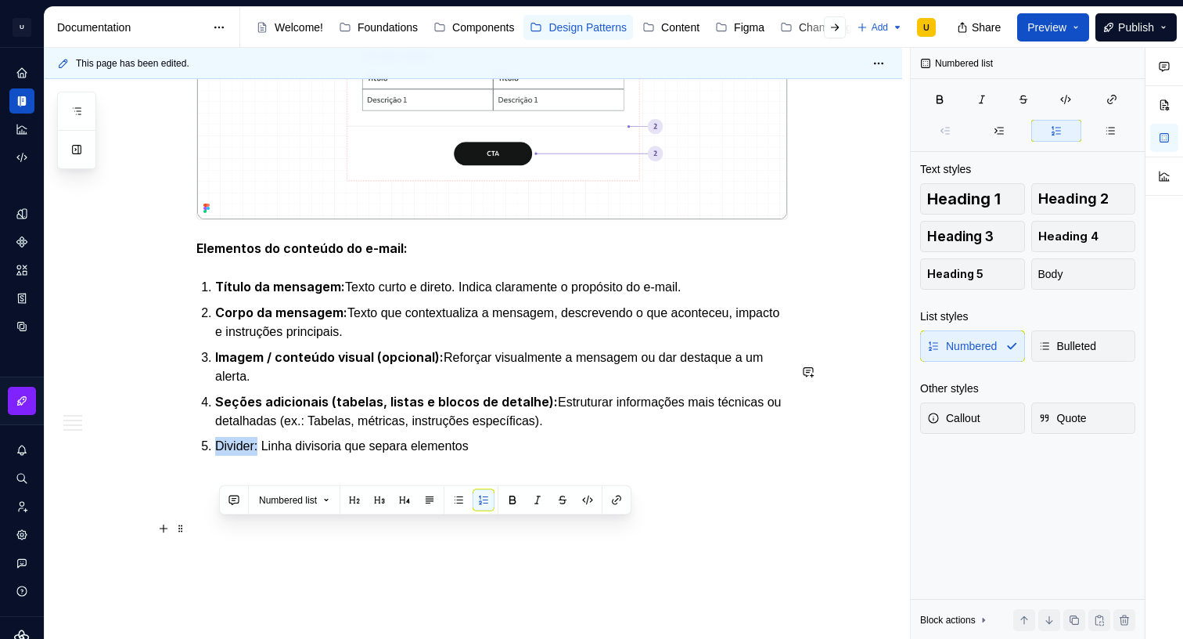
drag, startPoint x: 257, startPoint y: 527, endPoint x: 203, endPoint y: 528, distance: 53.2
click at [215, 455] on li "Divider: Linha divisoria que separa elementos" at bounding box center [501, 446] width 573 height 19
click at [512, 500] on button "button" at bounding box center [513, 500] width 22 height 22
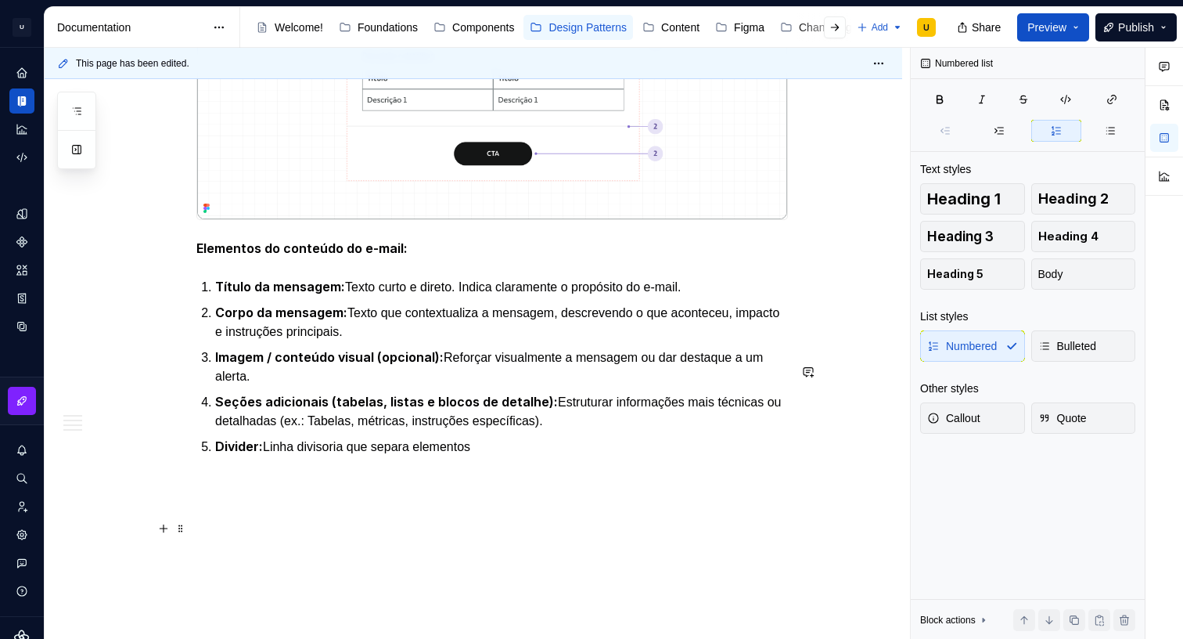
click at [516, 456] on p "Divider: Linha divisoria que separa elementos" at bounding box center [501, 447] width 573 height 20
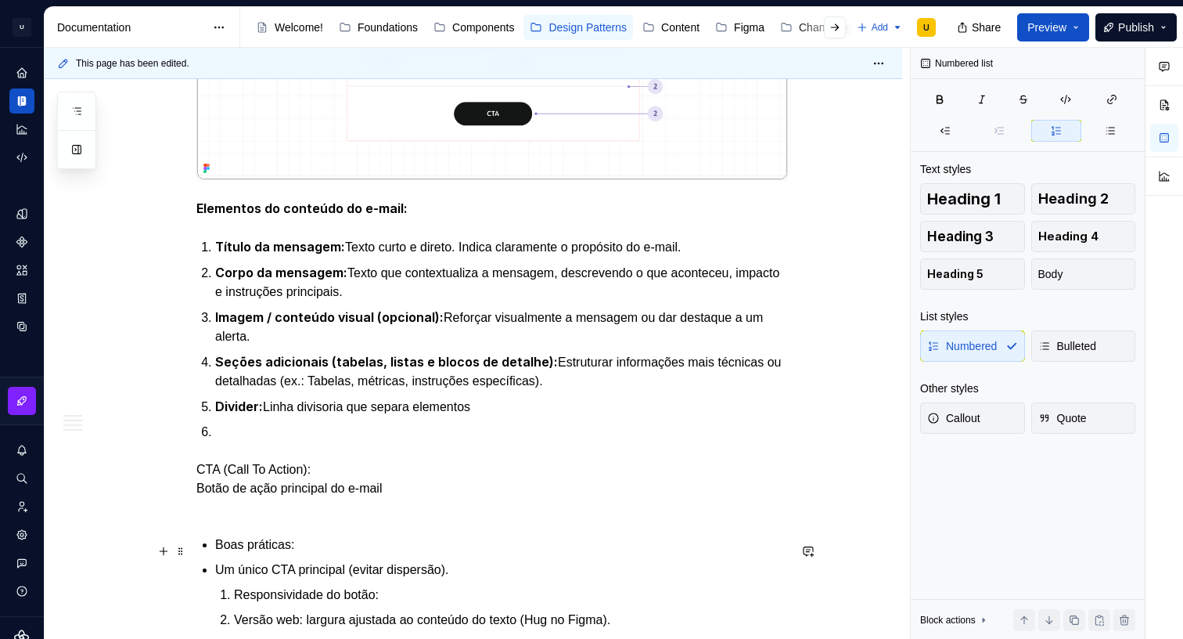
scroll to position [2128, 0]
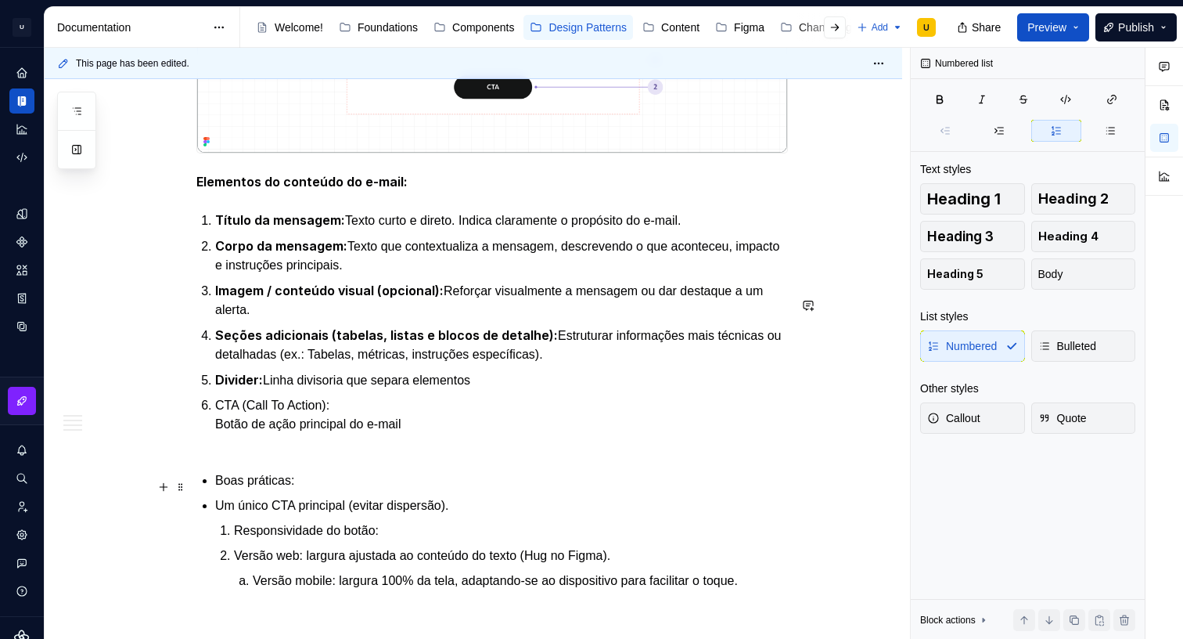
click at [300, 452] on p "CTA (Call To Action): Botão de ação principal do e-mail" at bounding box center [501, 424] width 573 height 56
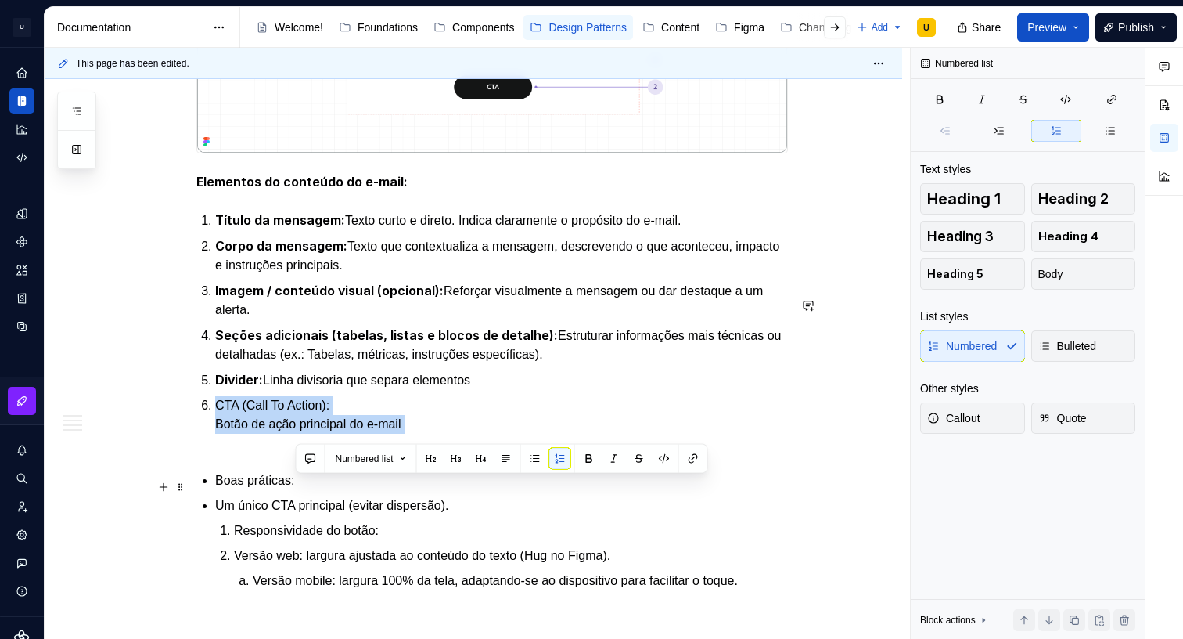
click at [300, 452] on p "CTA (Call To Action): Botão de ação principal do e-mail" at bounding box center [501, 424] width 573 height 56
drag, startPoint x: 515, startPoint y: 461, endPoint x: 455, endPoint y: 479, distance: 62.9
click at [515, 461] on button "button" at bounding box center [513, 459] width 22 height 22
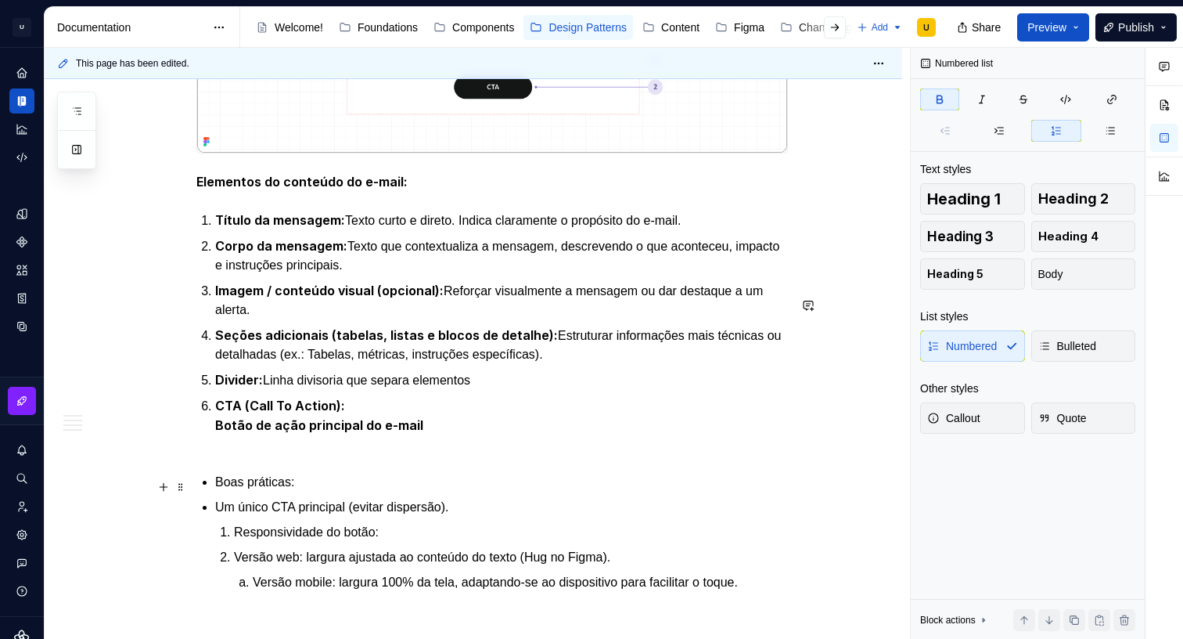
drag, startPoint x: 294, startPoint y: 502, endPoint x: 246, endPoint y: 509, distance: 48.2
click at [293, 433] on strong "CTA (Call To Action): Botão de ação principal do e-mail" at bounding box center [319, 415] width 208 height 35
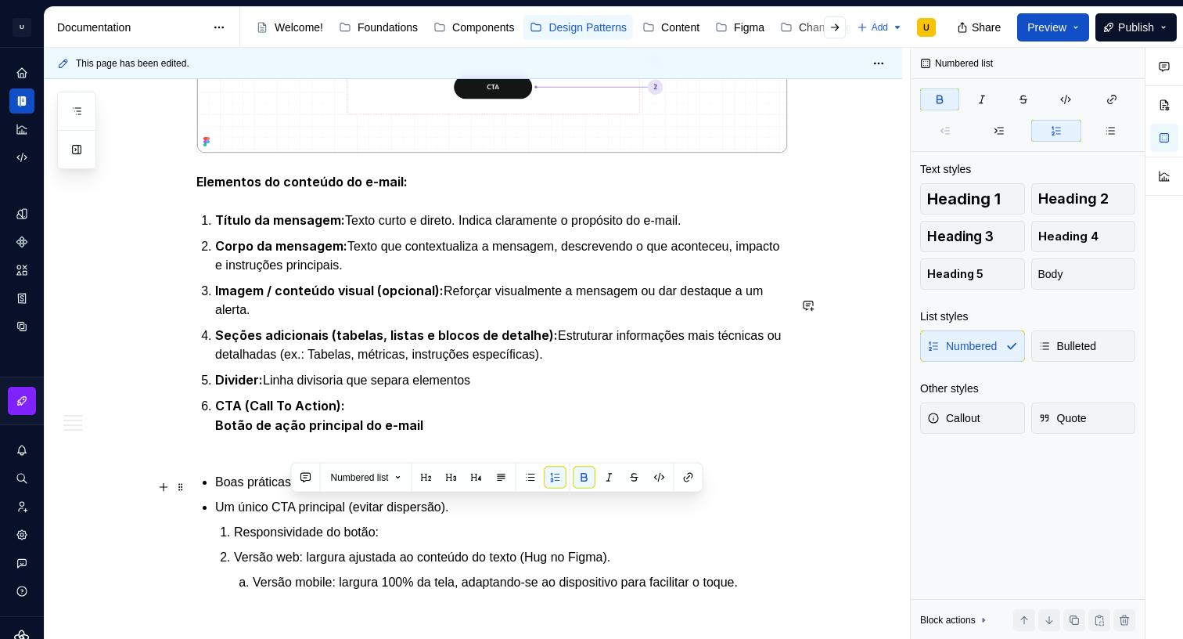
click at [228, 433] on strong "CTA (Call To Action): Botão de ação principal do e-mail" at bounding box center [319, 415] width 208 height 35
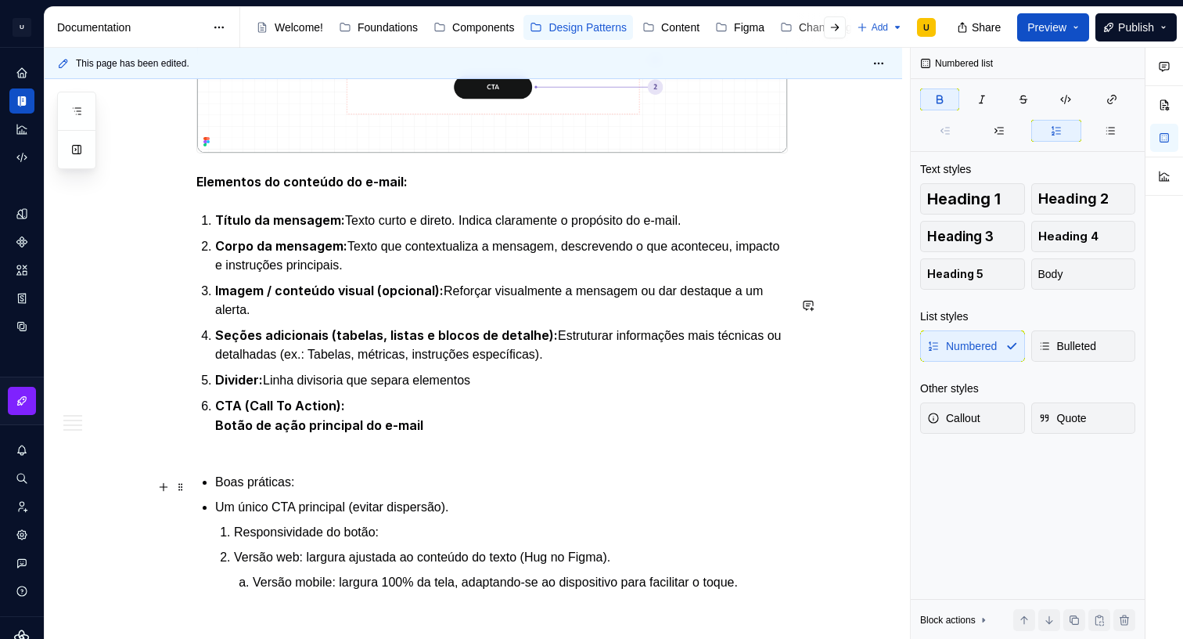
click at [221, 433] on strong "CTA (Call To Action): Botão de ação principal do e-mail" at bounding box center [319, 415] width 208 height 35
click at [237, 433] on strong "CTA (Call To Action): Botão de ação principal do e-mail" at bounding box center [319, 415] width 208 height 35
click at [222, 433] on strong "CTA (Call To Action): Botão de ação principal do e-mail" at bounding box center [319, 415] width 208 height 35
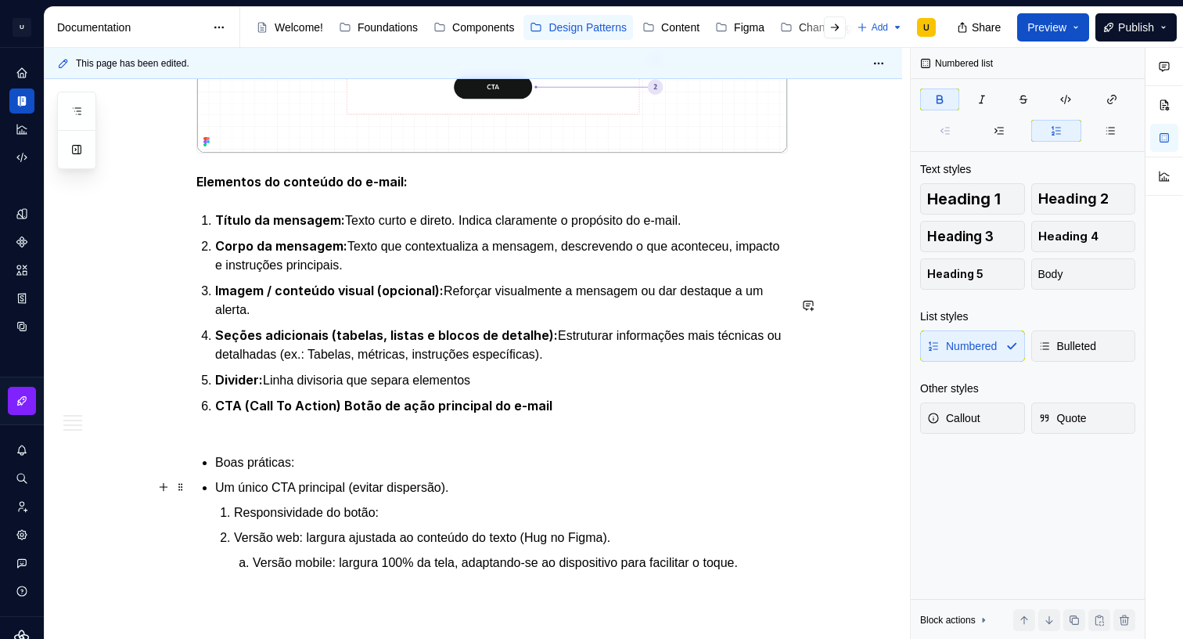
click at [539, 413] on strong "CTA (Call To Action) Botão de ação principal do e-mail" at bounding box center [383, 406] width 337 height 16
click at [586, 434] on p "CTA (Call To Action) Botão de ação principal do e-mail" at bounding box center [501, 415] width 573 height 38
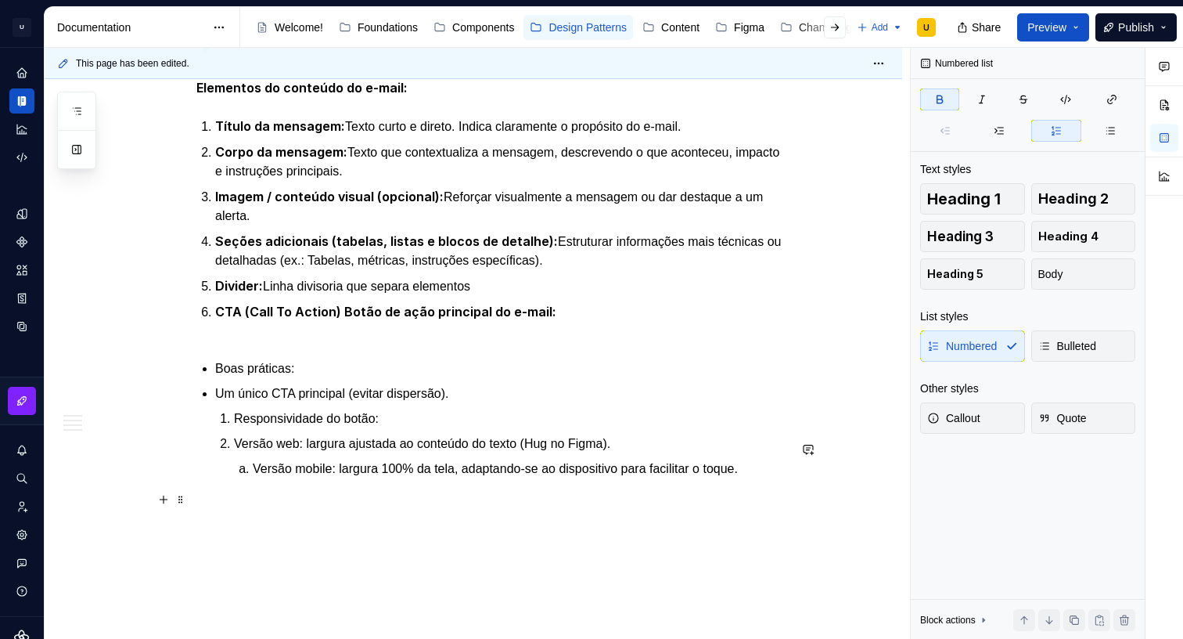
scroll to position [2223, 0]
click at [258, 377] on p "Boas práticas:" at bounding box center [501, 367] width 573 height 19
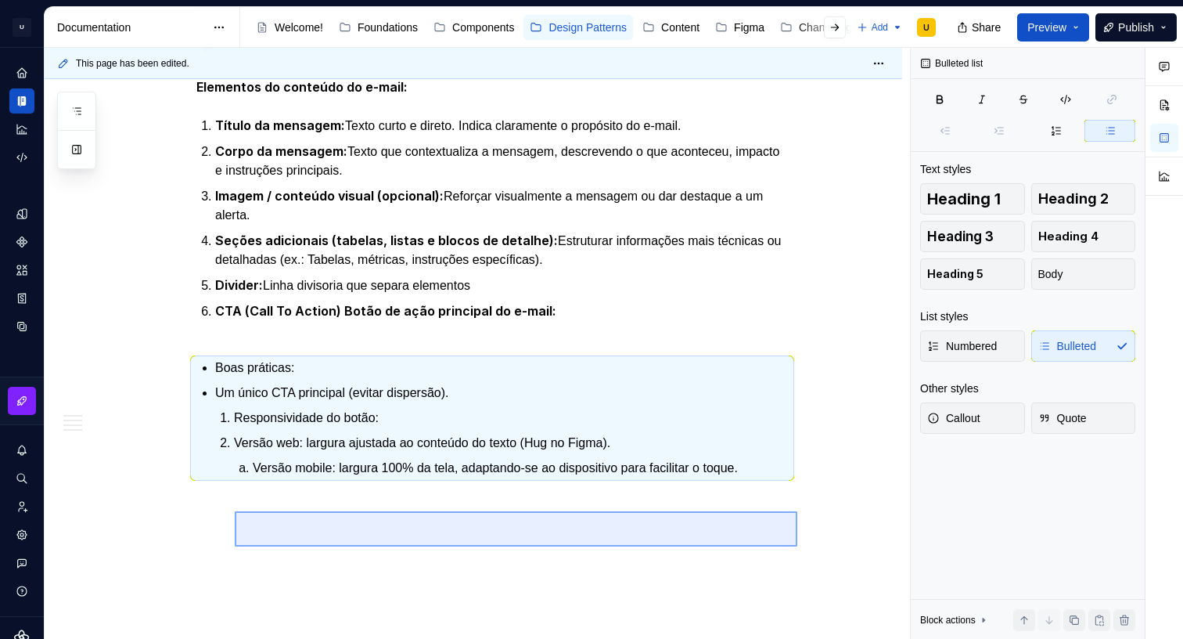
drag, startPoint x: 783, startPoint y: 546, endPoint x: 228, endPoint y: 511, distance: 556.7
click at [228, 511] on div "This page has been edited. 📧 E-mails Os padrões de layout de e-mail da uCondo f…" at bounding box center [477, 344] width 865 height 592
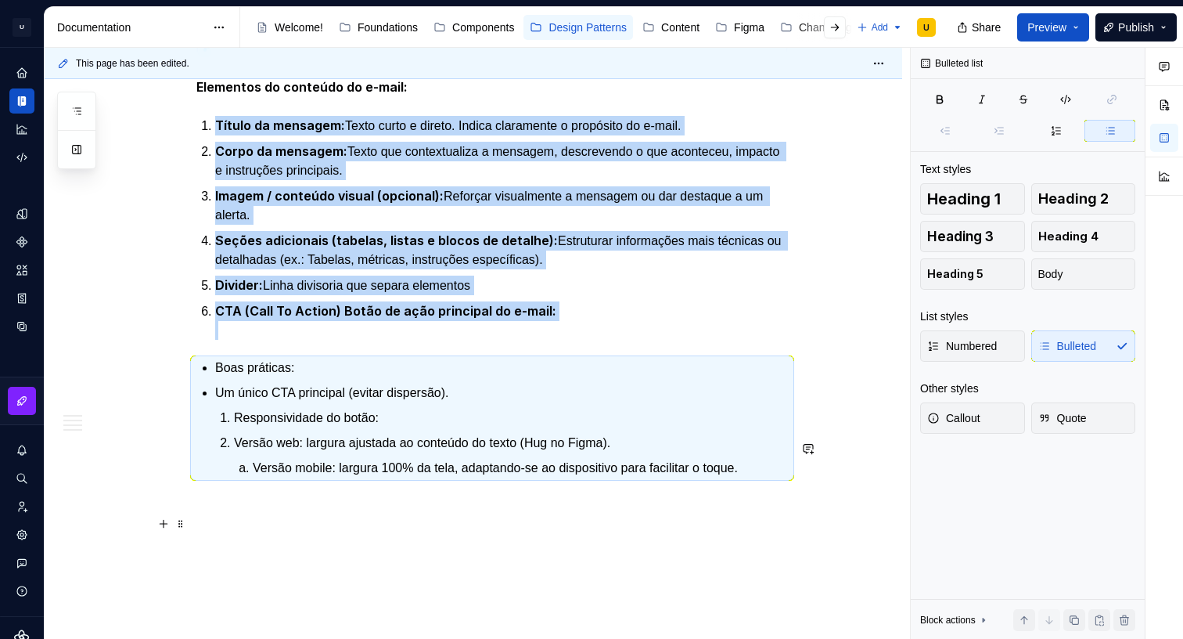
click at [322, 477] on ol "Responsividade do botão: Versão web: largura ajustada ao conteúdo do texto (Hug…" at bounding box center [511, 442] width 554 height 69
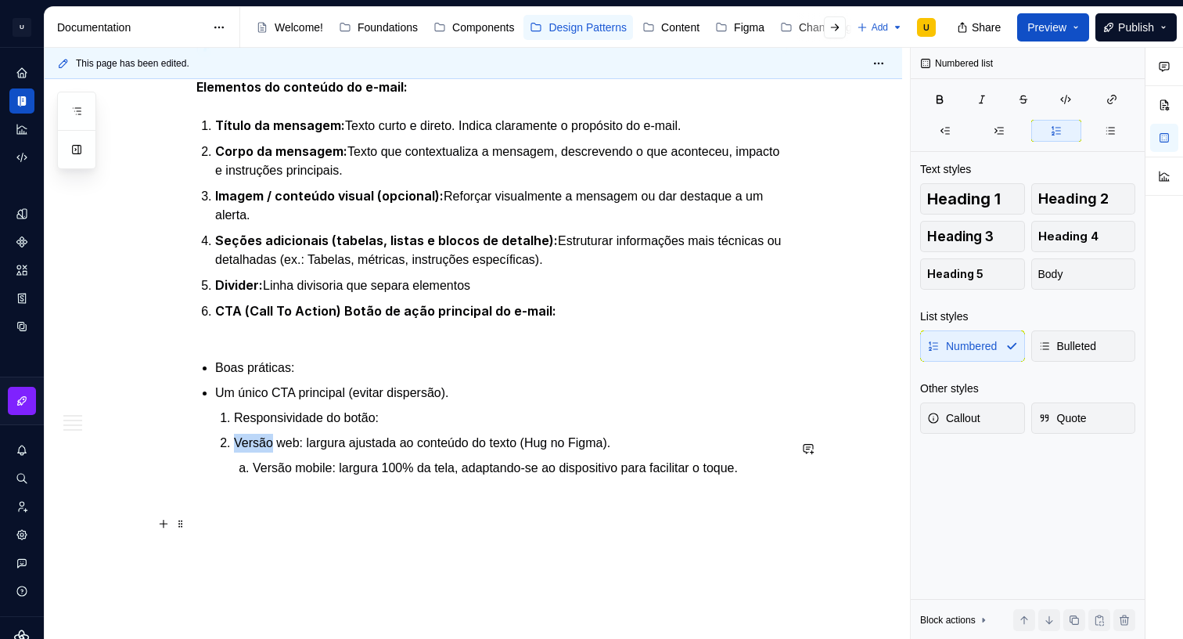
click at [322, 477] on ol "Responsividade do botão: Versão web: largura ajustada ao conteúdo do texto (Hug…" at bounding box center [511, 442] width 554 height 69
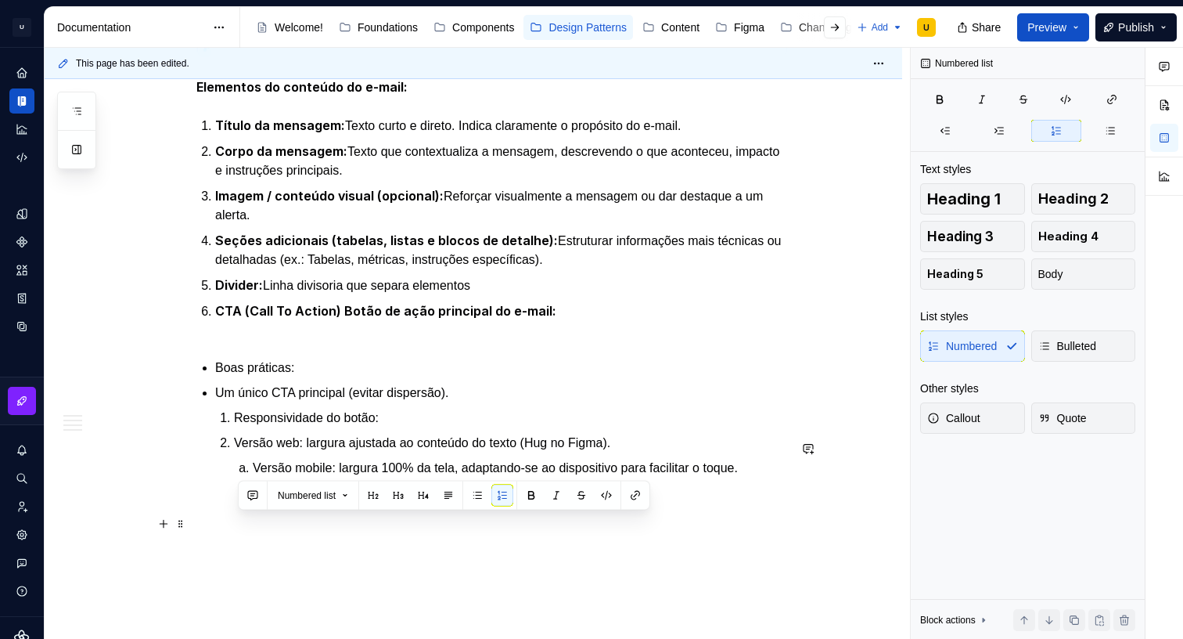
click at [322, 509] on div "Numbered list" at bounding box center [444, 495] width 412 height 30
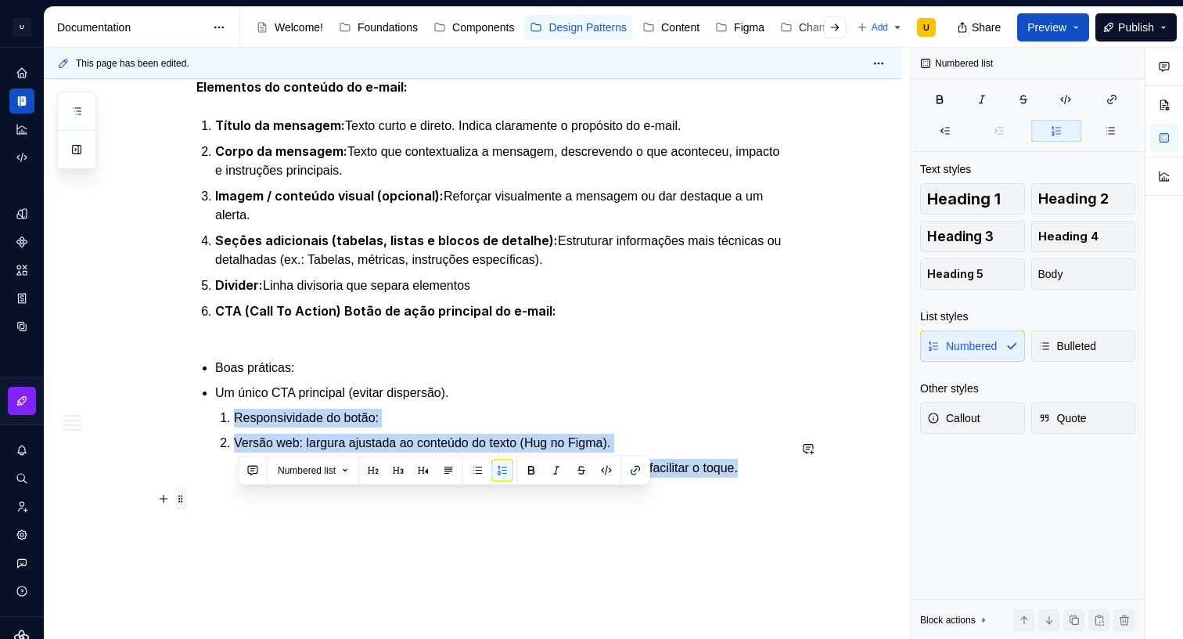
drag, startPoint x: 653, startPoint y: 539, endPoint x: 189, endPoint y: 490, distance: 466.6
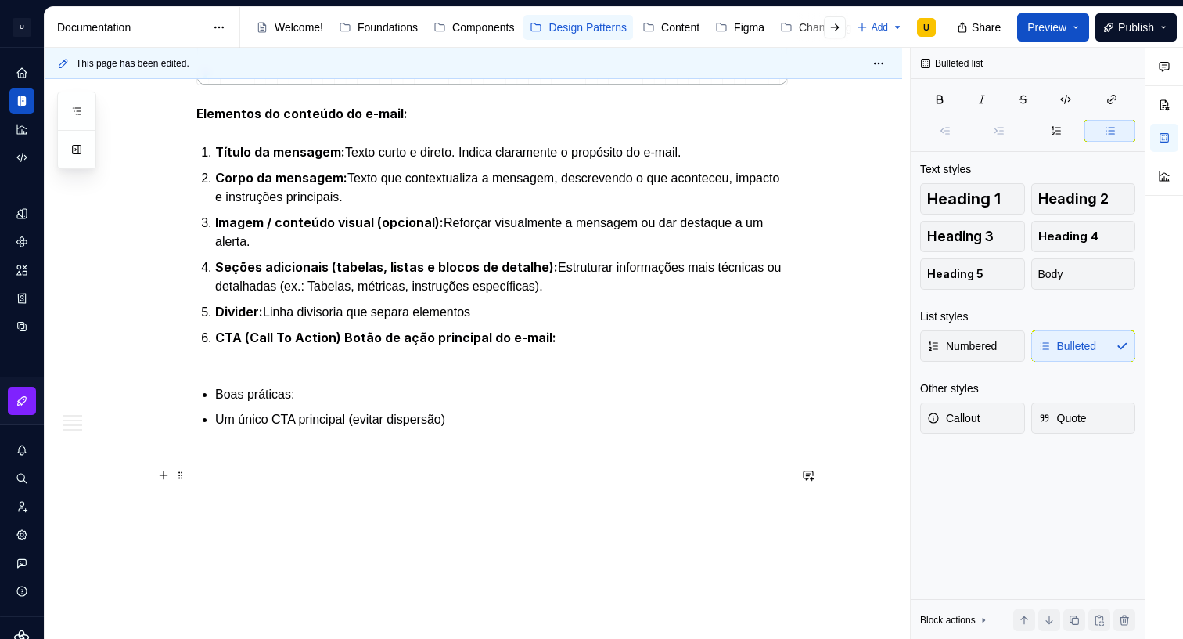
click at [286, 404] on p "Boas práticas:" at bounding box center [501, 394] width 573 height 19
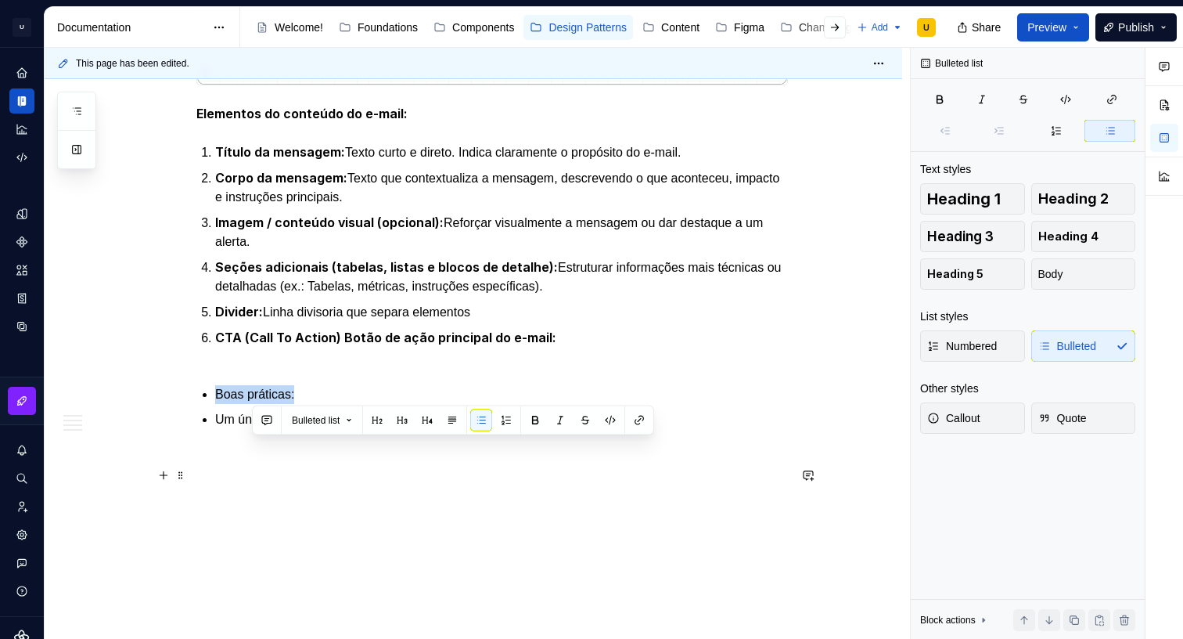
click at [286, 404] on p "Boas práticas:" at bounding box center [501, 394] width 573 height 19
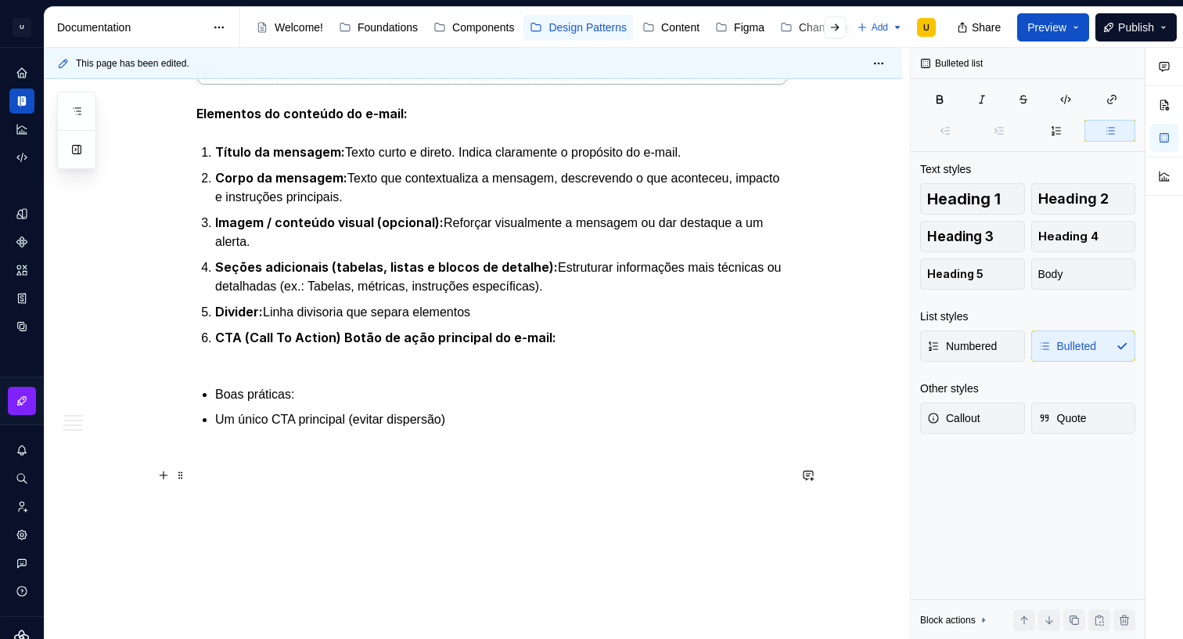
click at [221, 404] on p "Boas práticas:" at bounding box center [501, 394] width 573 height 19
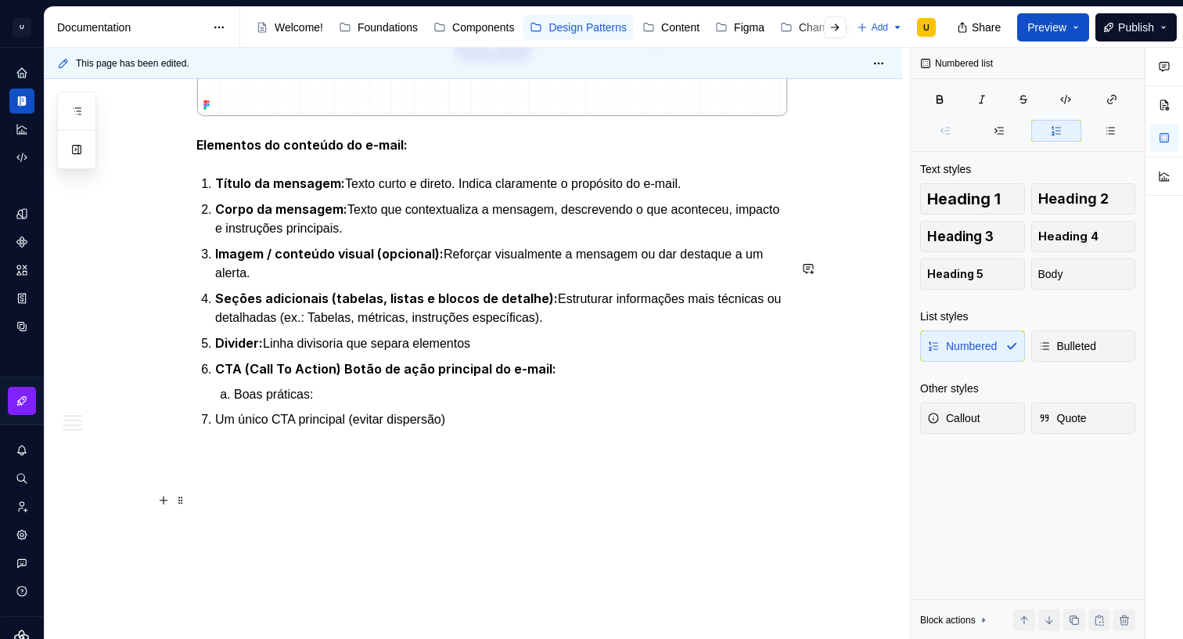
click at [219, 429] on p "Um único CTA principal (evitar dispersão)" at bounding box center [501, 419] width 573 height 19
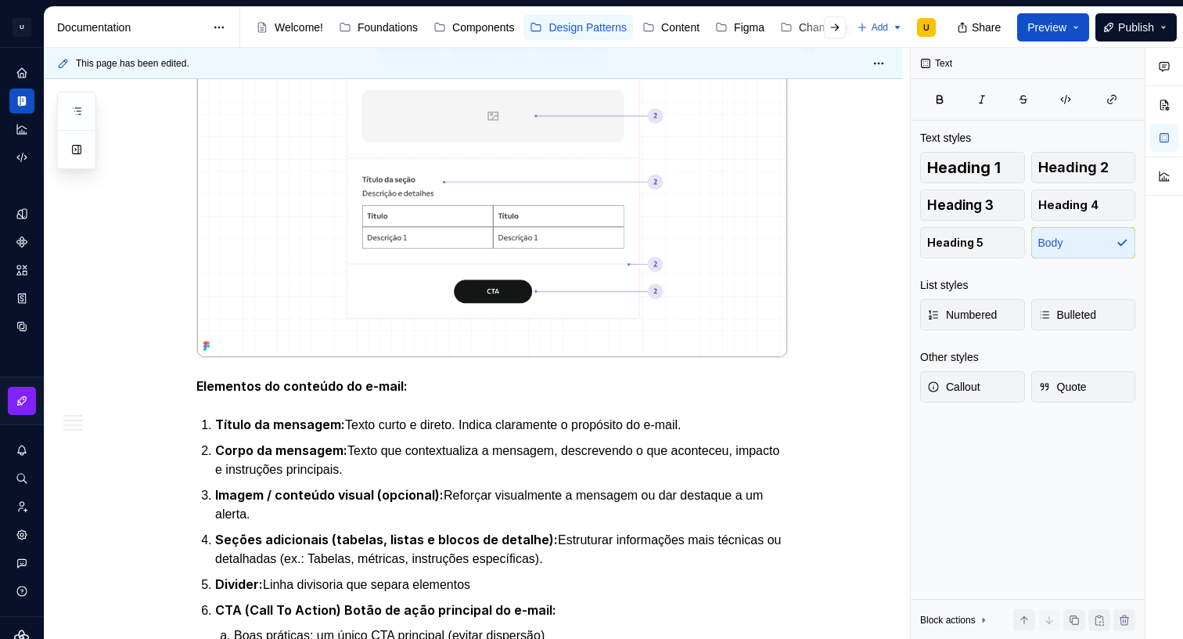
click at [728, 227] on img at bounding box center [492, 156] width 590 height 404
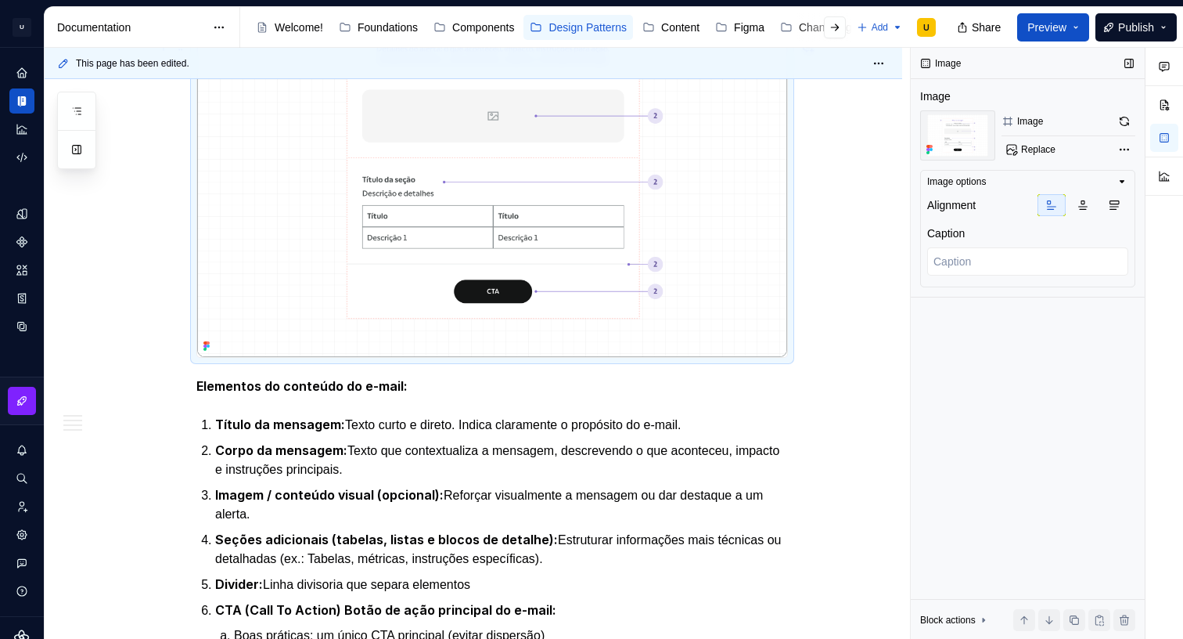
scroll to position [1923, 0]
click at [1120, 127] on button "button" at bounding box center [1124, 121] width 22 height 22
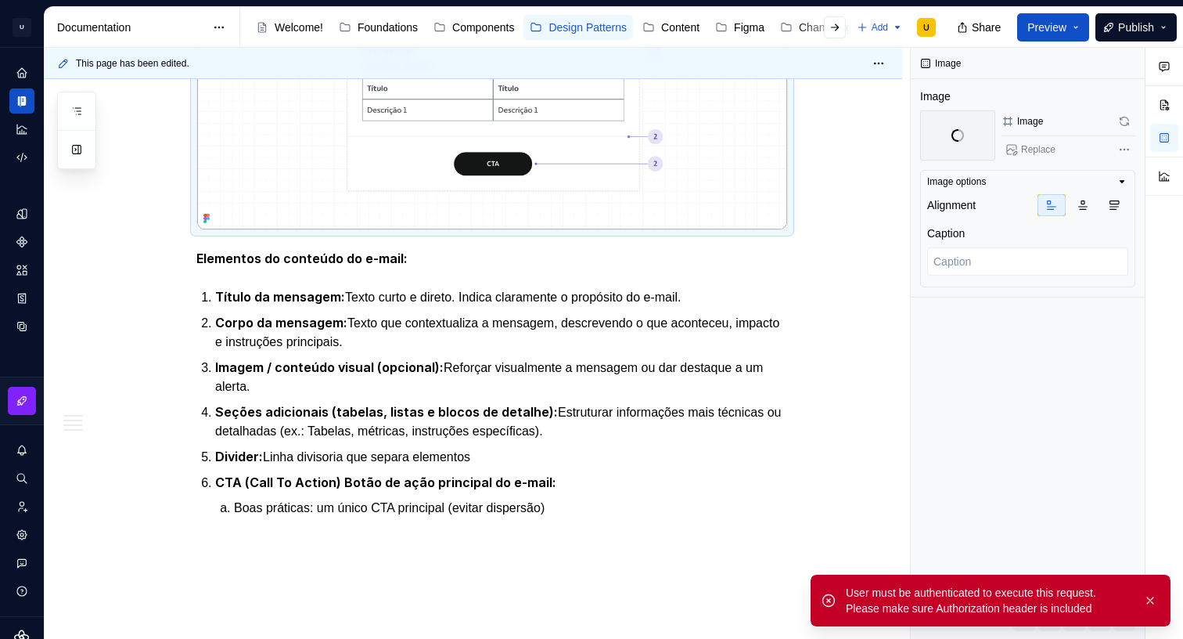
scroll to position [2051, 0]
click at [1157, 601] on button "button" at bounding box center [1150, 600] width 20 height 22
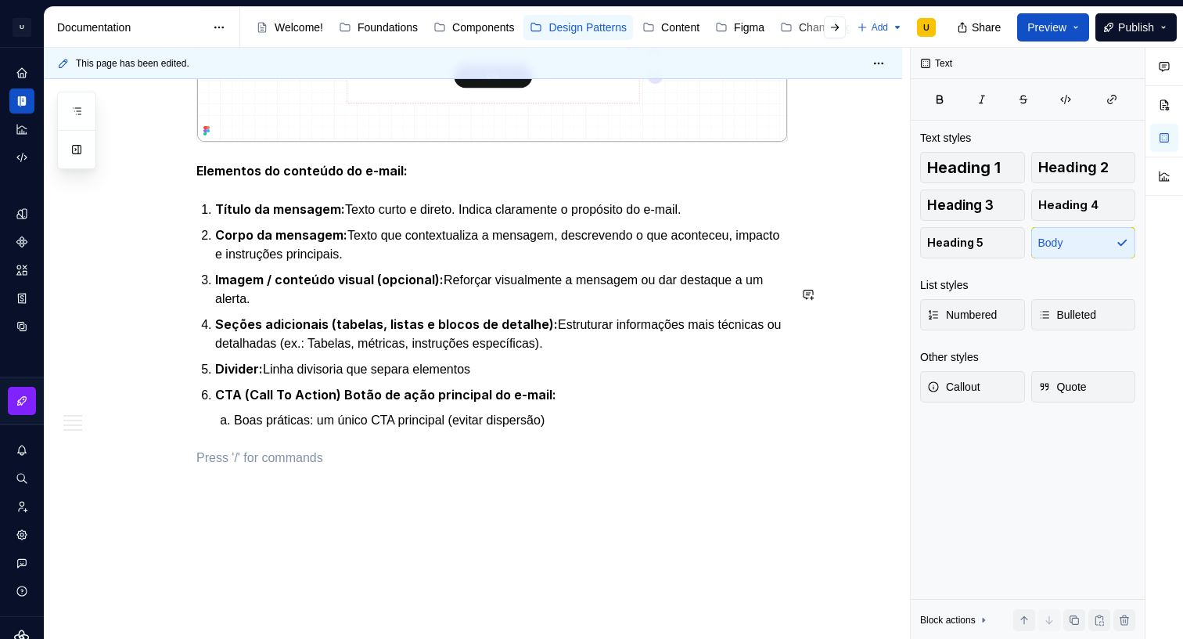
scroll to position [2148, 0]
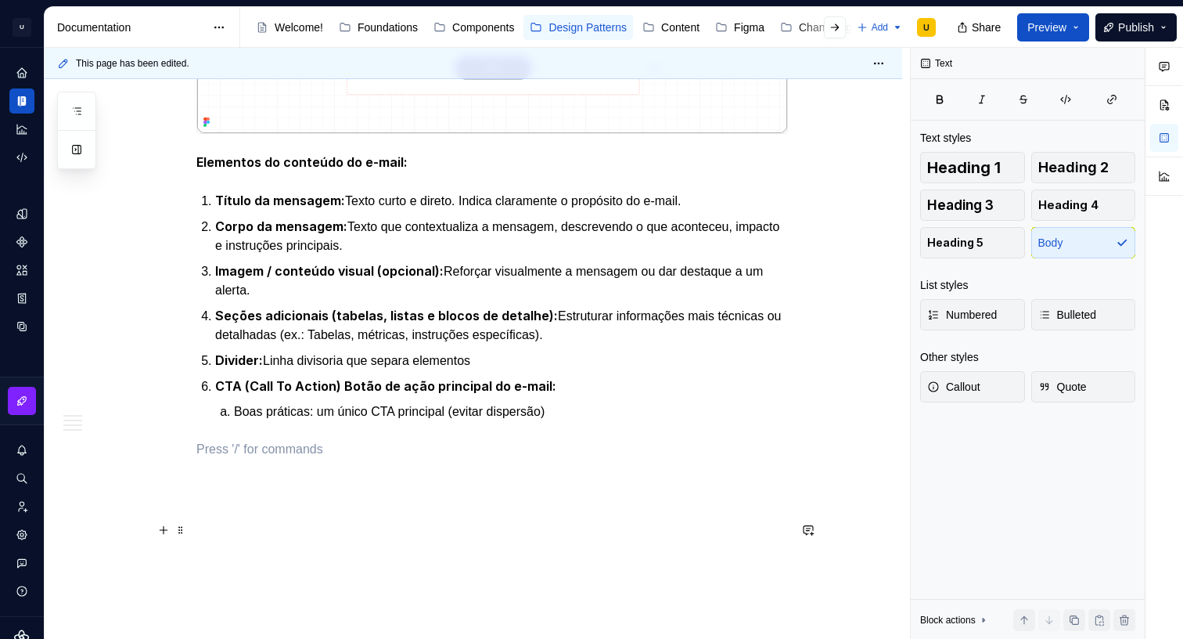
click at [455, 459] on p at bounding box center [492, 449] width 592 height 19
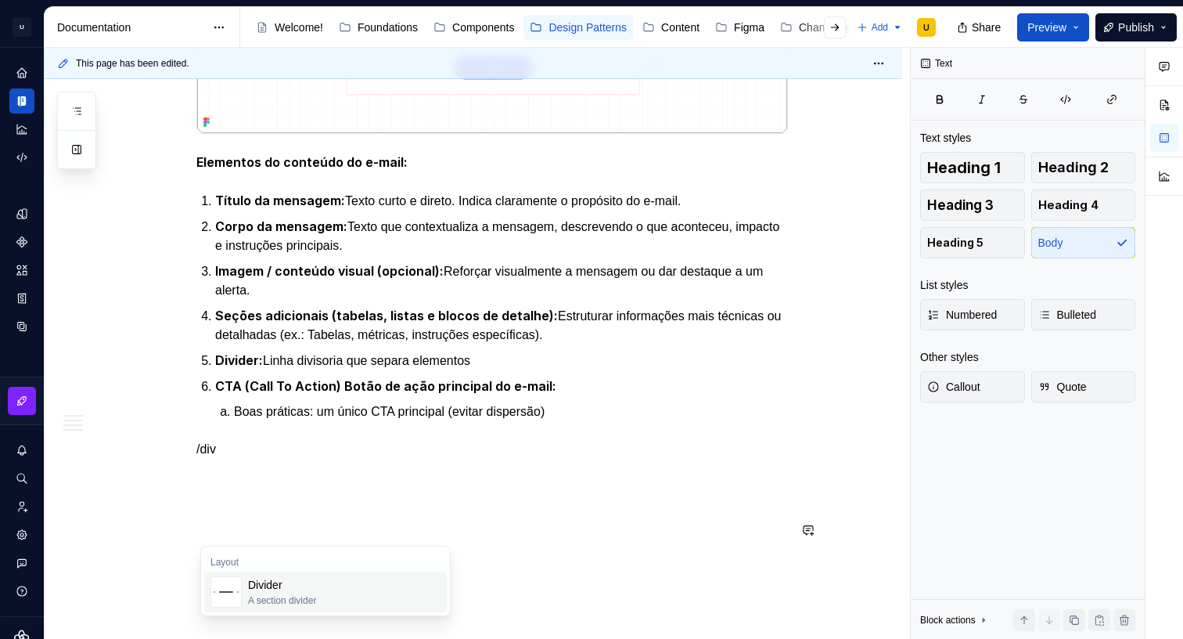
click at [361, 587] on div "Divider A section divider" at bounding box center [344, 591] width 192 height 31
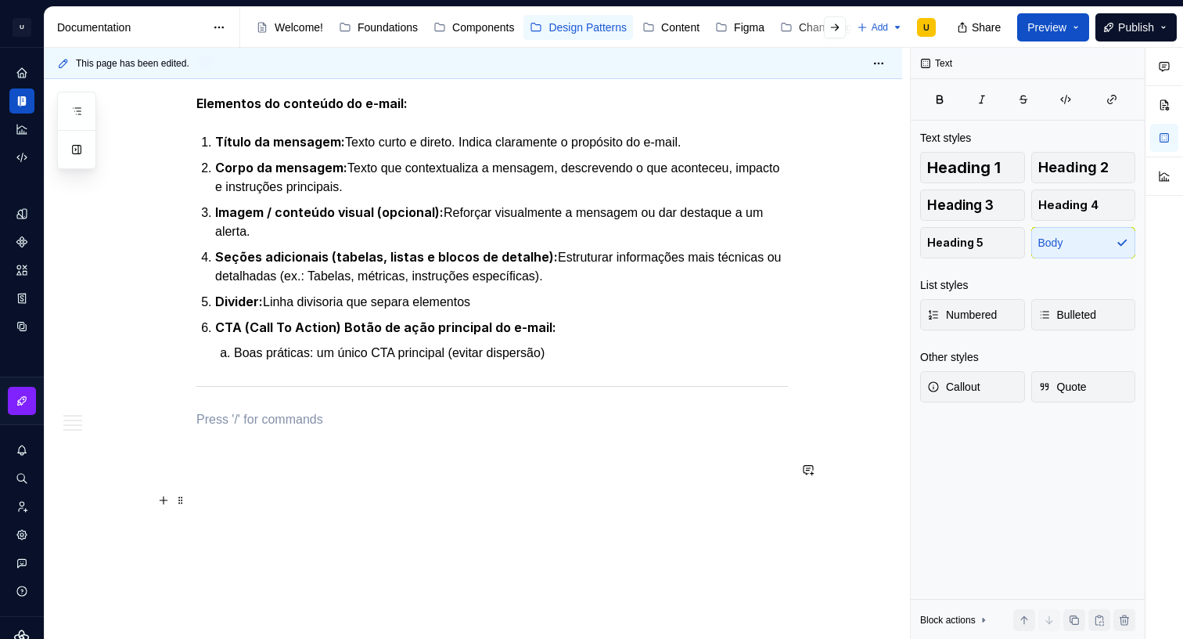
scroll to position [2287, 0]
click at [264, 424] on p "Footer do e-mail" at bounding box center [492, 419] width 592 height 19
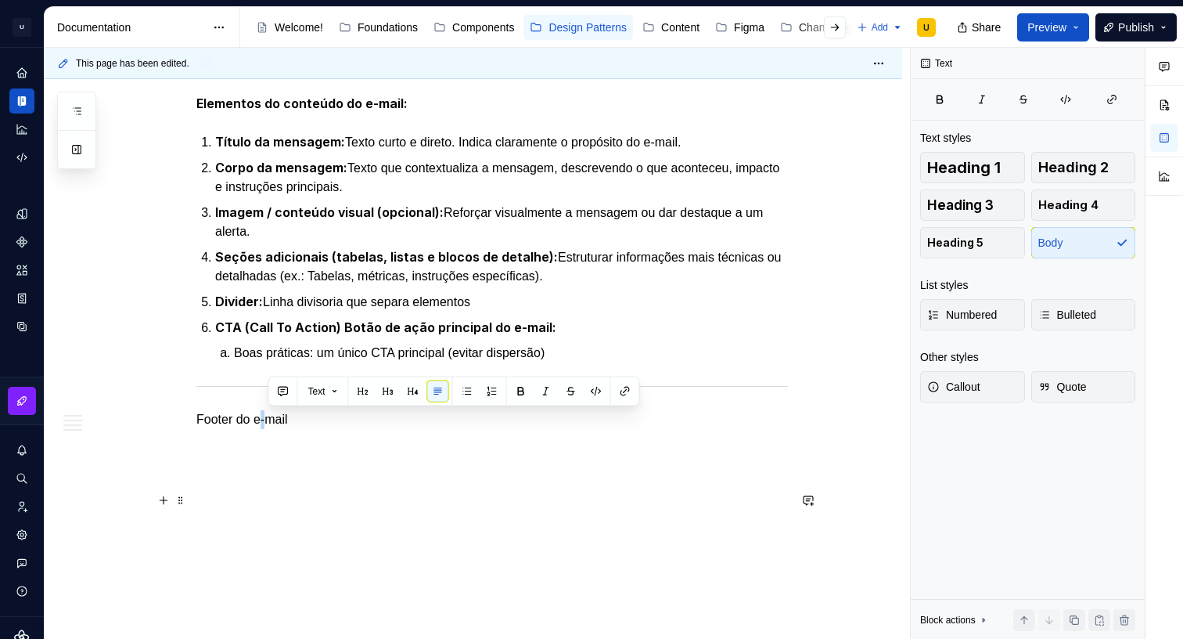
click at [264, 424] on p "Footer do e-mail" at bounding box center [492, 419] width 592 height 19
click at [296, 391] on button "button" at bounding box center [295, 391] width 22 height 22
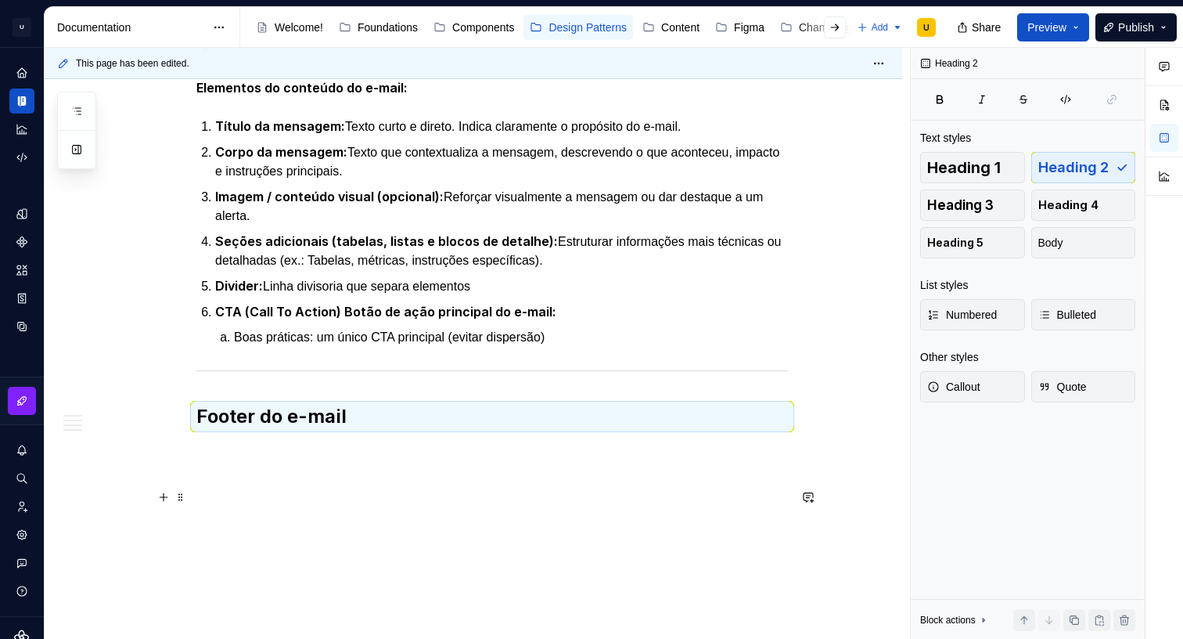
click at [363, 426] on h2 "Footer do e-mail" at bounding box center [492, 416] width 592 height 25
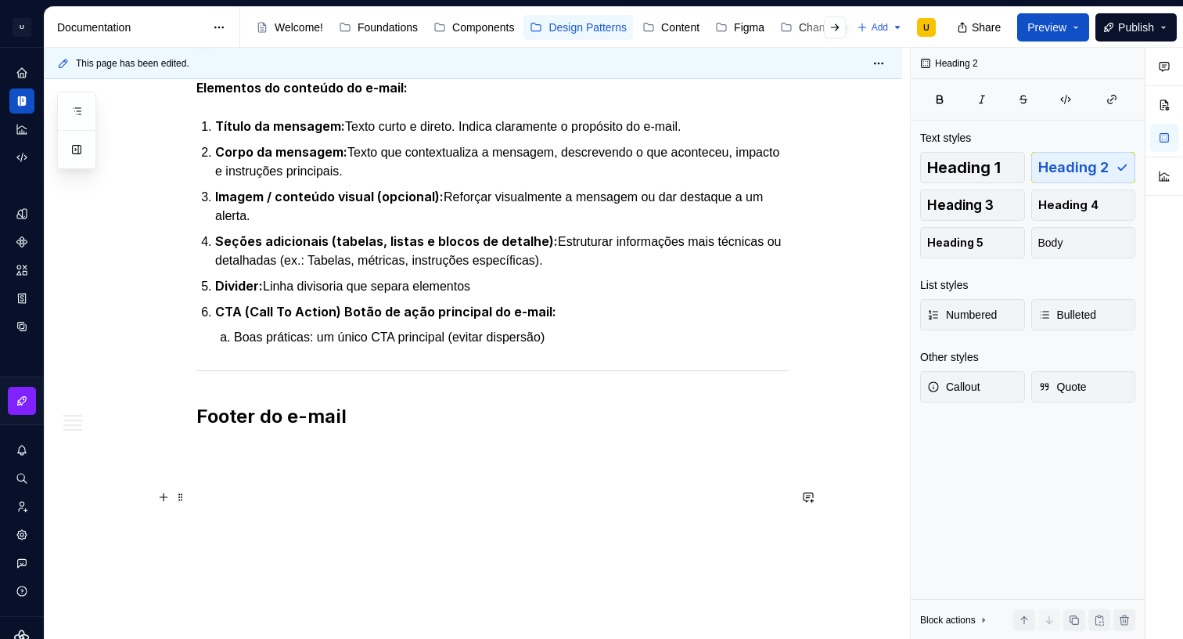
scroll to position [2243, 0]
click at [358, 429] on h2 "Footer do e-mail" at bounding box center [492, 416] width 592 height 25
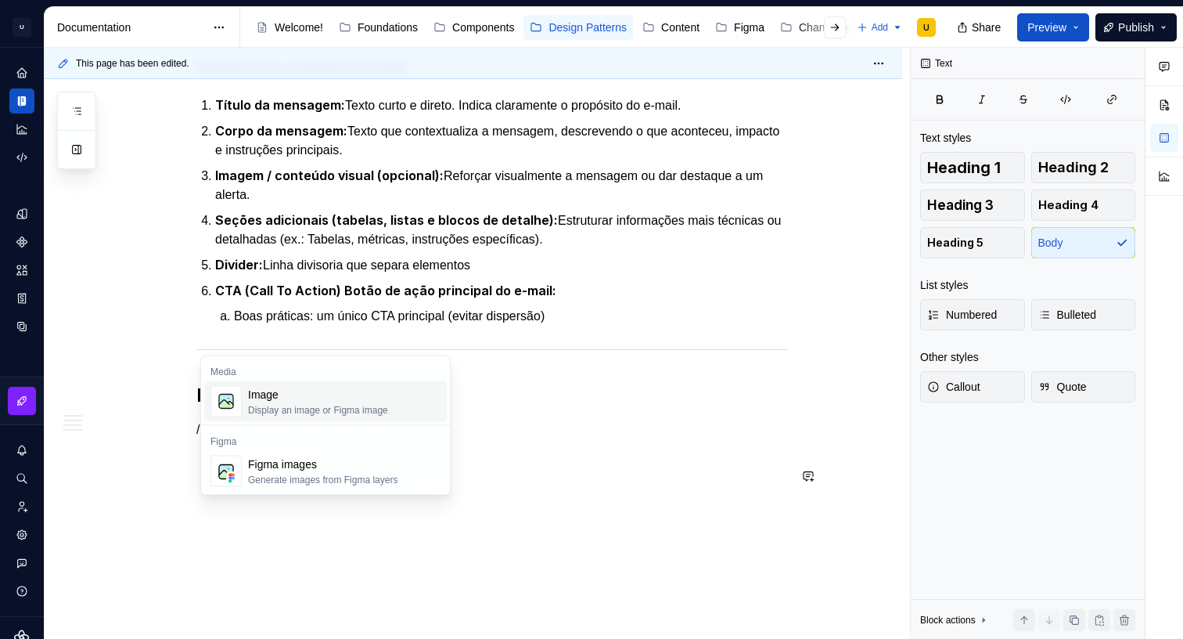
click at [298, 404] on div "Display an image or Figma image" at bounding box center [318, 410] width 140 height 13
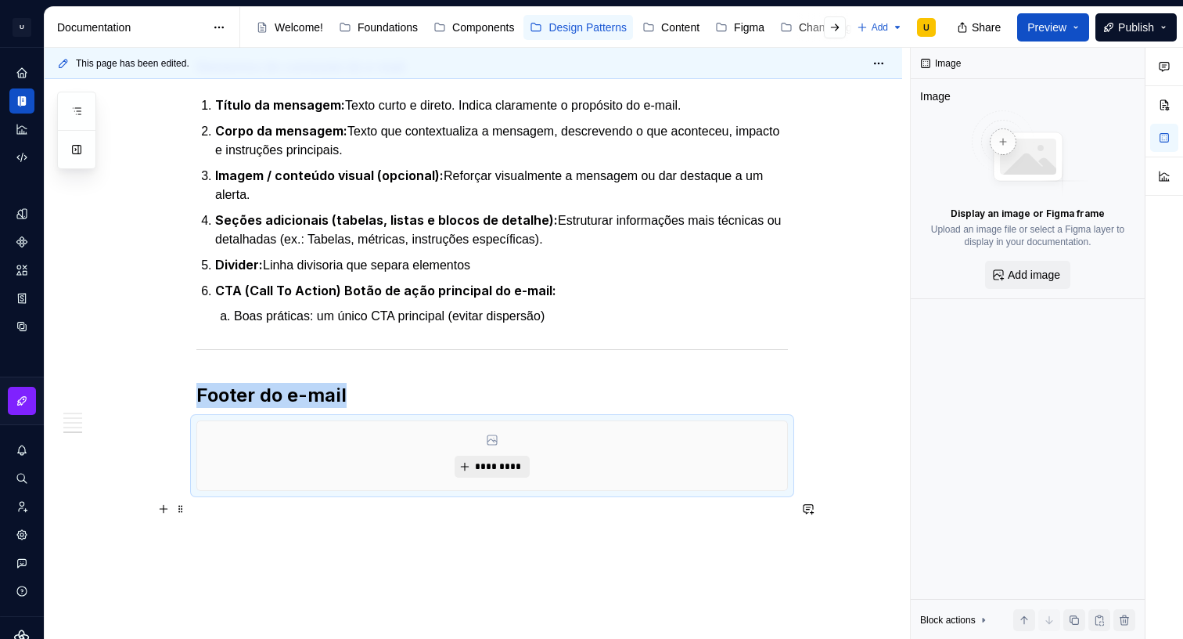
click at [495, 473] on span "*********" at bounding box center [498, 466] width 48 height 13
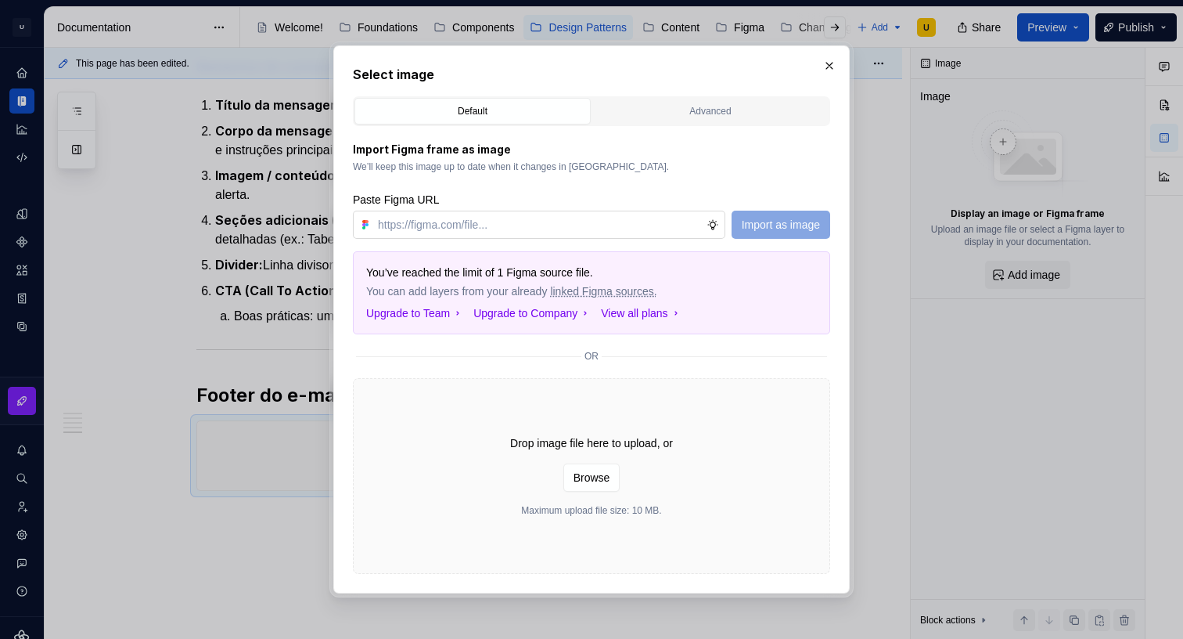
type textarea "*"
type input "[URL][DOMAIN_NAME]"
click at [758, 219] on span "Import as image" at bounding box center [781, 225] width 78 height 16
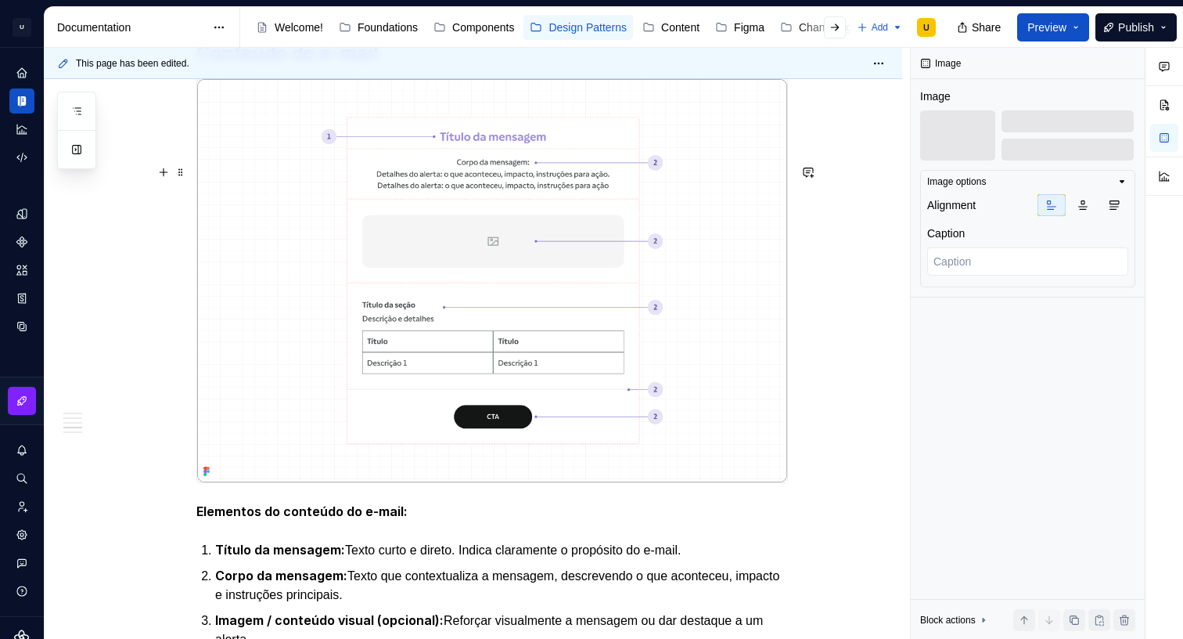
scroll to position [1794, 0]
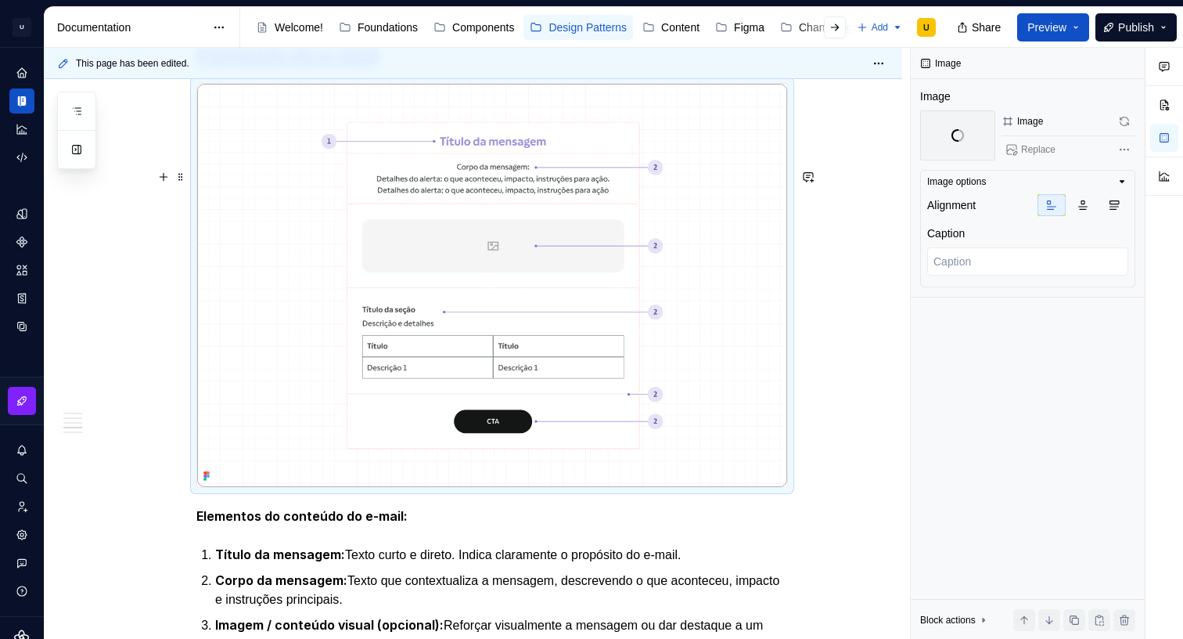
click at [698, 296] on img at bounding box center [492, 286] width 590 height 404
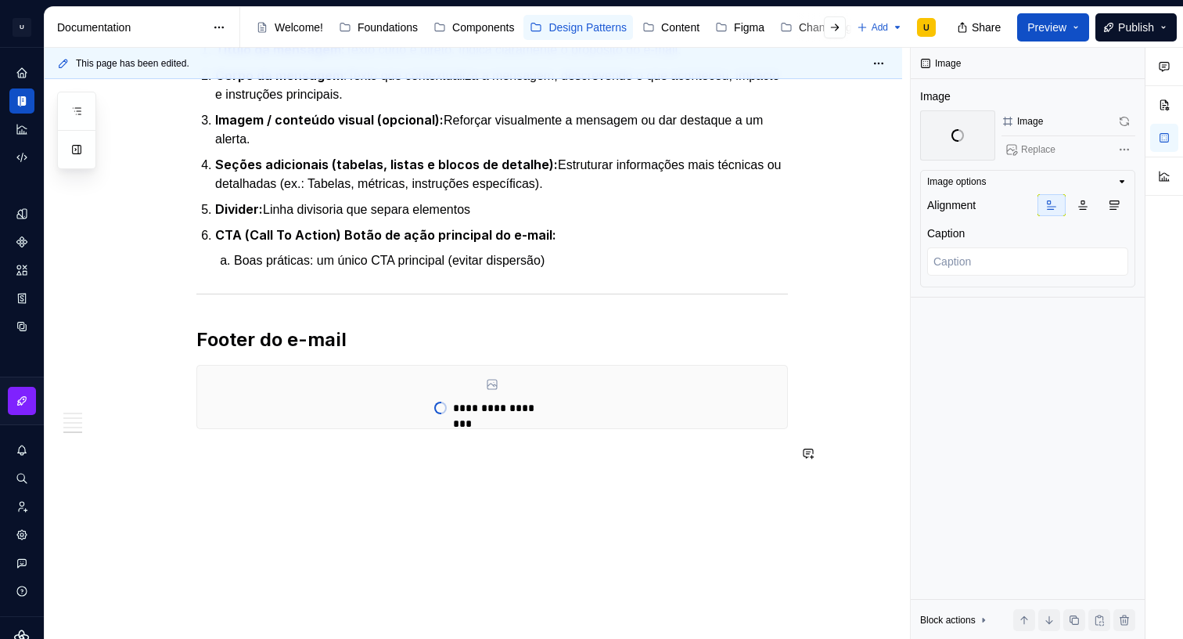
scroll to position [2355, 0]
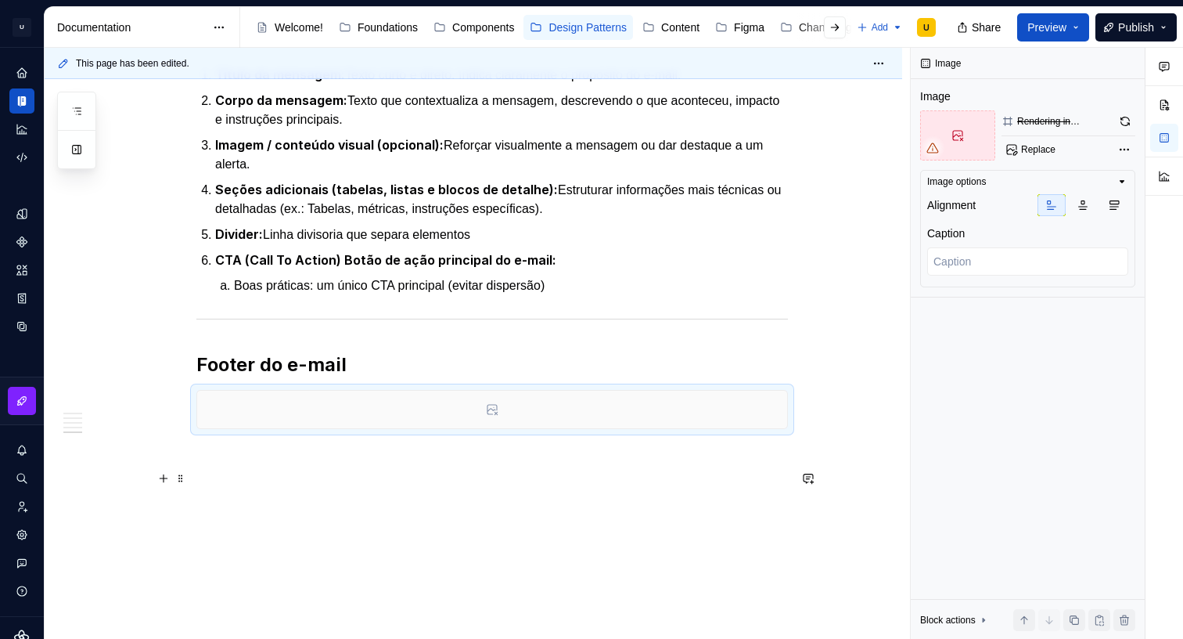
click at [498, 413] on icon at bounding box center [492, 410] width 10 height 10
click at [512, 408] on div at bounding box center [492, 409] width 590 height 38
click at [491, 412] on icon at bounding box center [492, 409] width 13 height 13
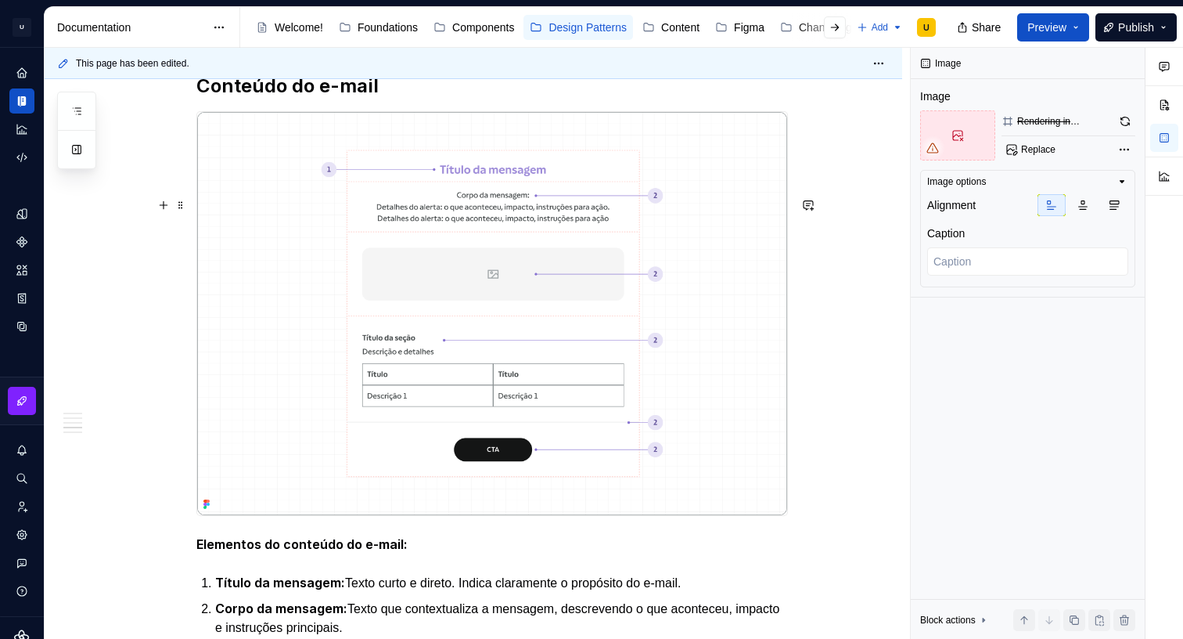
scroll to position [1833, 0]
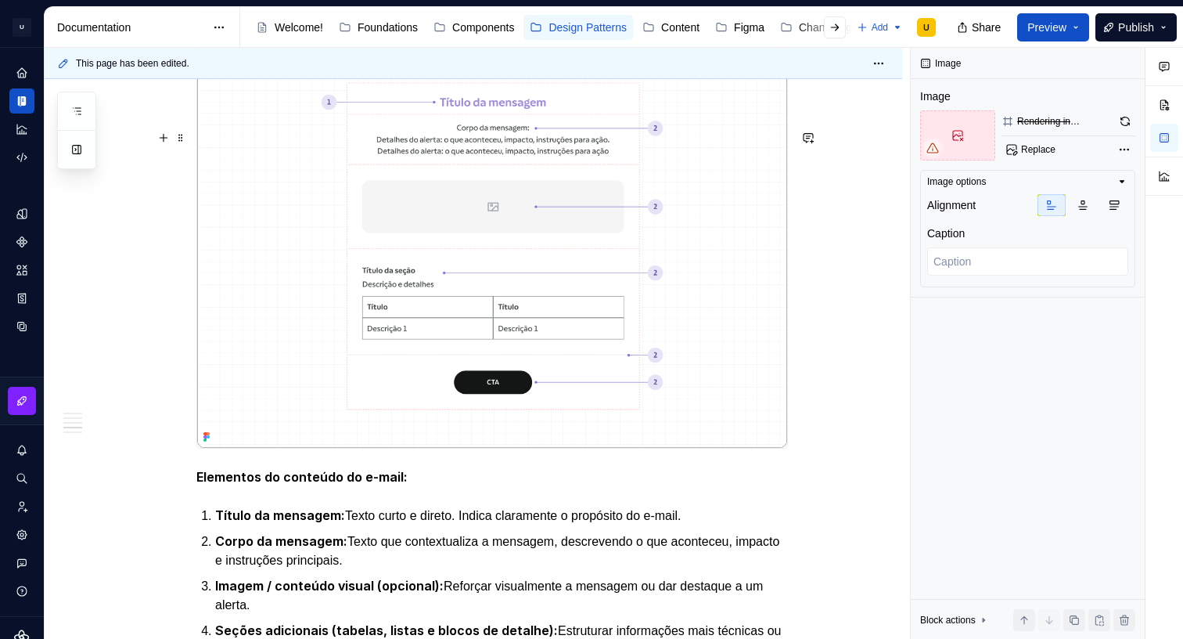
type textarea "*"
click at [707, 287] on img at bounding box center [492, 247] width 590 height 404
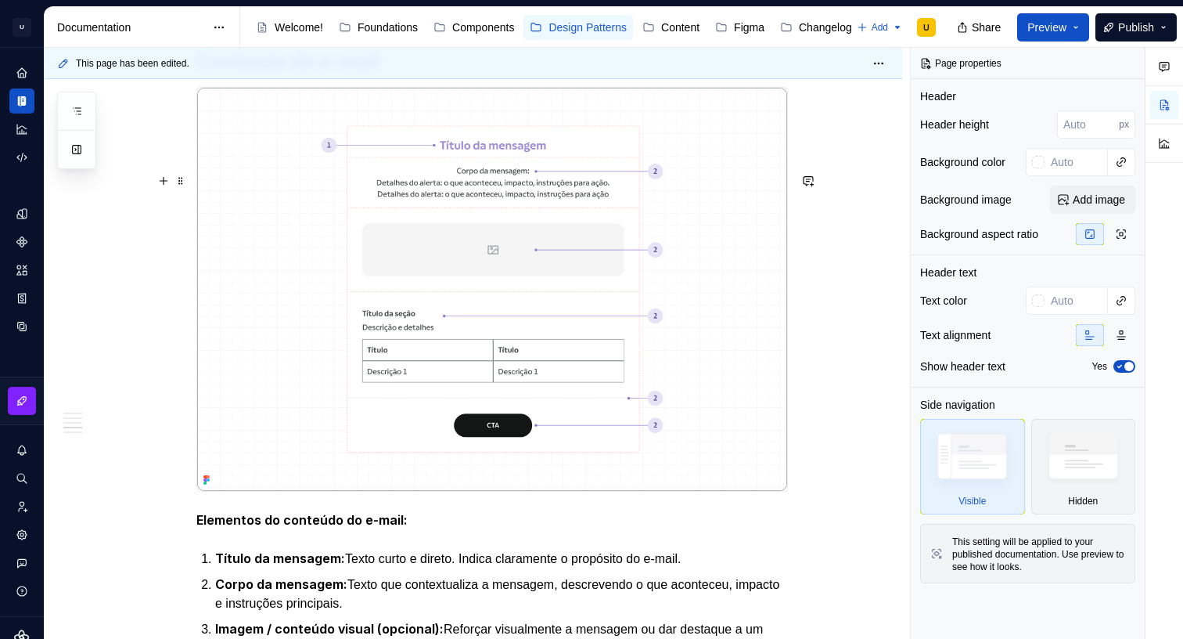
scroll to position [1781, 0]
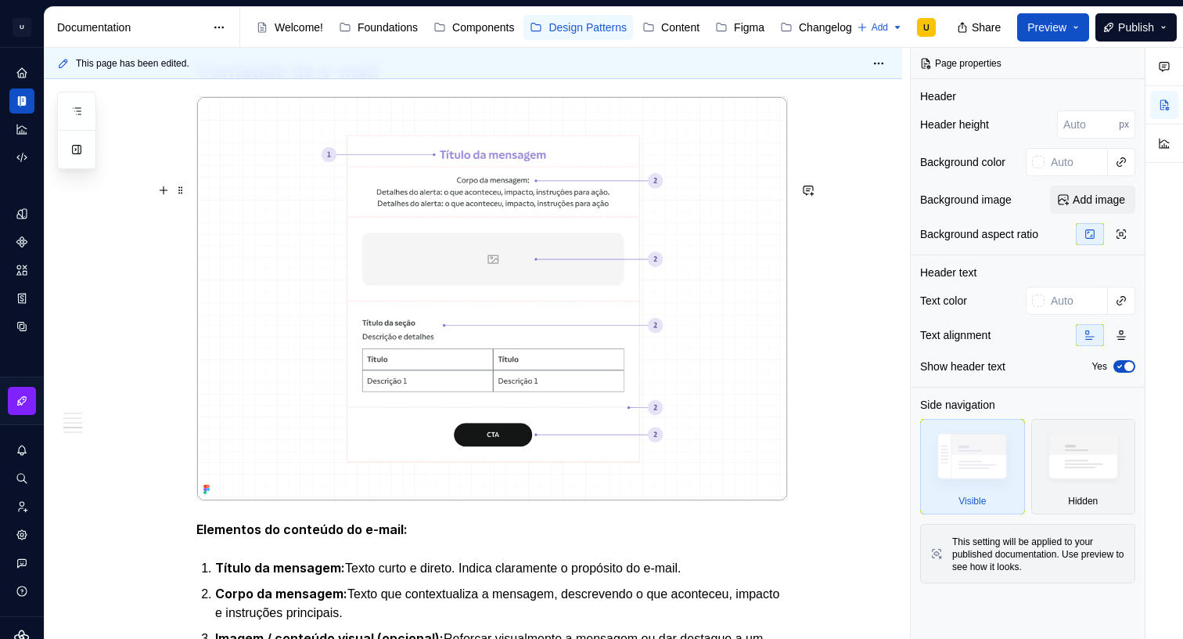
click at [720, 319] on img at bounding box center [492, 299] width 590 height 404
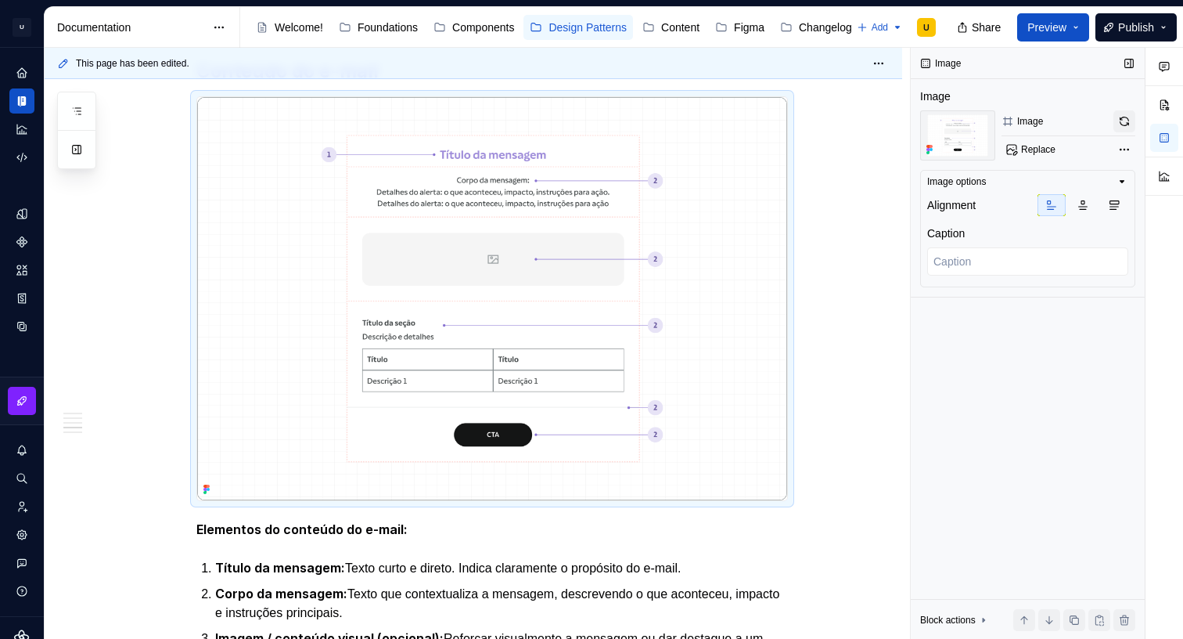
click at [1126, 118] on button "button" at bounding box center [1124, 121] width 22 height 22
type textarea "*"
